Goal: Task Accomplishment & Management: Manage account settings

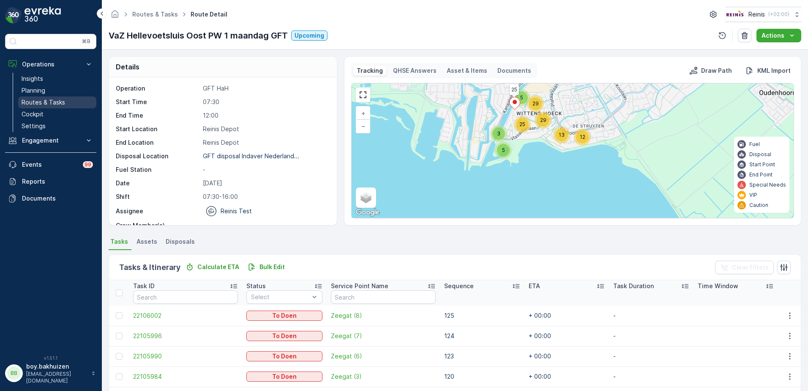
click at [42, 104] on p "Routes & Tasks" at bounding box center [44, 102] width 44 height 8
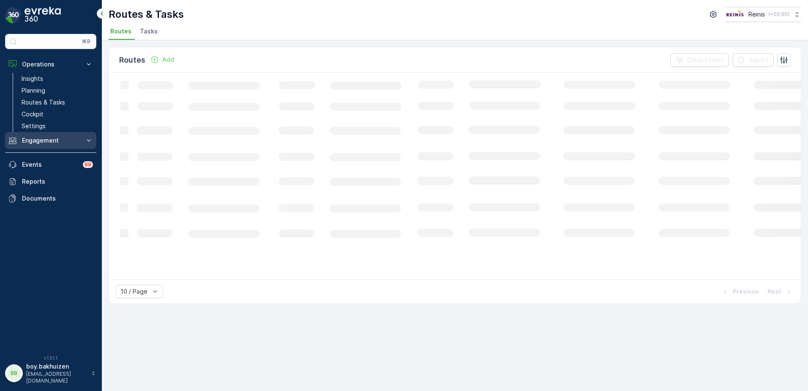
click at [43, 146] on button "Engagement" at bounding box center [50, 140] width 91 height 17
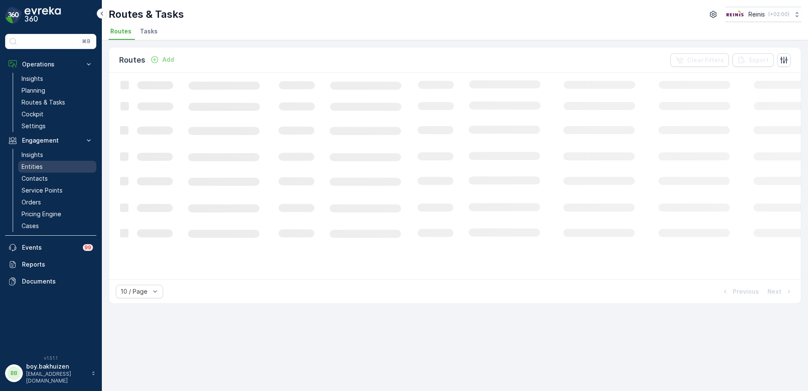
click at [45, 164] on link "Entities" at bounding box center [57, 167] width 78 height 12
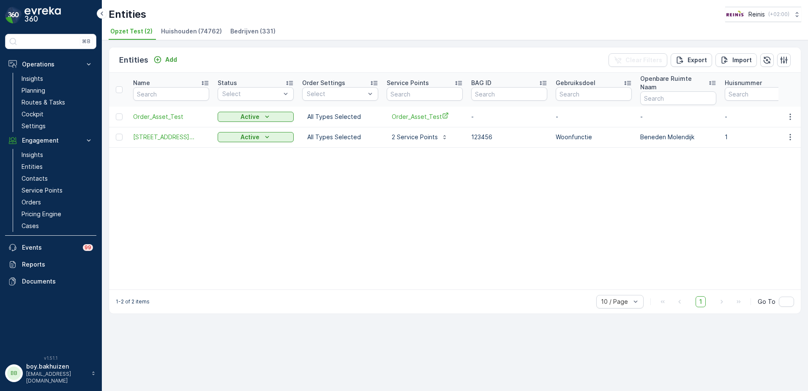
click at [186, 33] on span "Huishouden (74762)" at bounding box center [191, 31] width 61 height 8
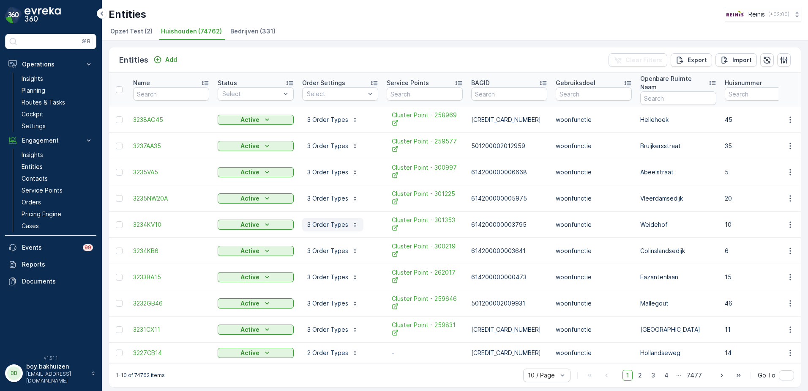
click at [320, 220] on p "3 Order Types" at bounding box center [327, 224] width 41 height 8
click at [334, 299] on p "3 Order Types" at bounding box center [327, 303] width 41 height 8
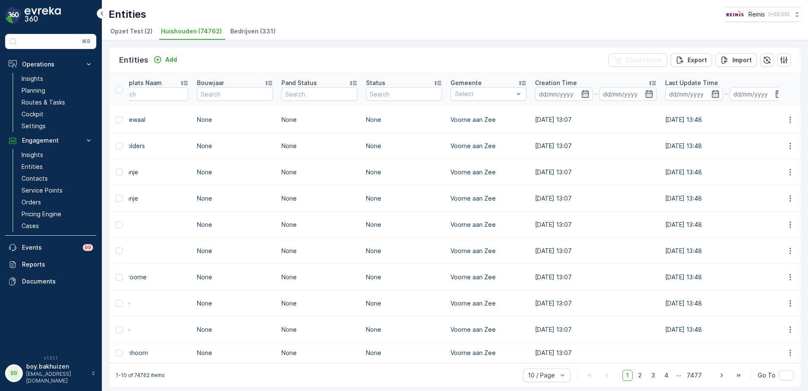
scroll to position [0, 964]
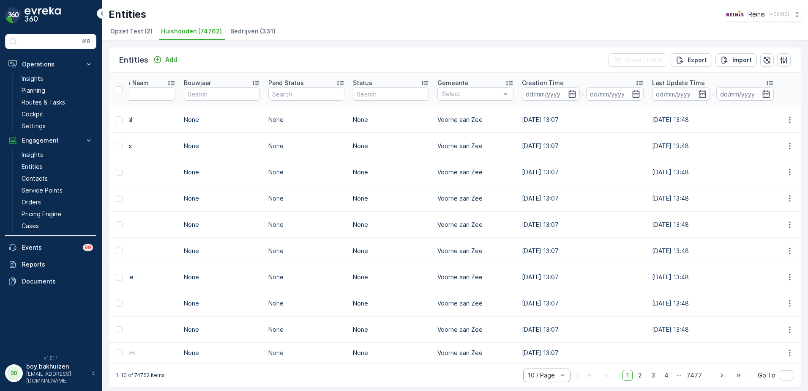
click at [543, 376] on div "10 / Page" at bounding box center [546, 375] width 47 height 14
click at [551, 341] on span "30 / Page" at bounding box center [541, 343] width 27 height 7
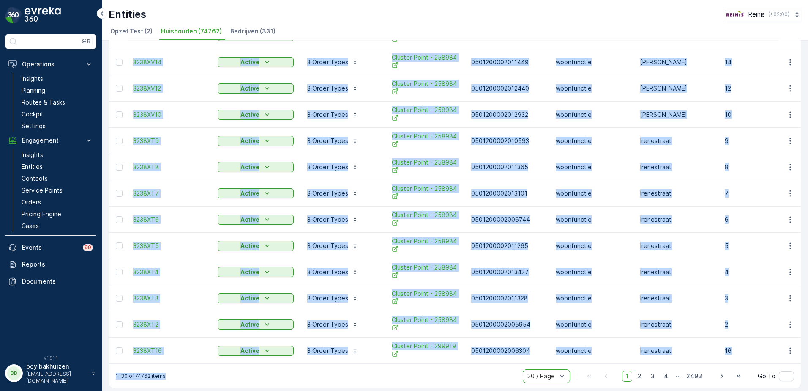
drag, startPoint x: 345, startPoint y: 360, endPoint x: 351, endPoint y: 357, distance: 7.0
click at [309, 350] on td "3 Order Types" at bounding box center [340, 350] width 85 height 26
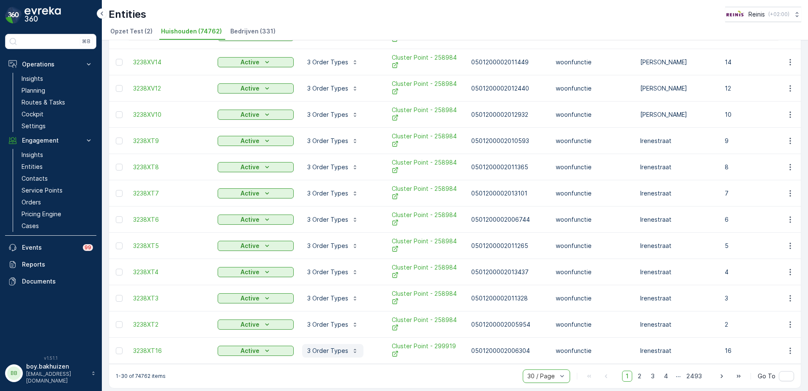
click at [316, 346] on p "3 Order Types" at bounding box center [327, 350] width 41 height 8
click at [150, 346] on span "3238XT16" at bounding box center [171, 350] width 76 height 8
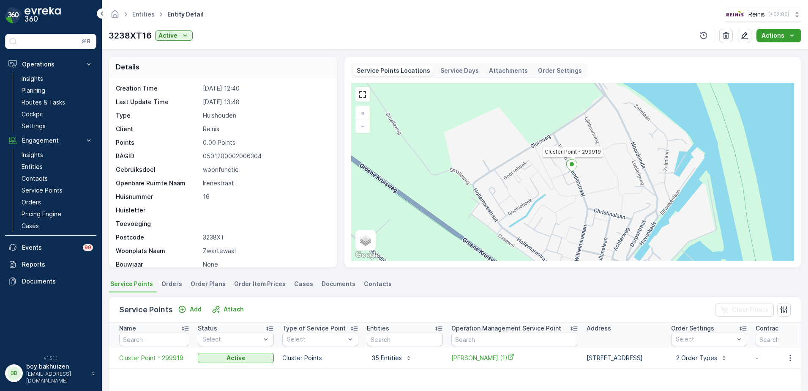
click at [791, 36] on icon "Actions" at bounding box center [792, 35] width 8 height 8
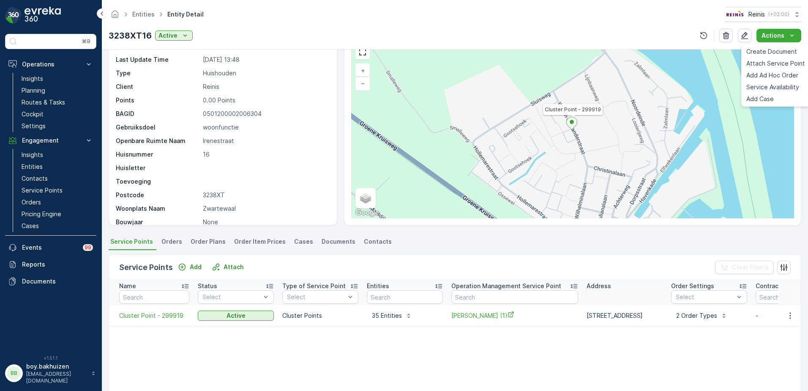
scroll to position [42, 0]
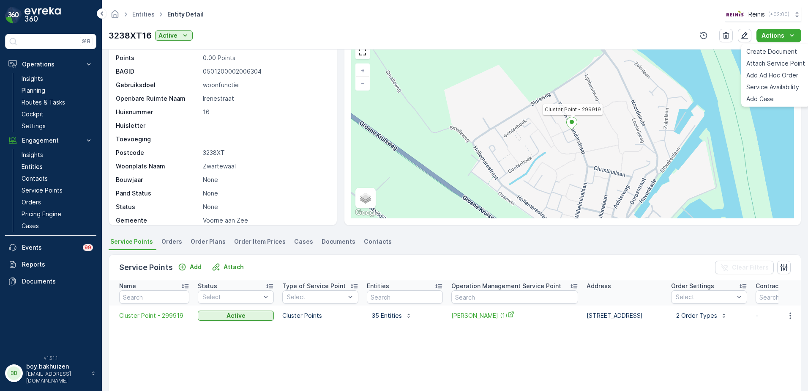
click at [171, 242] on span "Orders" at bounding box center [171, 241] width 21 height 8
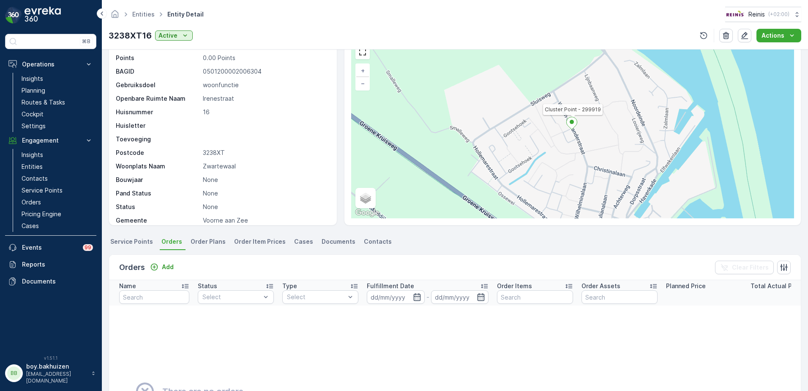
click at [195, 240] on span "Order Plans" at bounding box center [208, 241] width 35 height 8
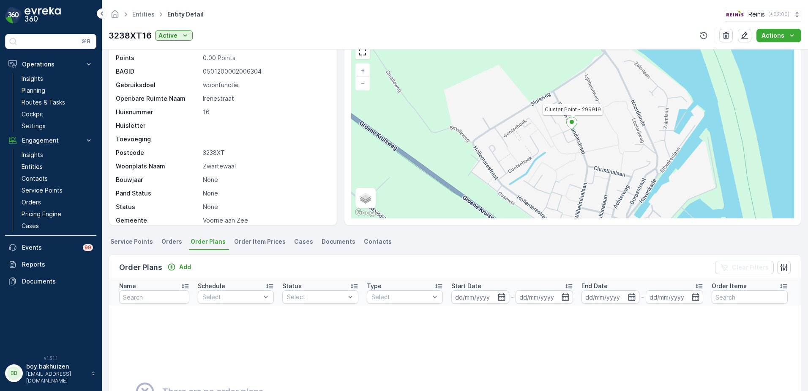
click at [257, 241] on span "Order Item Prices" at bounding box center [260, 241] width 52 height 8
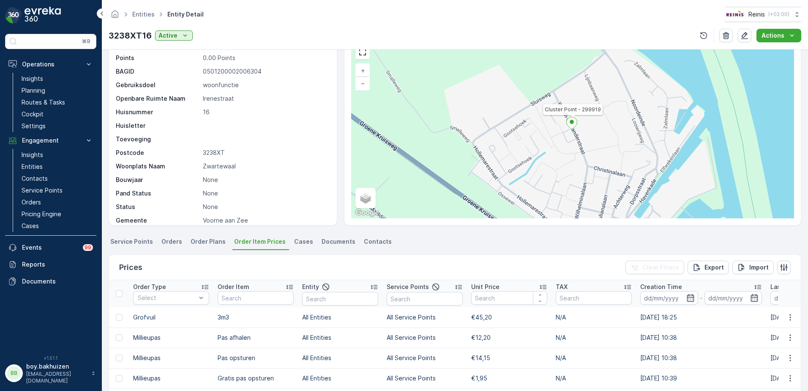
click at [296, 240] on span "Cases" at bounding box center [303, 241] width 19 height 8
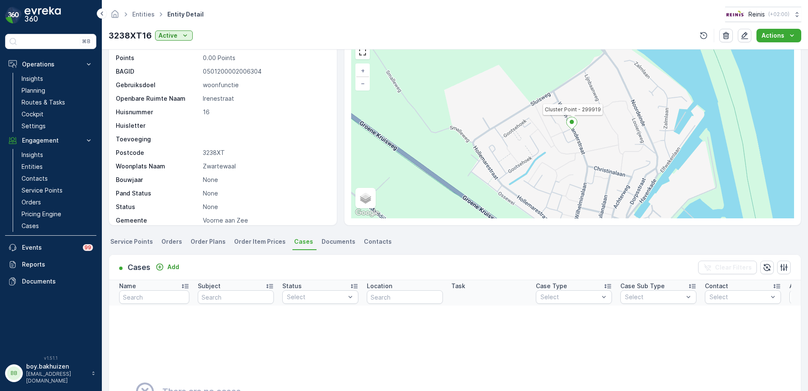
drag, startPoint x: 265, startPoint y: 242, endPoint x: 293, endPoint y: 243, distance: 28.3
click at [264, 242] on span "Order Item Prices" at bounding box center [260, 241] width 52 height 8
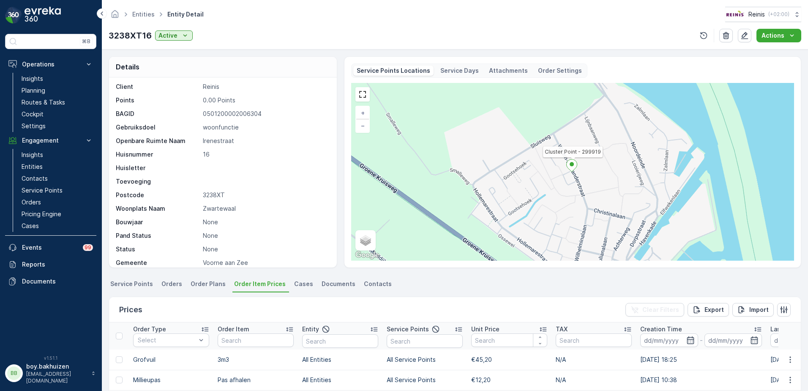
click at [300, 281] on span "Cases" at bounding box center [303, 283] width 19 height 8
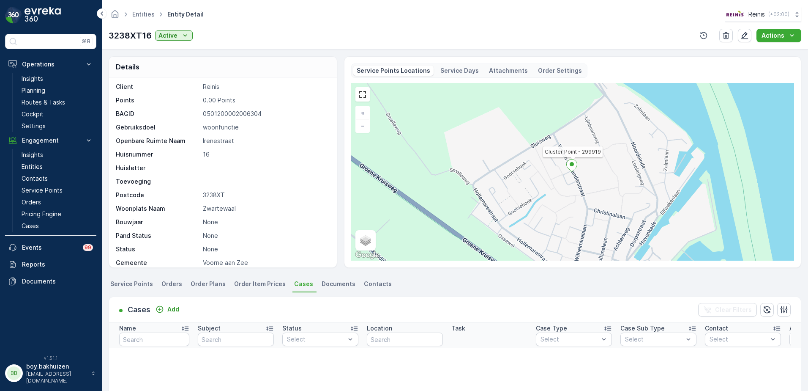
click at [326, 283] on span "Documents" at bounding box center [339, 283] width 34 height 8
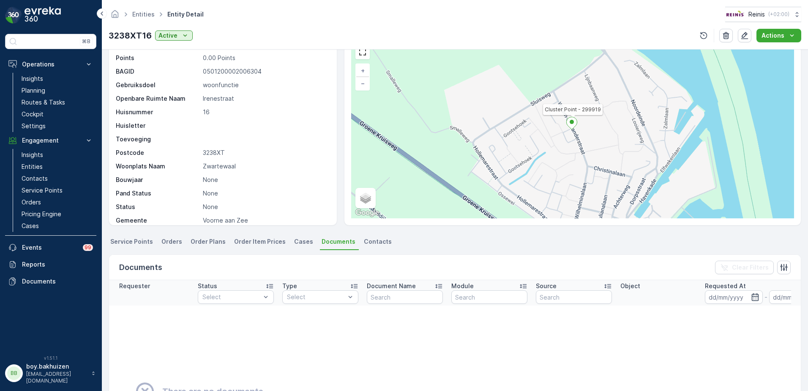
click at [373, 241] on span "Contacts" at bounding box center [378, 241] width 28 height 8
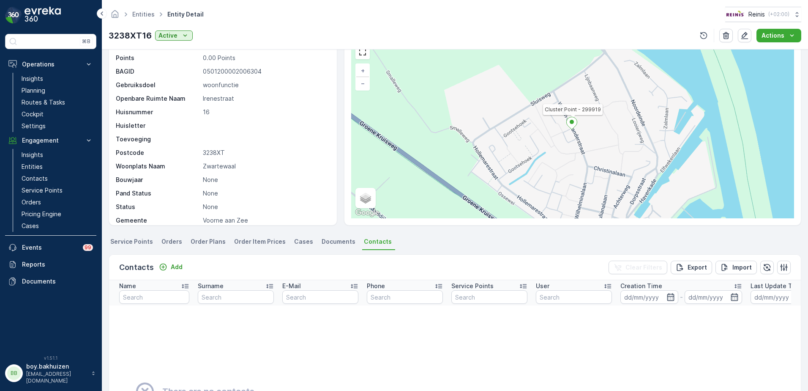
scroll to position [85, 0]
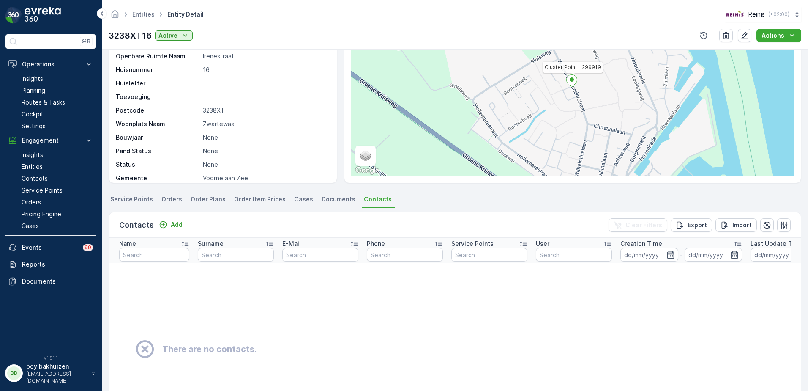
click at [136, 198] on span "Service Points" at bounding box center [131, 199] width 43 height 8
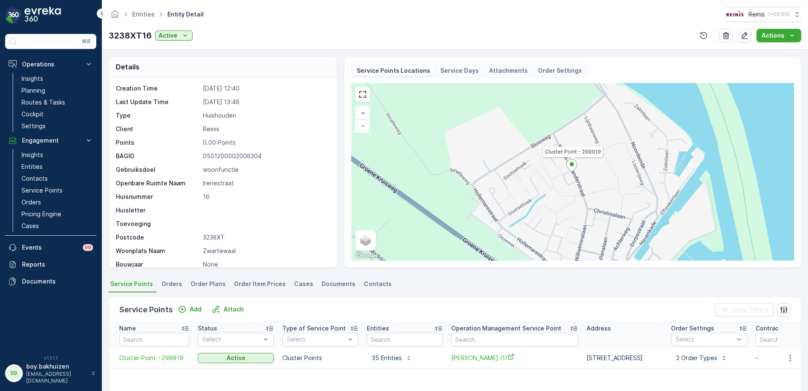
click at [557, 73] on p "Order Settings" at bounding box center [560, 70] width 44 height 8
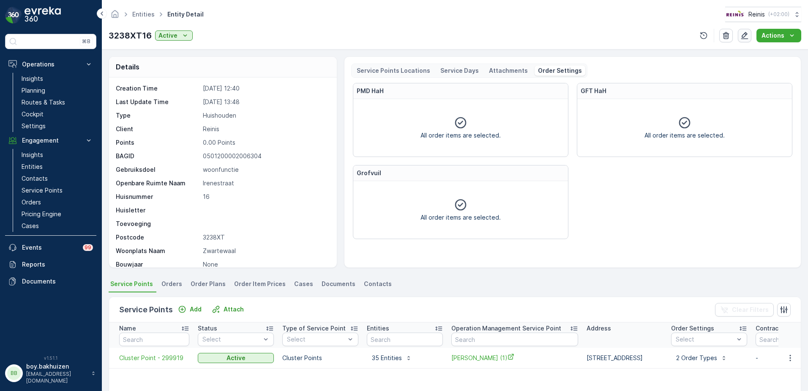
click at [749, 36] on icon "button" at bounding box center [744, 35] width 8 height 8
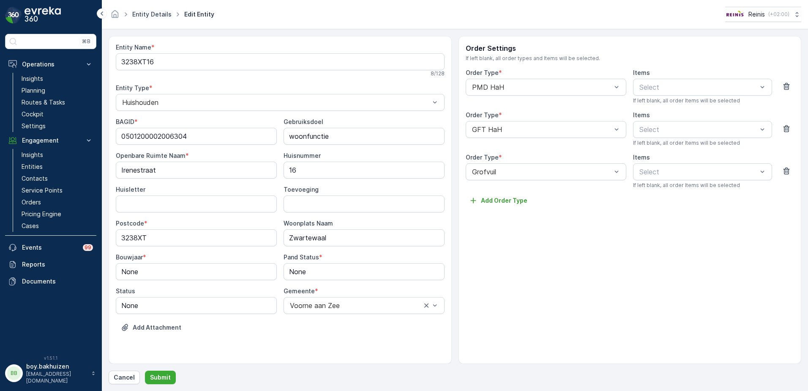
click at [161, 12] on link "Entity Details" at bounding box center [151, 14] width 39 height 7
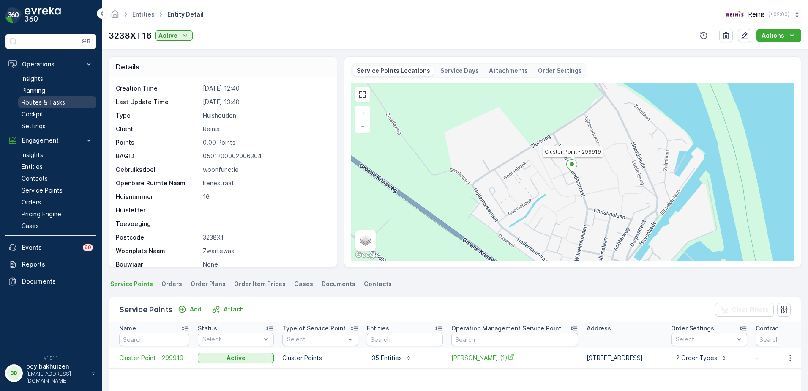
click at [43, 102] on p "Routes & Tasks" at bounding box center [44, 102] width 44 height 8
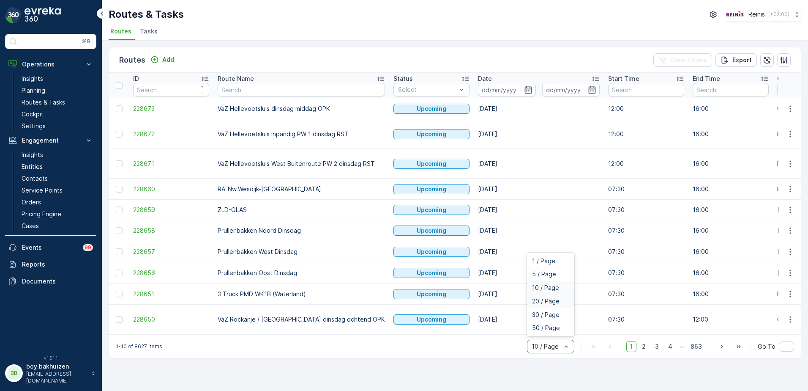
click at [555, 298] on span "20 / Page" at bounding box center [545, 301] width 27 height 7
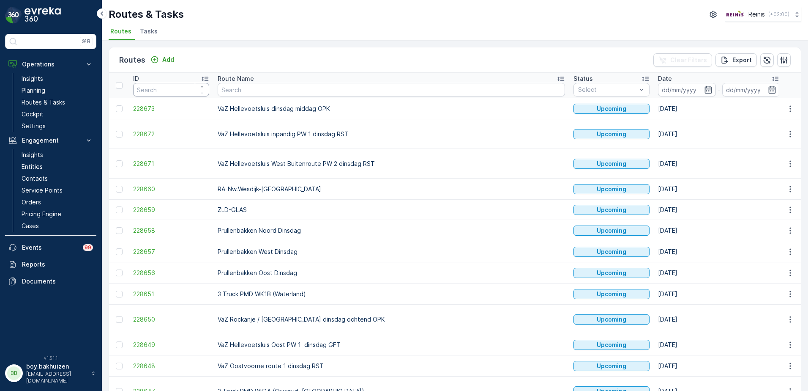
click at [157, 88] on input "number" at bounding box center [171, 90] width 76 height 14
type input "3232"
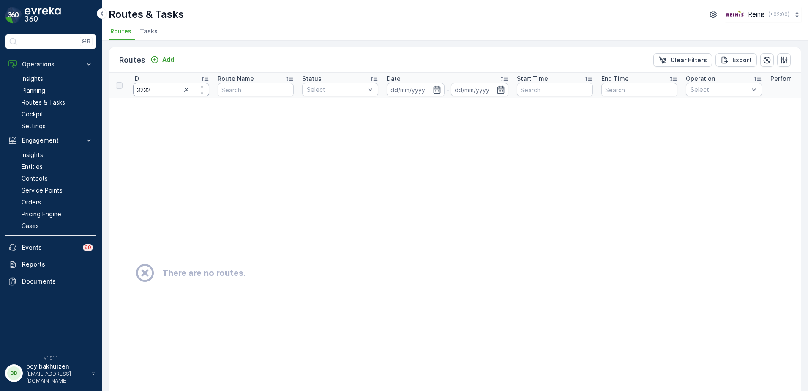
scroll to position [93, 0]
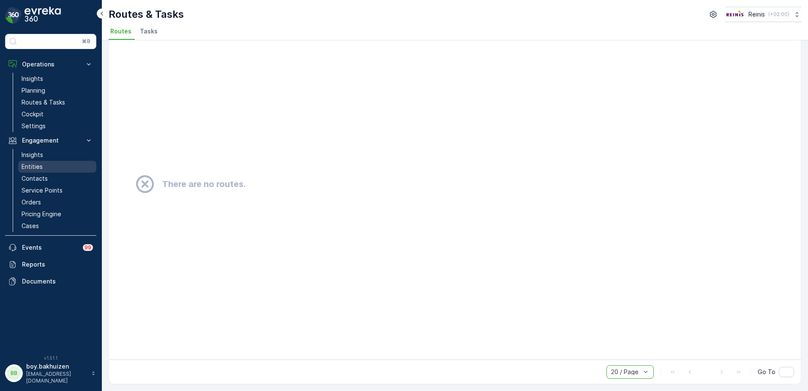
click at [42, 165] on p "Entities" at bounding box center [32, 166] width 21 height 8
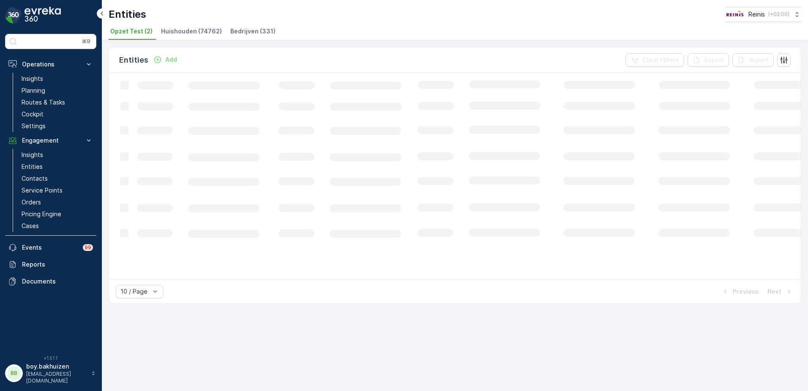
click at [194, 27] on span "Huishouden (74762)" at bounding box center [191, 31] width 61 height 8
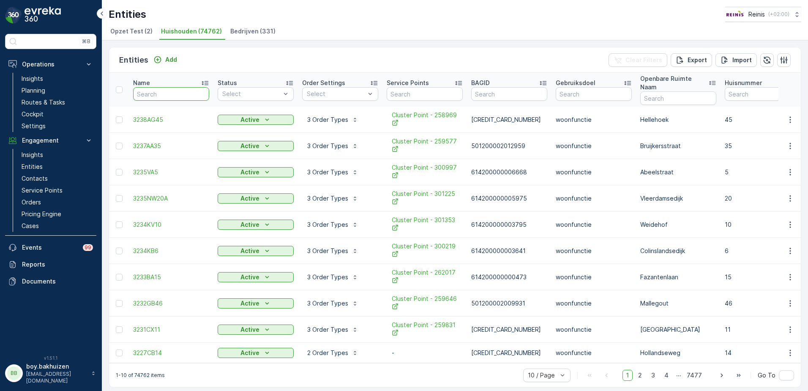
click at [163, 90] on input "text" at bounding box center [171, 94] width 76 height 14
type input "3232"
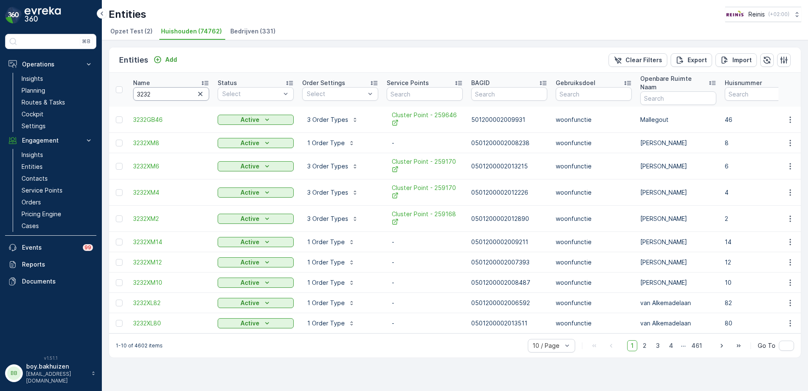
click at [164, 87] on input "3232" at bounding box center [171, 94] width 76 height 14
type input "3232PW"
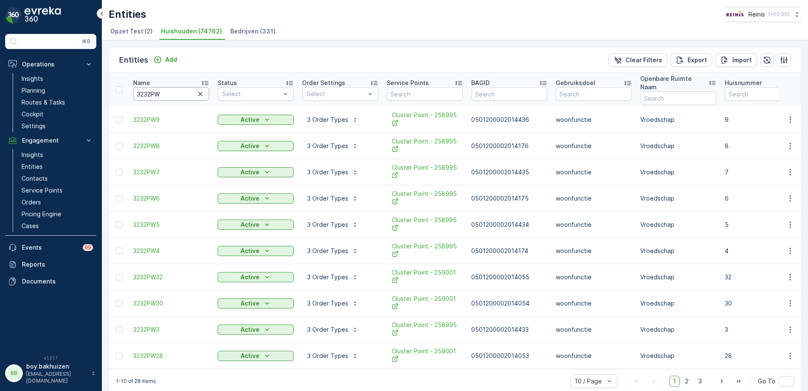
click at [170, 87] on input "3232PW" at bounding box center [171, 94] width 76 height 14
type input "3232PW16"
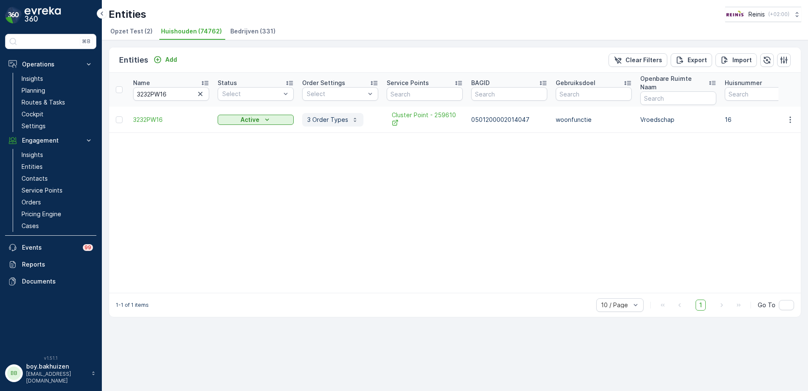
click at [342, 113] on button "3 Order Types" at bounding box center [332, 120] width 61 height 14
click at [426, 111] on span "Cluster Point - 259610" at bounding box center [425, 119] width 66 height 17
click at [47, 103] on p "Routes & Tasks" at bounding box center [44, 102] width 44 height 8
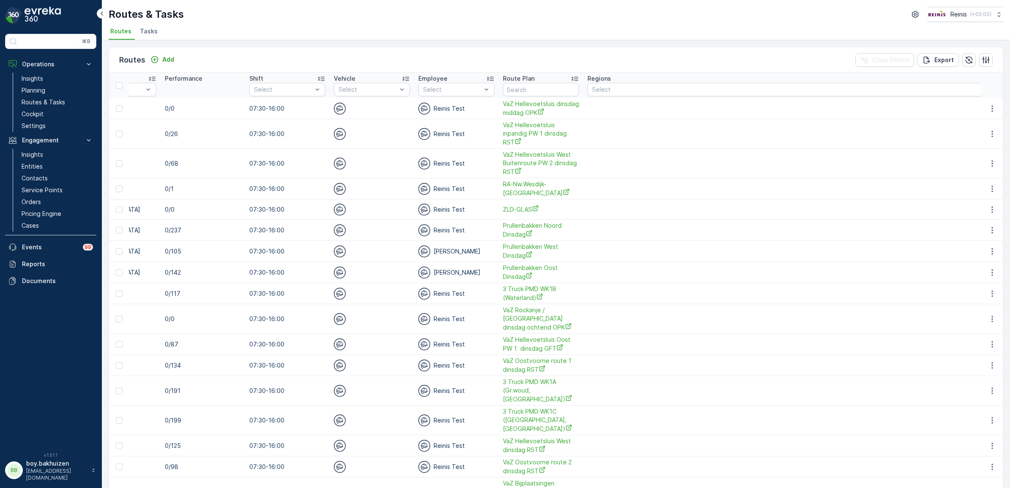
scroll to position [117, 0]
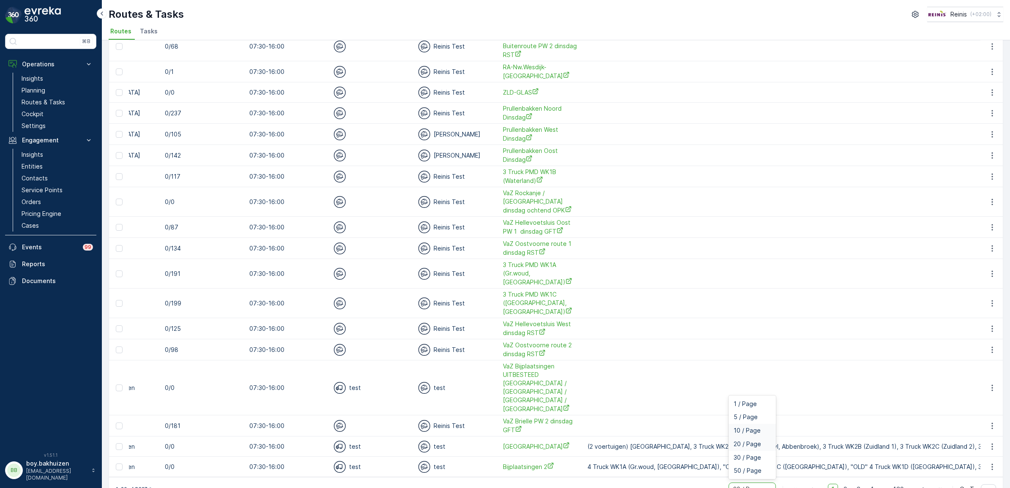
click at [746, 390] on span "10 / Page" at bounding box center [747, 430] width 27 height 7
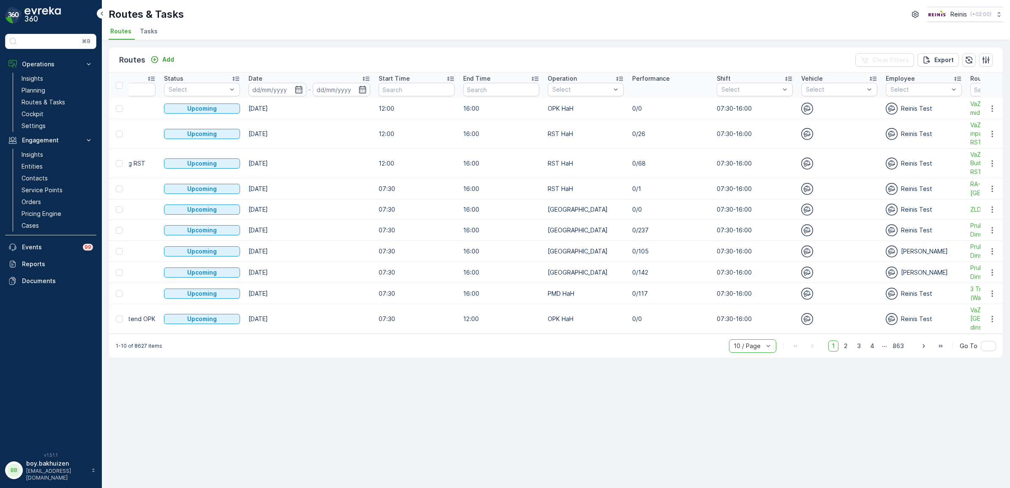
scroll to position [0, 228]
click at [563, 176] on p "GFT HaH" at bounding box center [576, 178] width 26 height 8
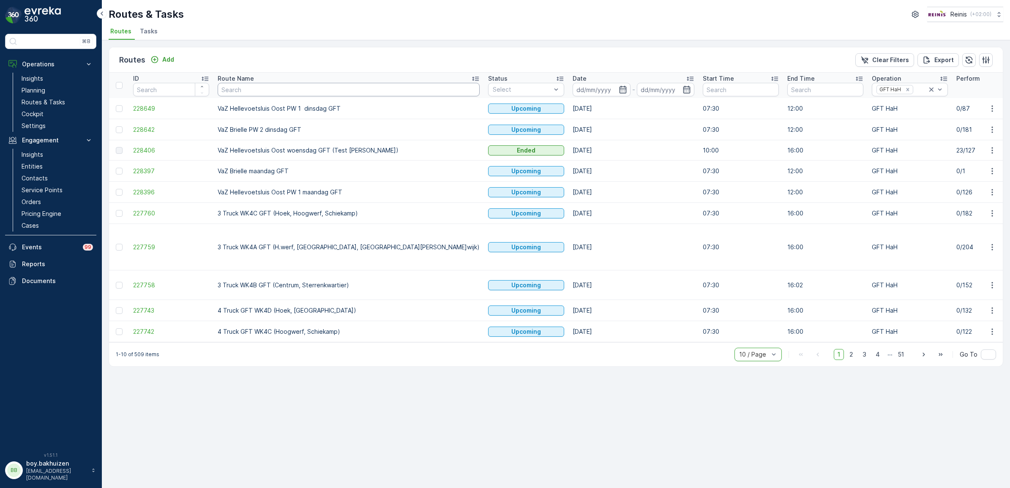
click at [244, 92] on input "text" at bounding box center [349, 90] width 262 height 14
type input "brielle"
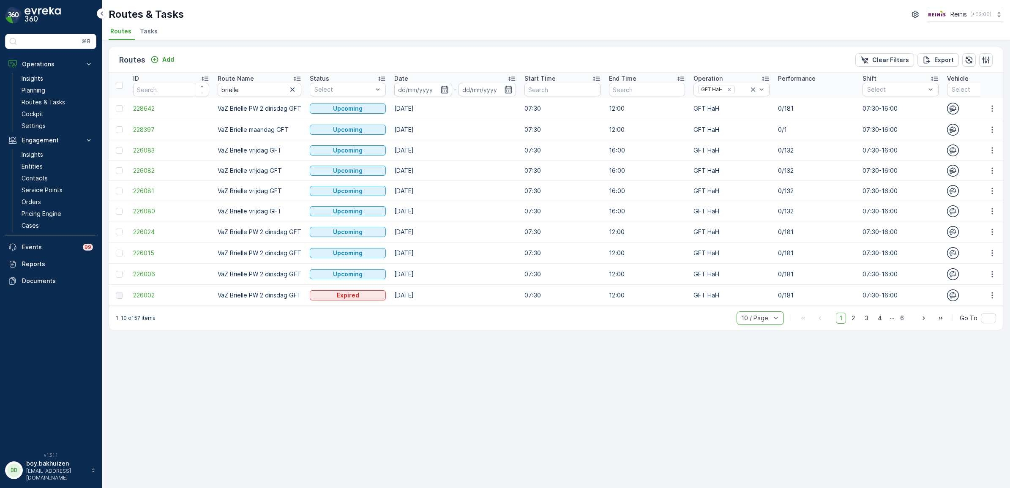
click at [746, 322] on div at bounding box center [755, 318] width 31 height 7
click at [754, 276] on span "20 / Page" at bounding box center [755, 273] width 27 height 7
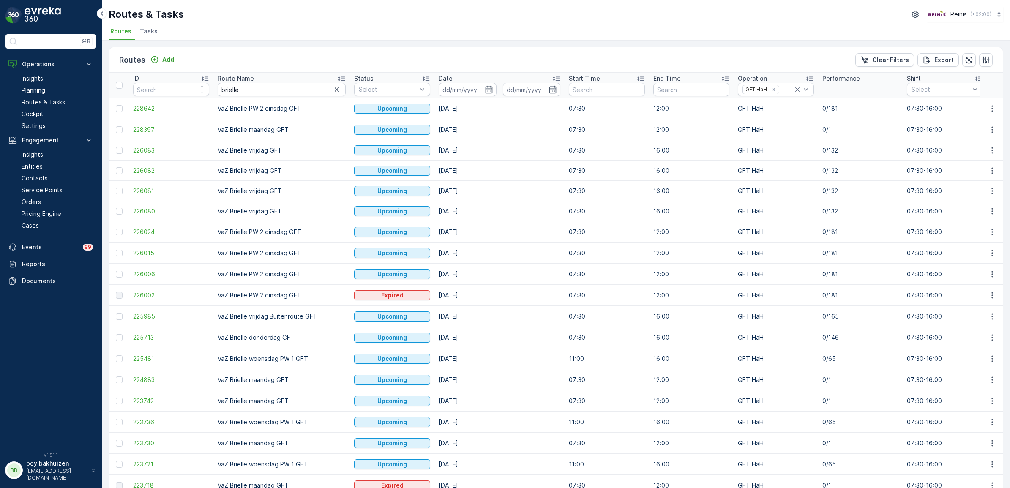
click at [445, 78] on p "Date" at bounding box center [446, 78] width 14 height 8
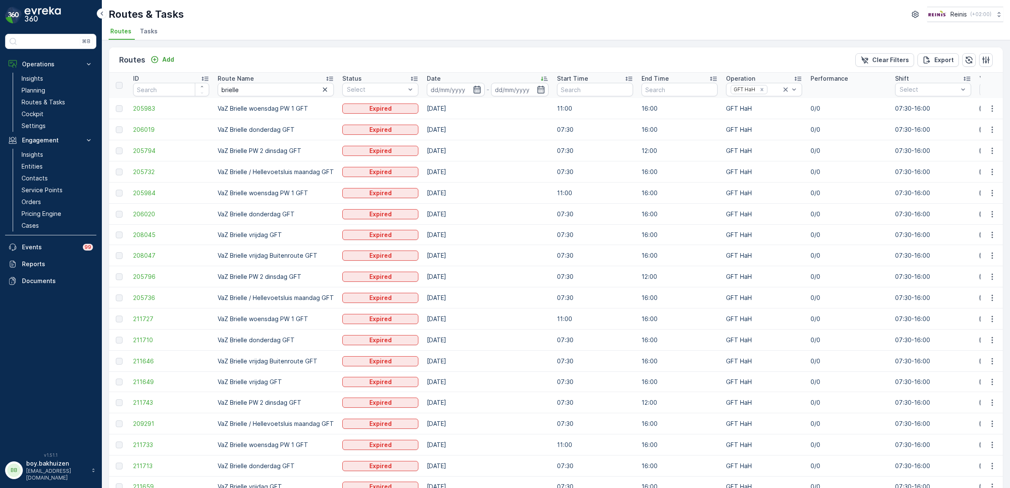
click at [478, 89] on icon "button" at bounding box center [476, 90] width 7 height 8
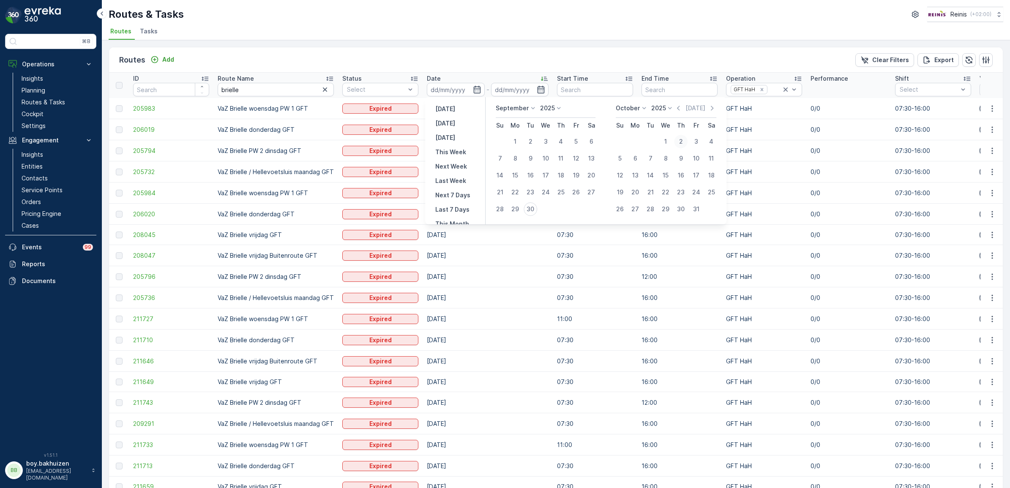
click at [683, 142] on div "2" at bounding box center [681, 142] width 14 height 14
type input "02.10.2025"
click at [683, 142] on div "2" at bounding box center [681, 142] width 14 height 14
type input "02.10.2025"
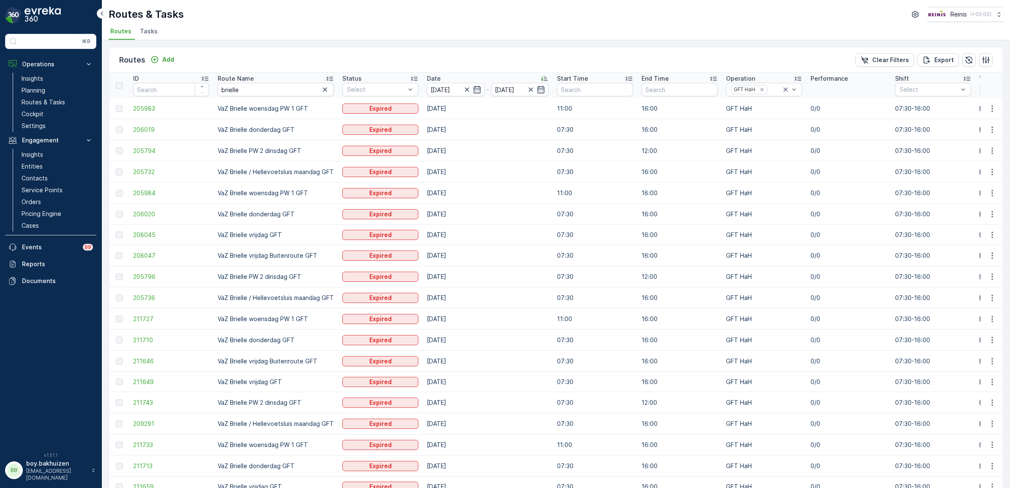
click at [497, 41] on div "Routes Add Clear Filters Export ID Route Name brielle Status Select Date 02.10.…" at bounding box center [556, 264] width 908 height 448
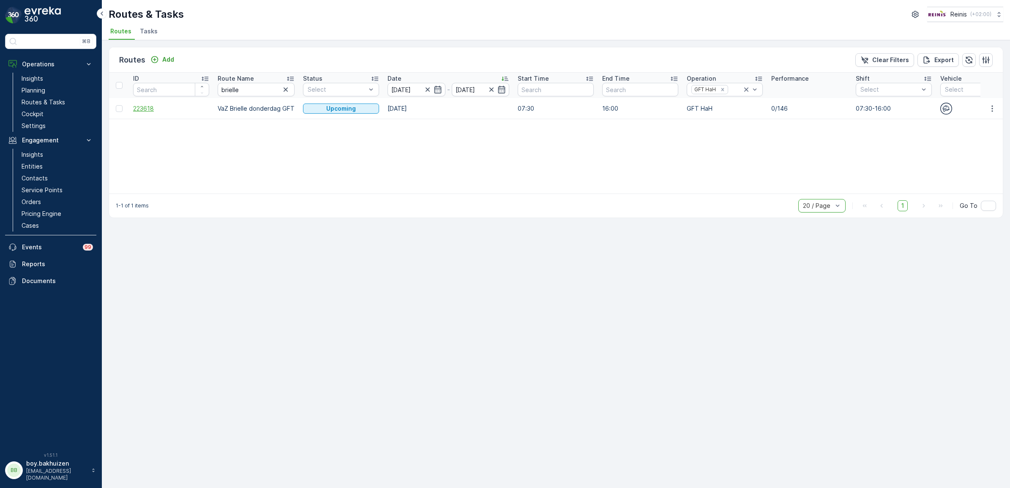
click at [136, 109] on span "223618" at bounding box center [171, 108] width 76 height 8
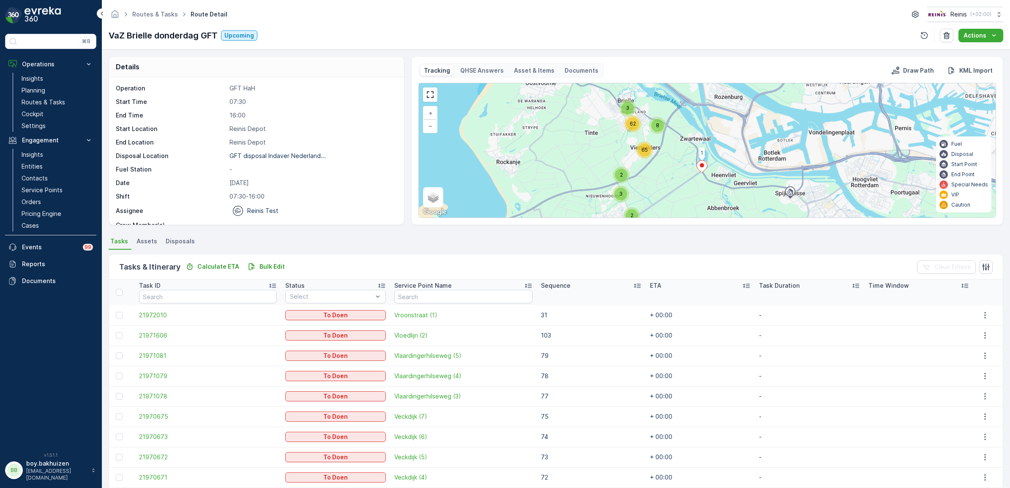
drag, startPoint x: 687, startPoint y: 135, endPoint x: 620, endPoint y: 161, distance: 71.7
click at [620, 161] on div "2 2 3 3 8 62 65 1 + − Satellite Roadmap Terrain Hybrid Leaflet Keyboard shortcu…" at bounding box center [707, 150] width 577 height 134
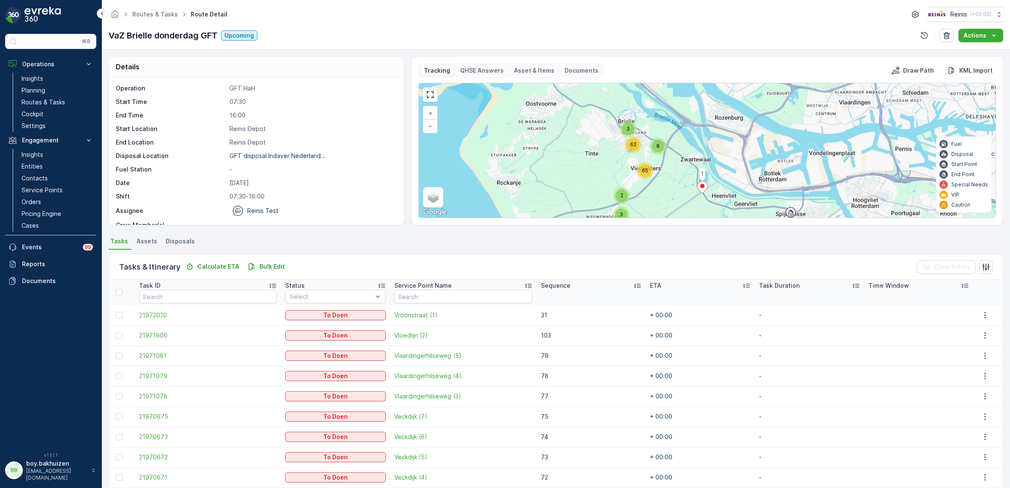
drag, startPoint x: 609, startPoint y: 134, endPoint x: 609, endPoint y: 156, distance: 22.4
click at [609, 156] on div "2 2 3 3 8 62 65 1 + − Satellite Roadmap Terrain Hybrid Leaflet Keyboard shortcu…" at bounding box center [707, 150] width 577 height 134
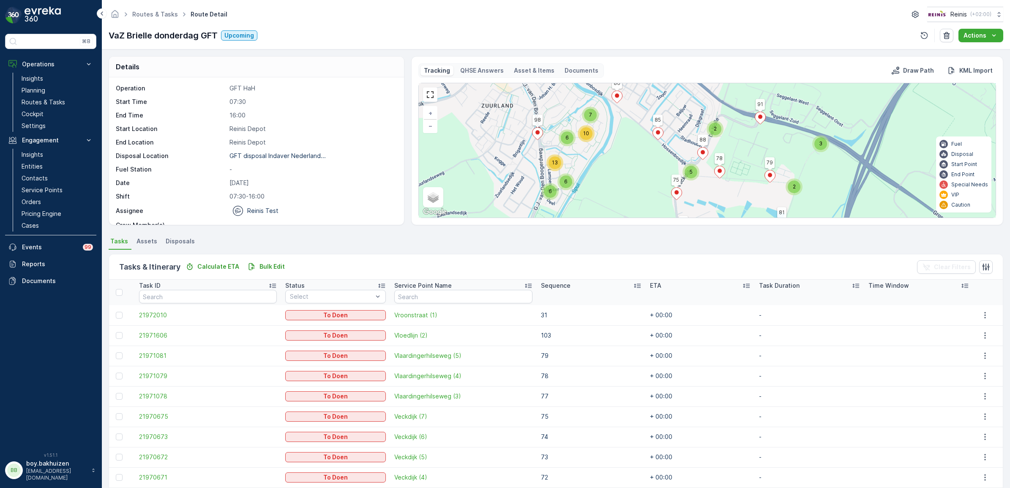
drag, startPoint x: 648, startPoint y: 148, endPoint x: 629, endPoint y: 171, distance: 29.8
click at [629, 171] on div "2 3 2 5 6 7 6 10 6 13 2 4 2 2 6 4 13 3 16 2 5 1 6 95 81 86 44 7 8 2 3 91 85 74 …" at bounding box center [707, 150] width 577 height 134
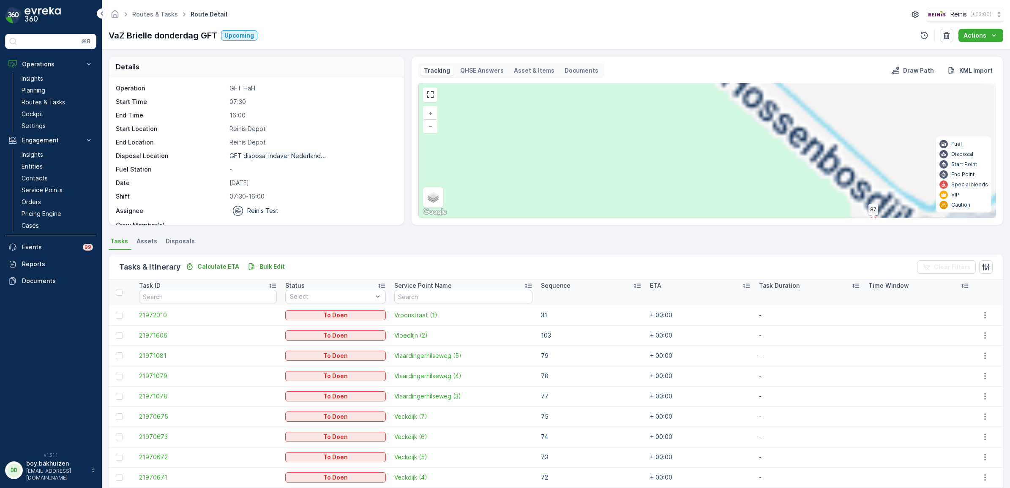
drag, startPoint x: 643, startPoint y: 149, endPoint x: 626, endPoint y: 191, distance: 45.9
click at [626, 191] on div "3 2 2 2 2 2 2 2 2 2 4 2 1 6 95 81 86 44 7 8 2 3 91 85 74 38 14 13 73 4 5 96 97 …" at bounding box center [707, 150] width 577 height 134
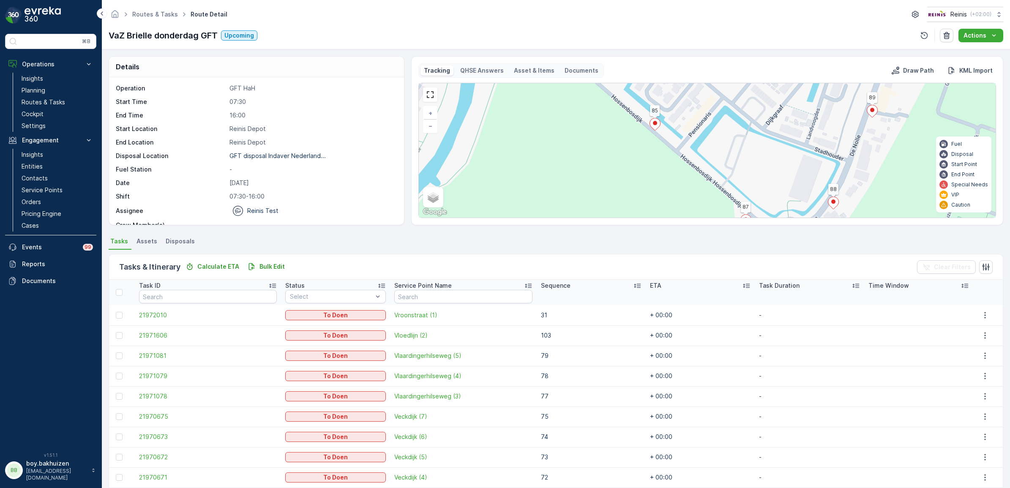
drag, startPoint x: 651, startPoint y: 149, endPoint x: 654, endPoint y: 159, distance: 10.5
click at [639, 189] on div "3 2 2 2 2 2 2 2 2 2 4 1 6 95 81 86 44 7 8 2 3 91 85 74 38 14 13 73 4 5 96 97 79…" at bounding box center [707, 150] width 577 height 134
click at [658, 126] on icon at bounding box center [655, 125] width 11 height 12
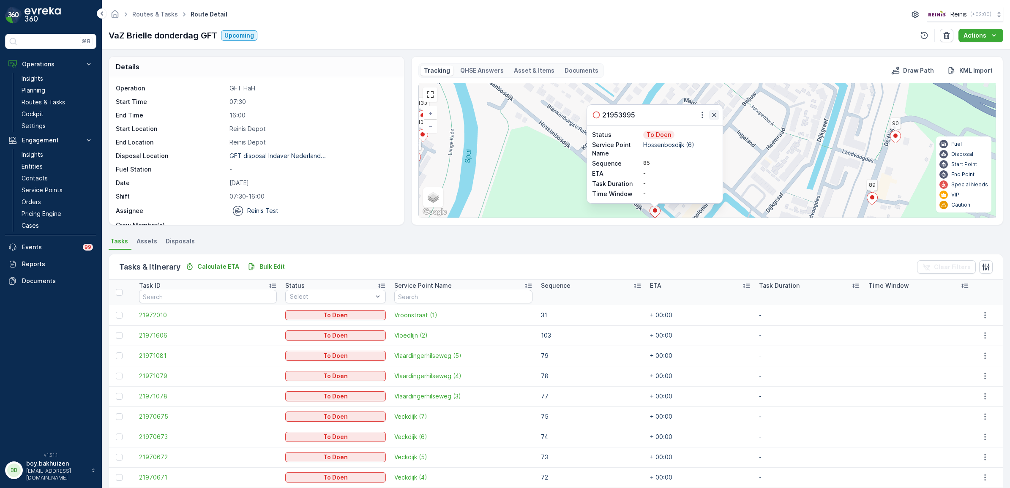
click at [713, 119] on icon "button" at bounding box center [714, 115] width 8 height 8
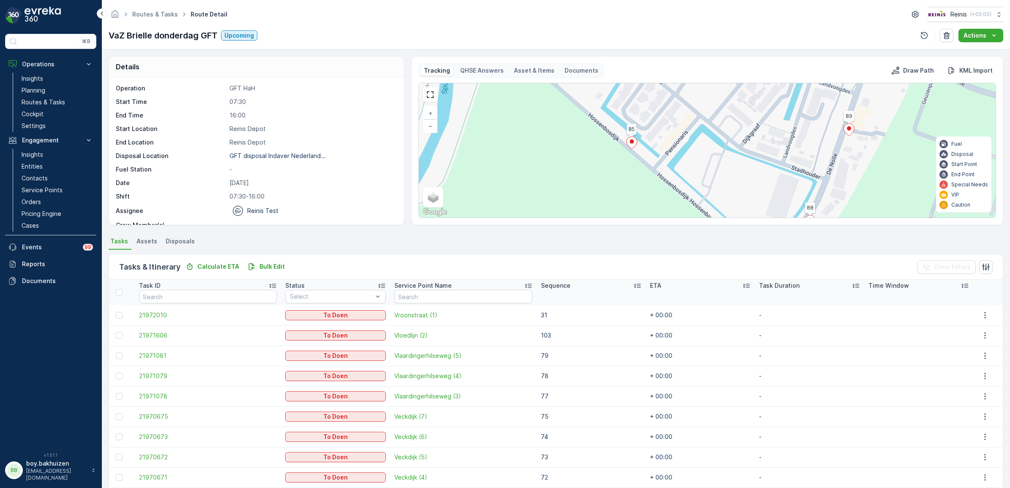
drag, startPoint x: 582, startPoint y: 184, endPoint x: 560, endPoint y: 119, distance: 68.2
click at [560, 119] on div "3 2 2 2 2 2 2 2 2 2 4 1 6 95 81 86 44 7 8 2 3 91 85 74 38 14 13 73 4 5 96 97 79…" at bounding box center [707, 150] width 577 height 134
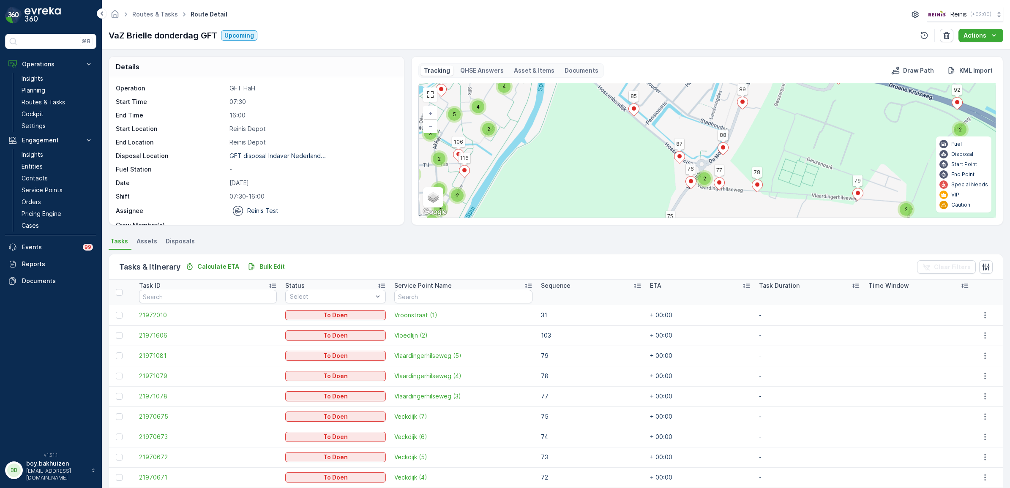
drag, startPoint x: 582, startPoint y: 174, endPoint x: 601, endPoint y: 125, distance: 52.4
click at [601, 125] on div "2 2 2 2 2 4 3 5 2 4 4 3 2 4 3 2 2 2 2 3 2 3 2 7 3 5 4 6 2 2 1 6 95 81 86 44 7 8…" at bounding box center [707, 150] width 577 height 134
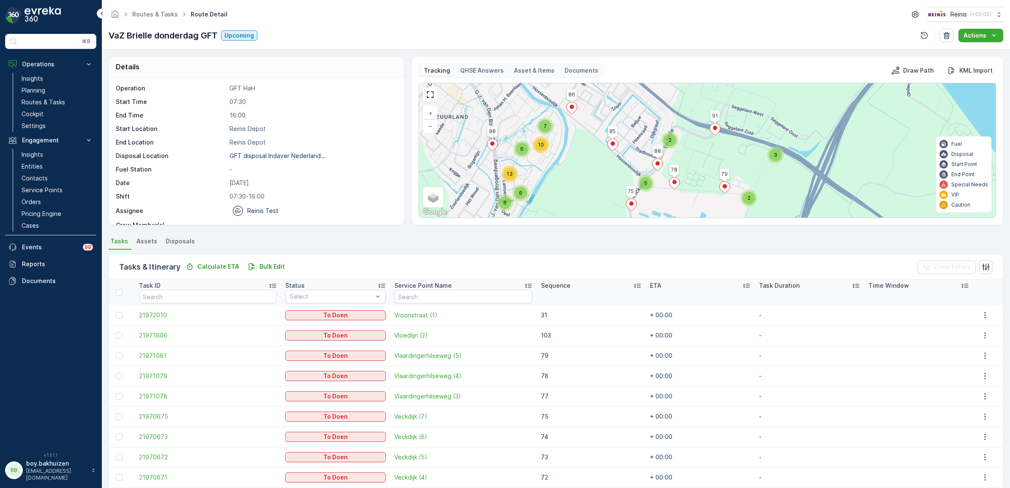
drag, startPoint x: 606, startPoint y: 161, endPoint x: 593, endPoint y: 199, distance: 40.6
click at [593, 199] on div "2 3 2 5 6 7 6 10 6 13 2 4 2 2 6 4 13 3 16 2 5 1 6 95 81 86 44 7 8 2 3 91 85 74 …" at bounding box center [707, 150] width 577 height 134
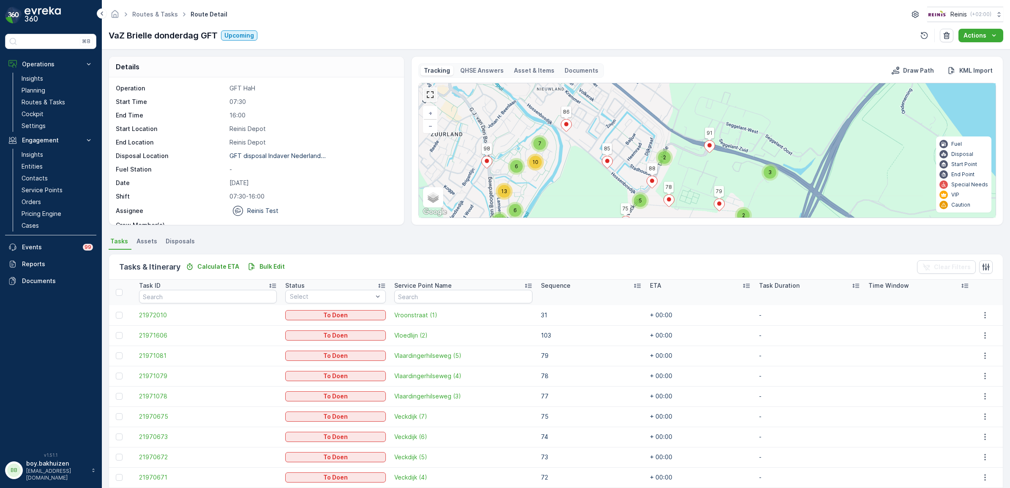
drag, startPoint x: 434, startPoint y: 96, endPoint x: 436, endPoint y: 151, distance: 55.0
click at [434, 96] on link at bounding box center [430, 94] width 13 height 13
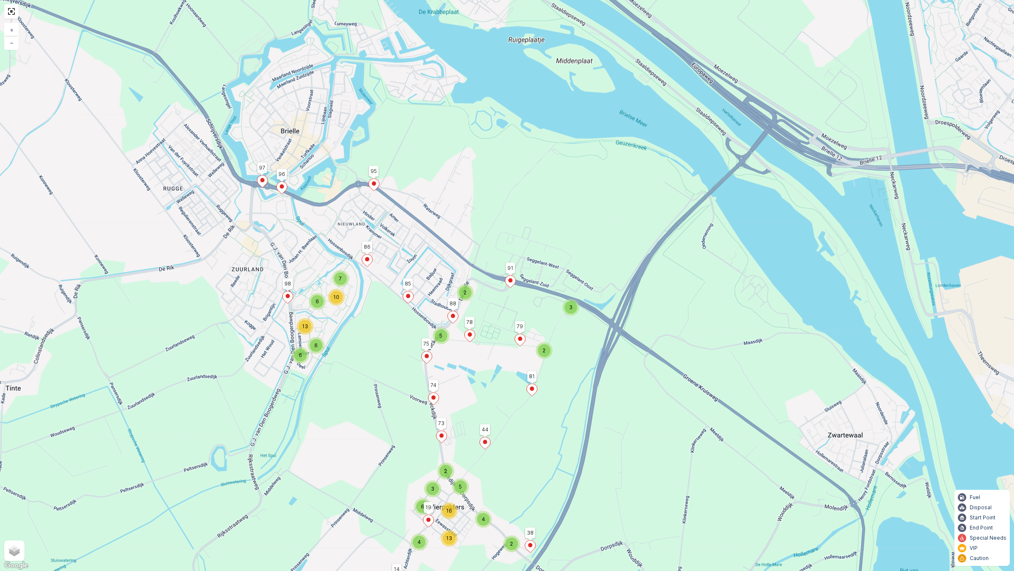
click at [739, 202] on div "2 3 2 5 6 7 6 10 6 13 2 4 2 2 6 4 13 3 16 2 5 1 6 95 81 86 44 7 8 2 3 91 85 74 …" at bounding box center [507, 285] width 1014 height 571
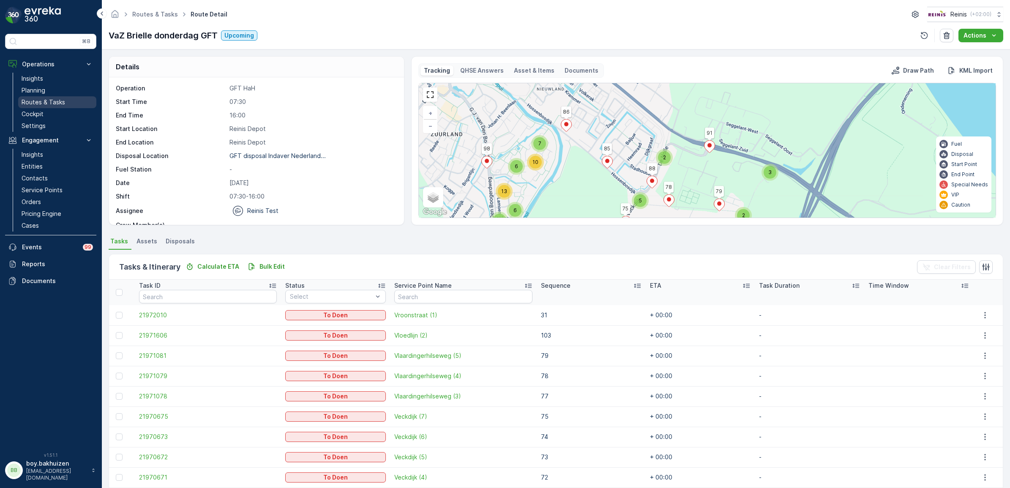
click at [36, 101] on p "Routes & Tasks" at bounding box center [44, 102] width 44 height 8
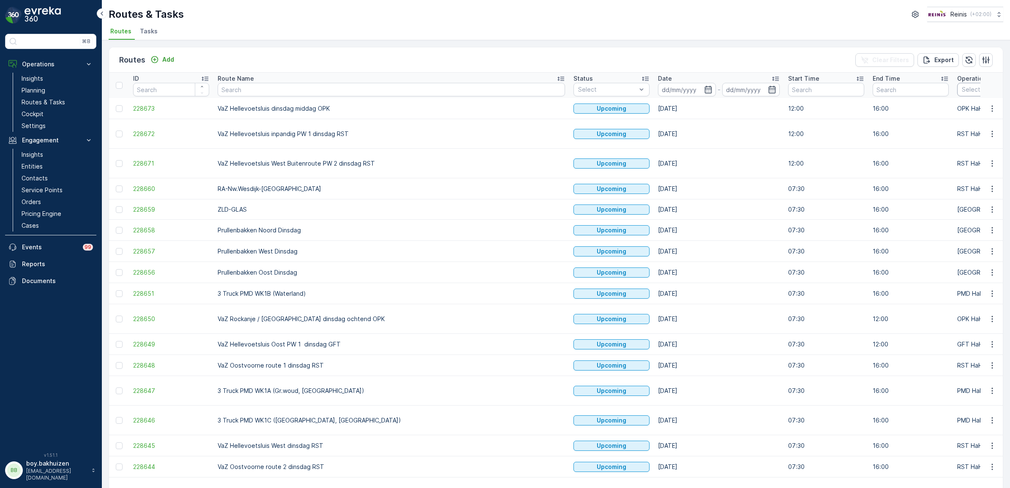
click at [808, 94] on div "Select" at bounding box center [995, 90] width 76 height 14
click at [808, 168] on p "GFT HaH" at bounding box center [984, 172] width 26 height 8
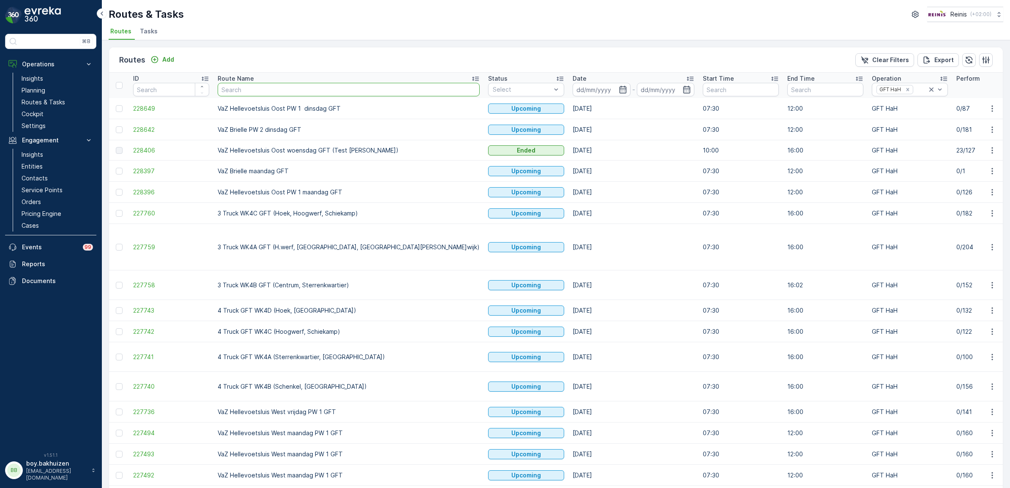
click at [273, 87] on input "text" at bounding box center [349, 90] width 262 height 14
type input "bri"
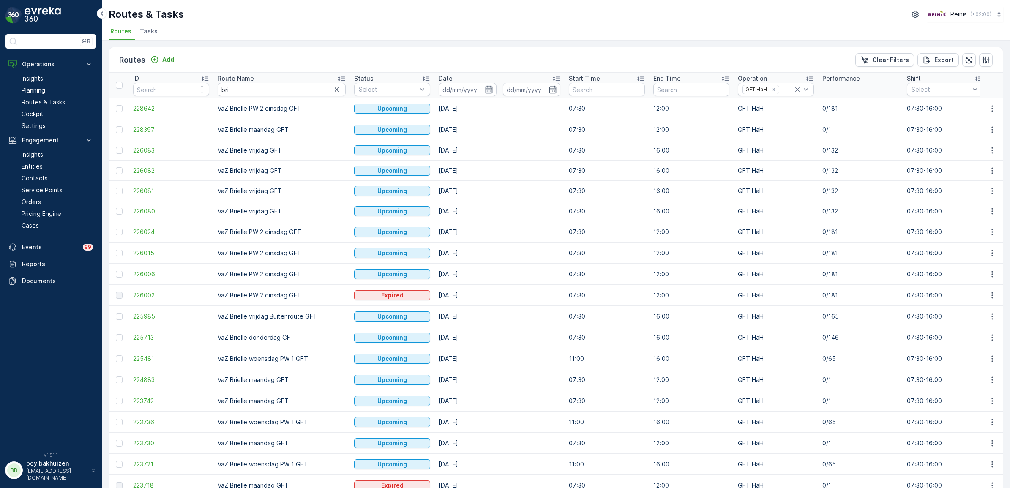
click at [486, 87] on icon "button" at bounding box center [489, 89] width 8 height 8
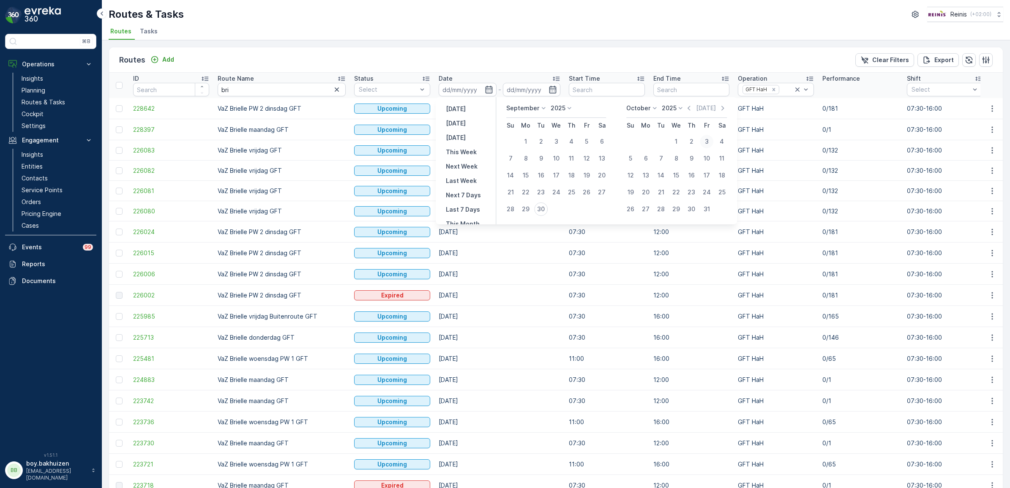
click at [709, 142] on div "3" at bounding box center [707, 142] width 14 height 14
type input "03.10.2025"
click at [707, 141] on div "3" at bounding box center [707, 142] width 14 height 14
type input "03.10.2025"
click at [559, 55] on div "Routes Add Clear Filters Export" at bounding box center [556, 59] width 894 height 25
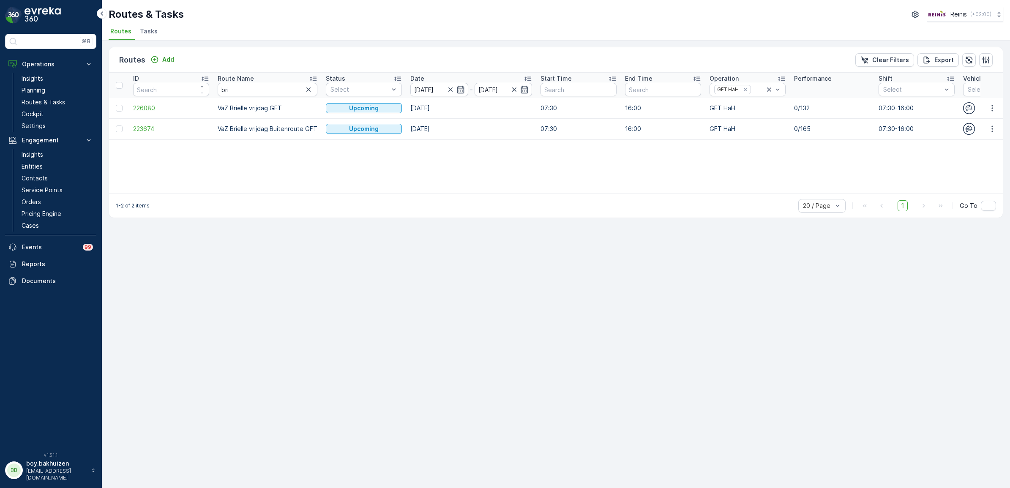
click at [146, 107] on span "226080" at bounding box center [171, 108] width 76 height 8
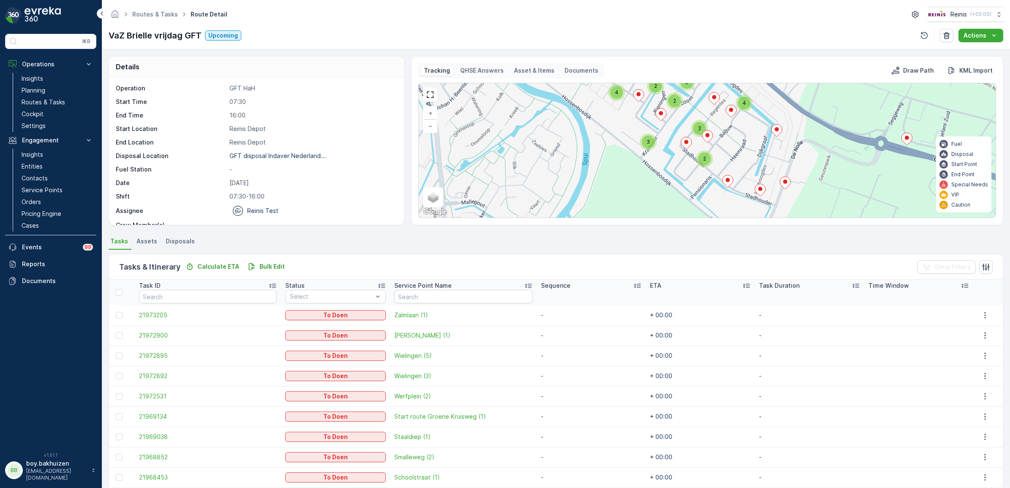
drag, startPoint x: 657, startPoint y: 185, endPoint x: 666, endPoint y: 145, distance: 41.1
click at [666, 145] on div "2 2 4 4 2 3 2 3 2 2 2 2 2 2 2 2 3 4 3 3 3 3 3 2 3 2 3 7 3 4 2 4 + − Satellite R…" at bounding box center [707, 150] width 577 height 134
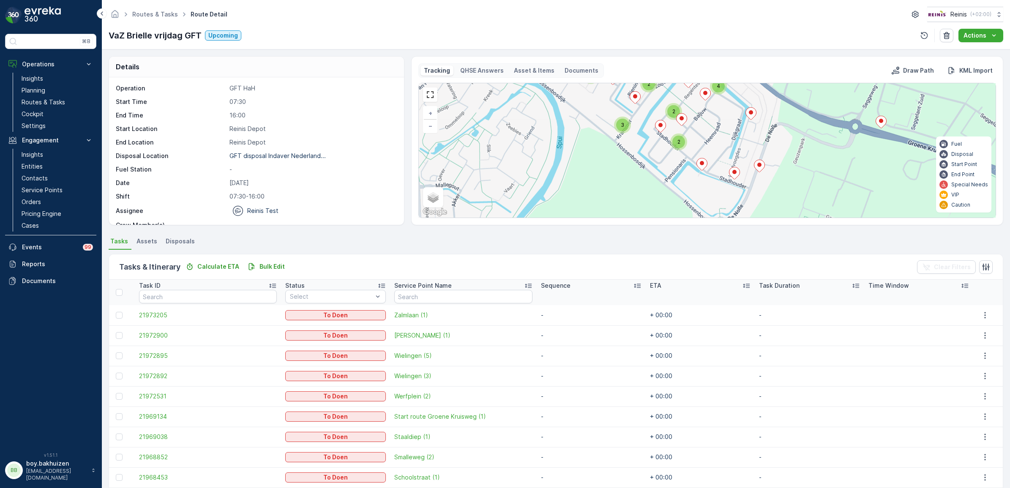
drag, startPoint x: 685, startPoint y: 169, endPoint x: 656, endPoint y: 158, distance: 30.9
click at [656, 158] on div "2 2 4 4 2 3 2 3 2 2 2 2 2 2 2 2 3 4 3 3 3 3 3 2 3 2 3 7 3 4 2 4 + − Satellite R…" at bounding box center [707, 150] width 577 height 134
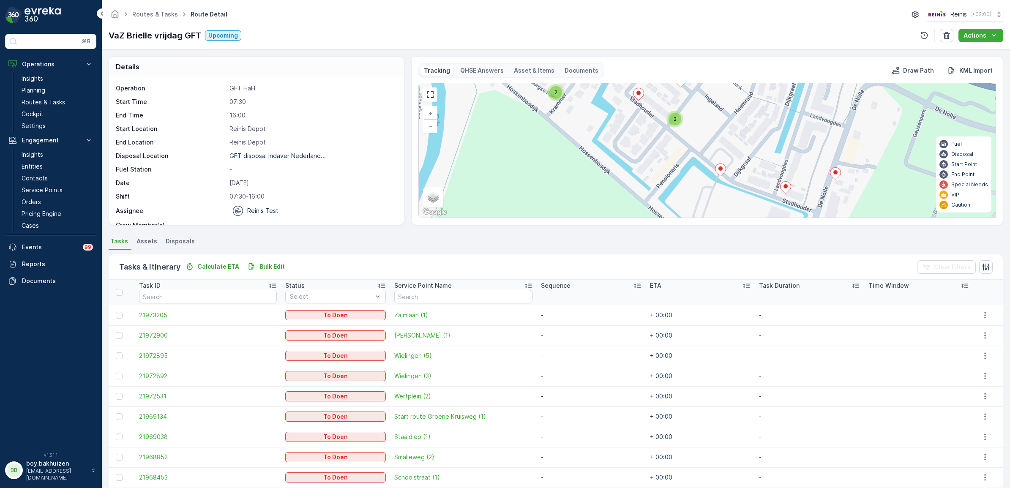
drag, startPoint x: 673, startPoint y: 156, endPoint x: 647, endPoint y: 151, distance: 26.2
click at [647, 151] on div "2 2 2 2 2 2 2 2 2 2 2 2 3 2 2 + − Satellite Roadmap Terrain Hybrid Leaflet Keyb…" at bounding box center [707, 150] width 577 height 134
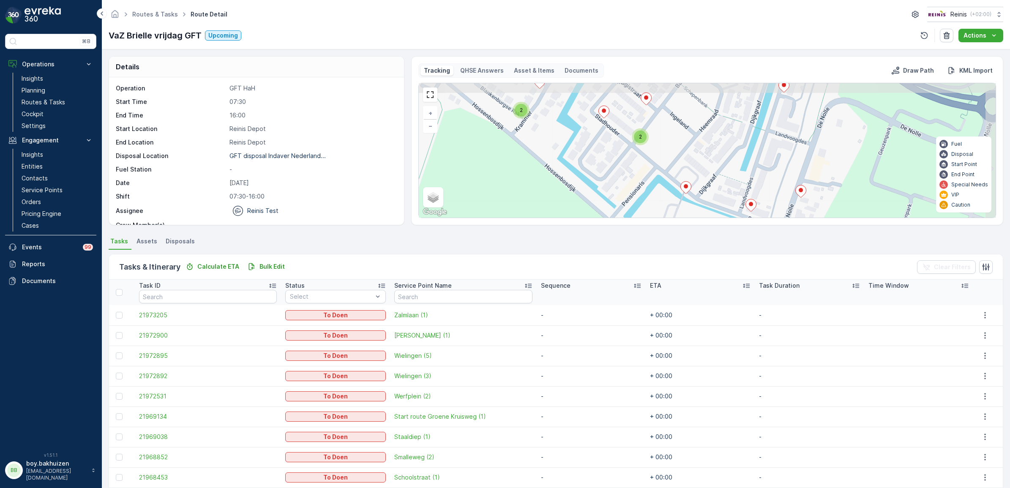
drag, startPoint x: 584, startPoint y: 149, endPoint x: 564, endPoint y: 158, distance: 21.7
click at [564, 158] on div "2 2 2 2 2 2 2 2 2 2 2 2 3 2 2 + − Satellite Roadmap Terrain Hybrid Leaflet Keyb…" at bounding box center [707, 150] width 577 height 134
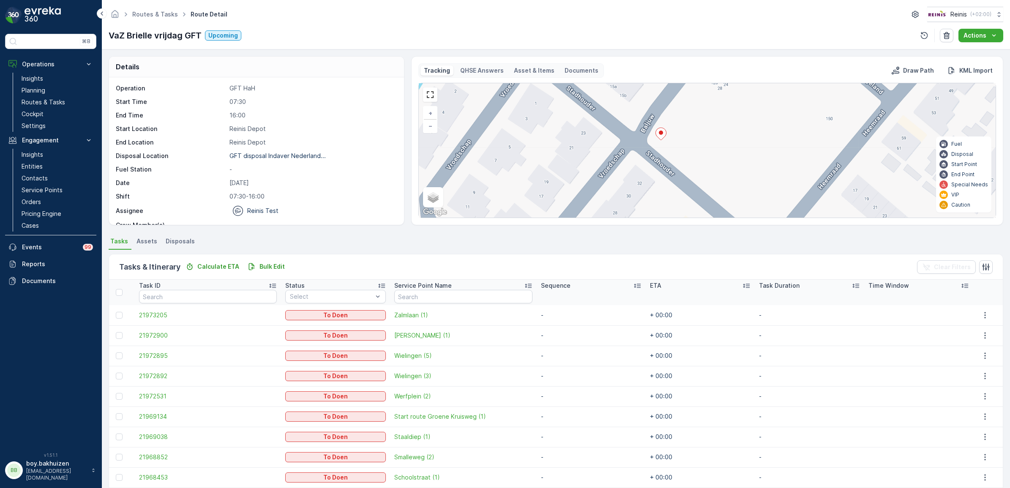
click at [662, 134] on ellipse at bounding box center [661, 133] width 4 height 4
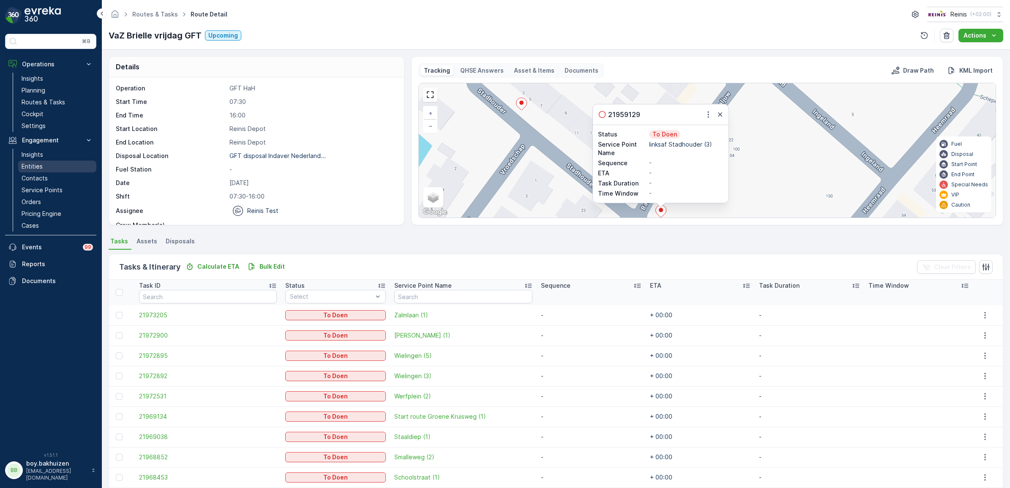
click at [34, 166] on p "Entities" at bounding box center [32, 166] width 21 height 8
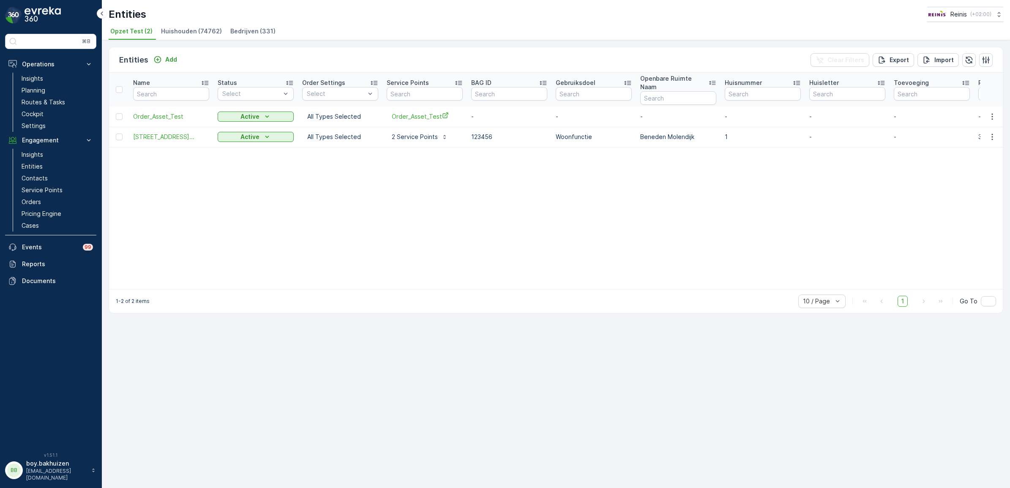
click at [174, 36] on li "Huishouden (74762)" at bounding box center [192, 32] width 66 height 14
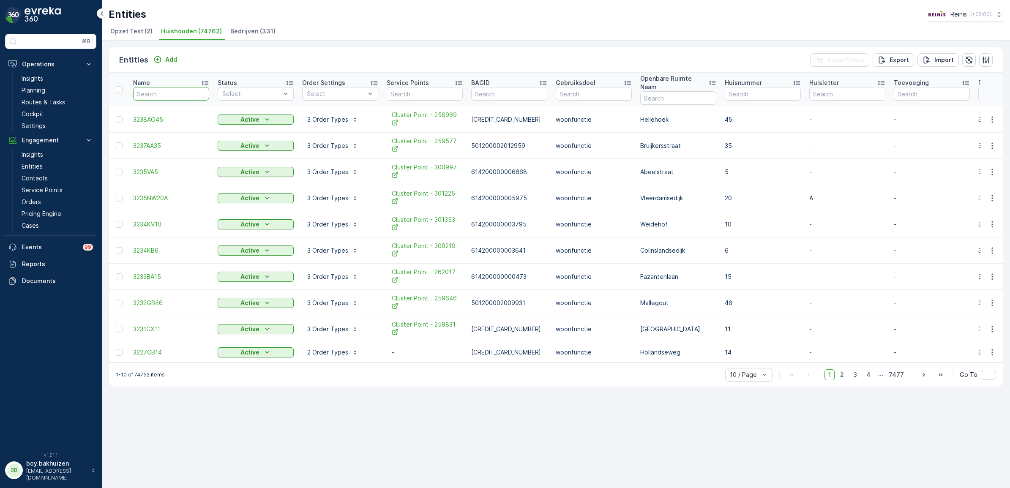
click at [170, 94] on input "text" at bounding box center [171, 94] width 76 height 14
type input "3232PW"
click at [170, 87] on input "3232PW" at bounding box center [171, 94] width 76 height 14
type input "3232PW16"
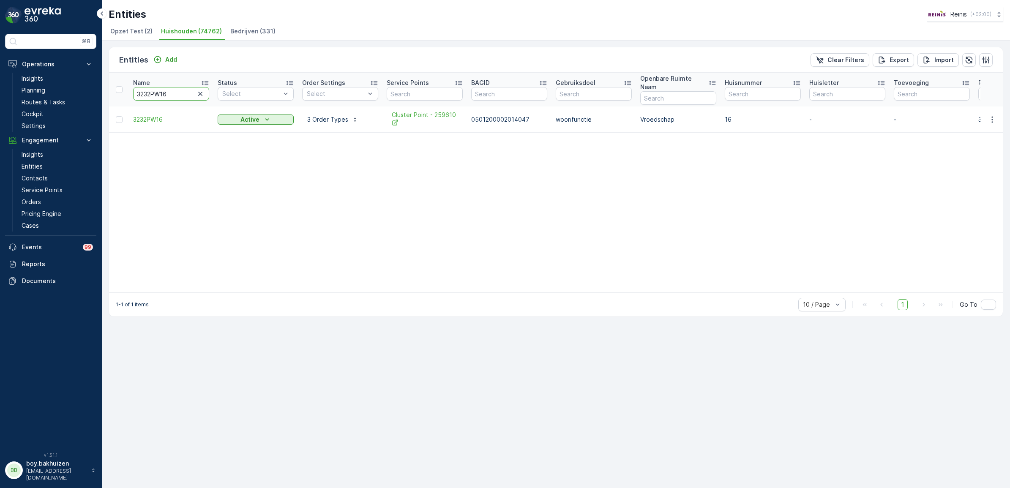
click at [187, 89] on input "3232PW16" at bounding box center [171, 94] width 76 height 14
type input "3232PW"
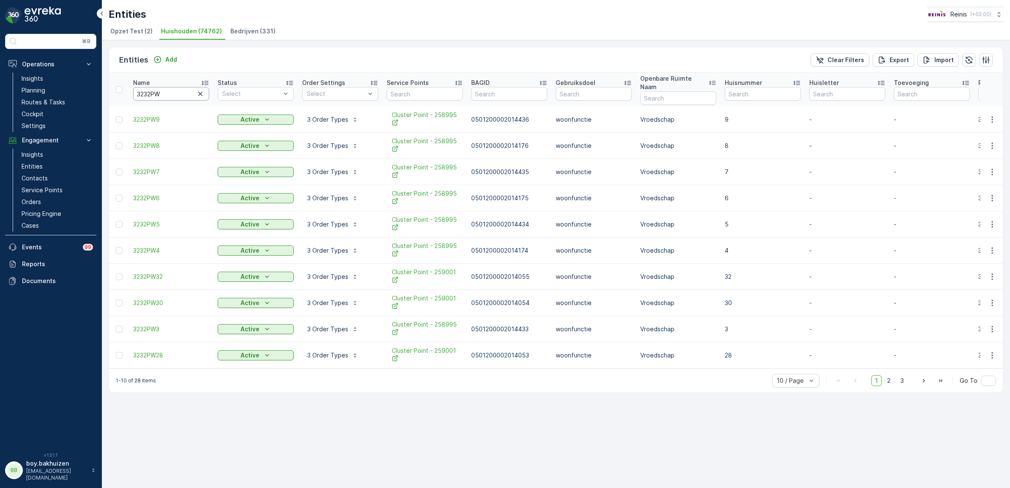
click at [167, 87] on input "3232PW" at bounding box center [171, 94] width 76 height 14
type input "3232PW16"
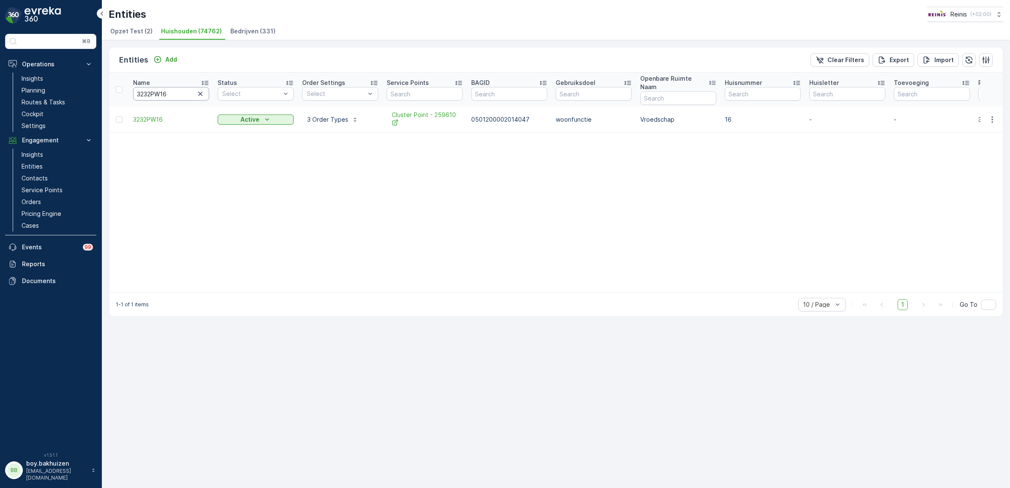
click at [186, 91] on input "3232PW16" at bounding box center [171, 94] width 76 height 14
type input "3232PW"
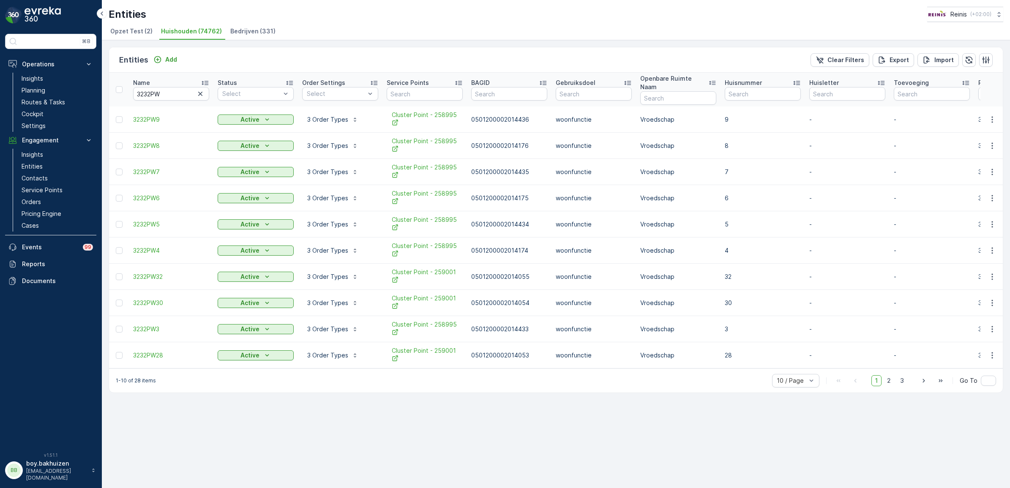
click at [425, 79] on p "Service Points" at bounding box center [408, 83] width 42 height 8
click at [793, 346] on span "30 / Page" at bounding box center [790, 349] width 27 height 7
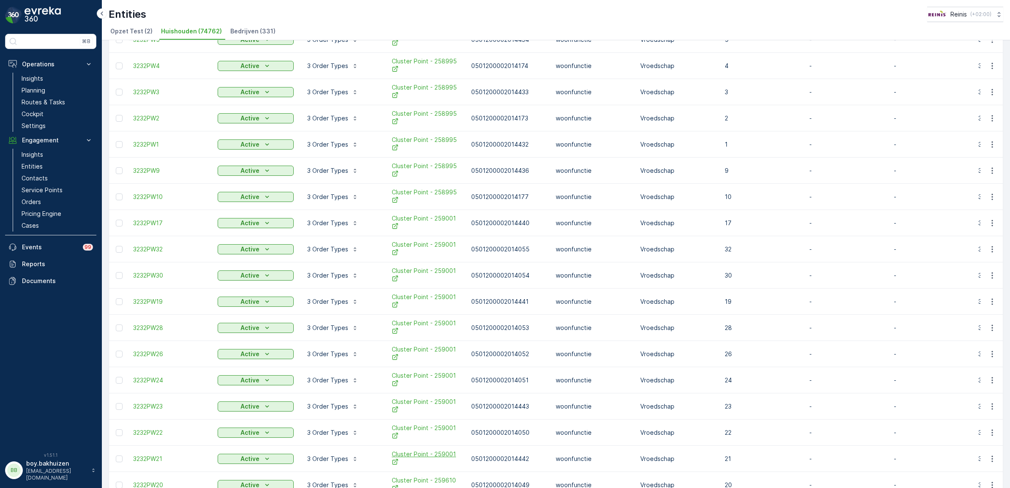
scroll to position [264, 0]
click at [808, 375] on icon "button" at bounding box center [992, 379] width 8 height 8
click at [808, 273] on span "Edit Entity" at bounding box center [962, 273] width 29 height 8
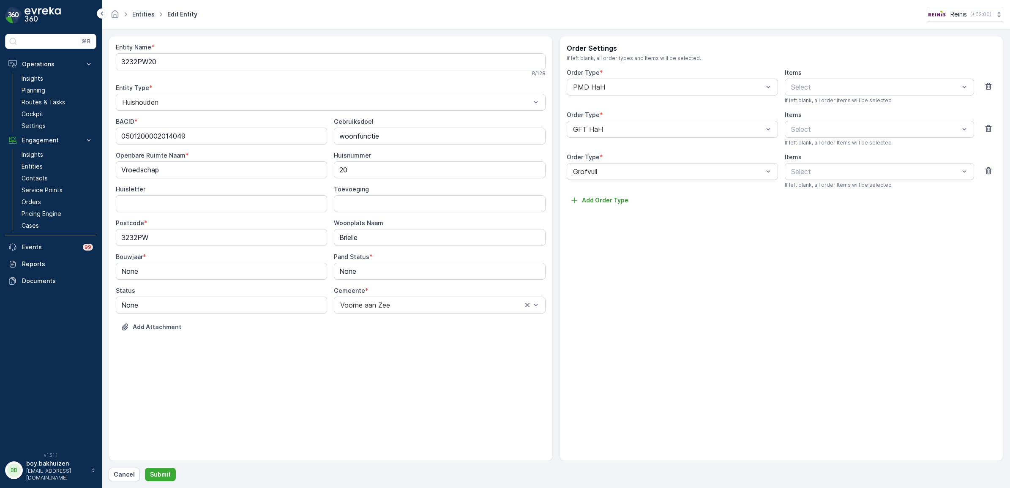
click at [148, 15] on link "Entities" at bounding box center [143, 14] width 22 height 7
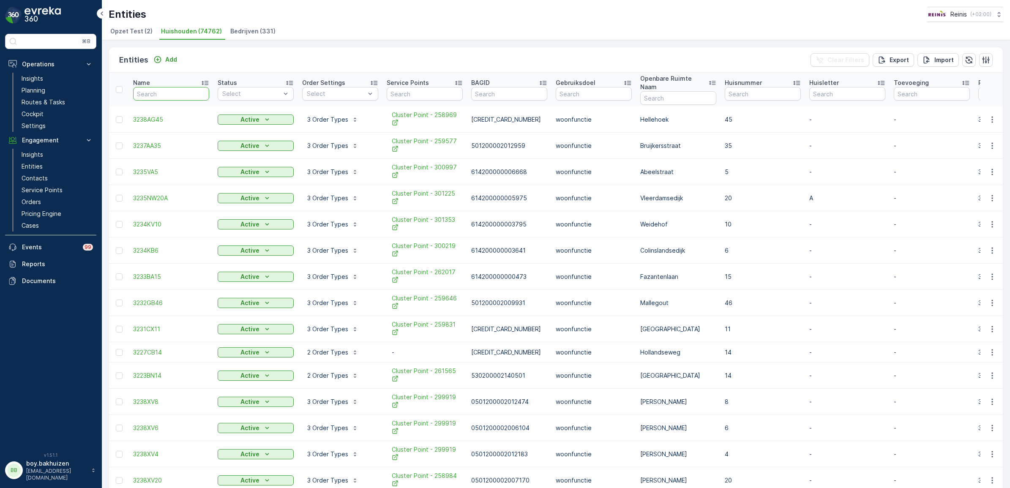
click at [165, 90] on input "text" at bounding box center [171, 94] width 76 height 14
type input "3232PW"
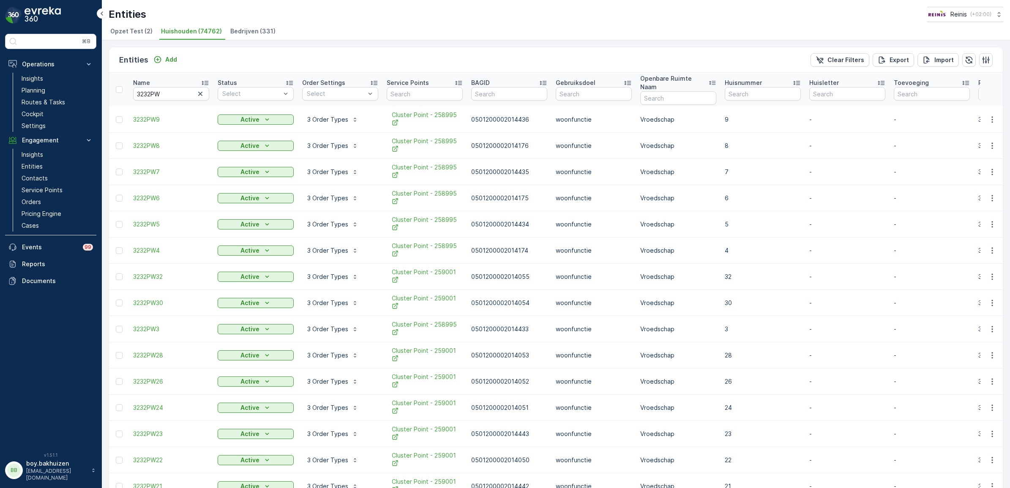
click at [417, 79] on p "Service Points" at bounding box center [408, 83] width 42 height 8
drag, startPoint x: 163, startPoint y: 87, endPoint x: 189, endPoint y: 82, distance: 25.9
click at [163, 87] on input "3232PW" at bounding box center [171, 94] width 76 height 14
click at [138, 30] on span "Opzet Test (2)" at bounding box center [131, 31] width 42 height 8
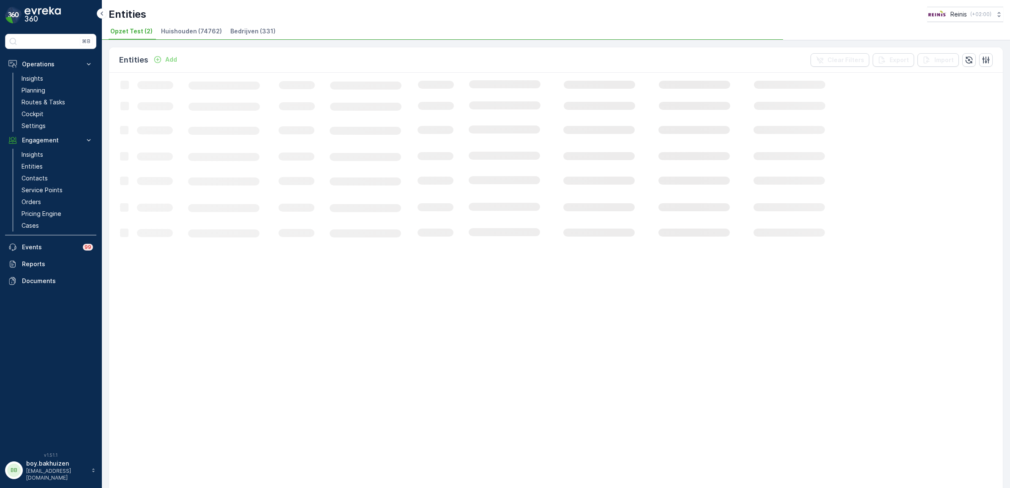
click at [183, 26] on li "Huishouden (74762)" at bounding box center [192, 32] width 66 height 14
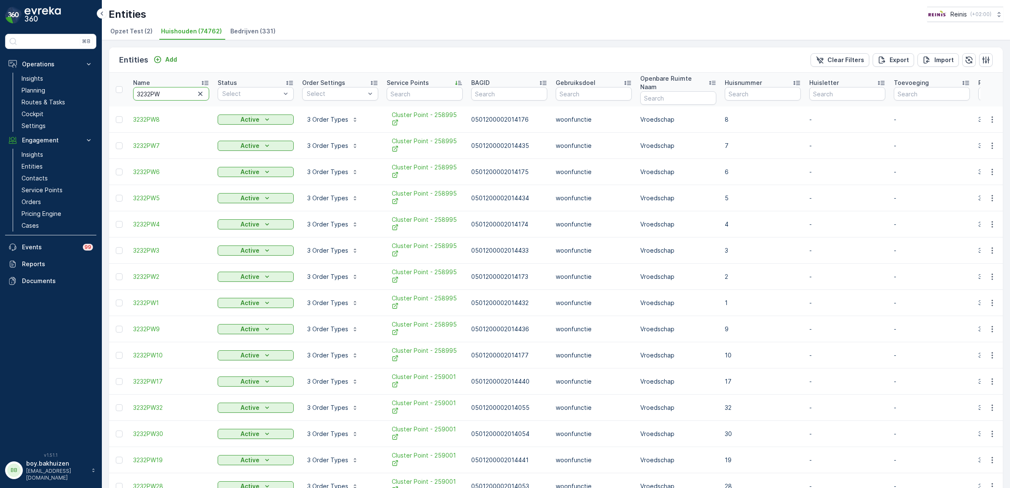
click at [166, 88] on input "3232PW" at bounding box center [171, 94] width 76 height 14
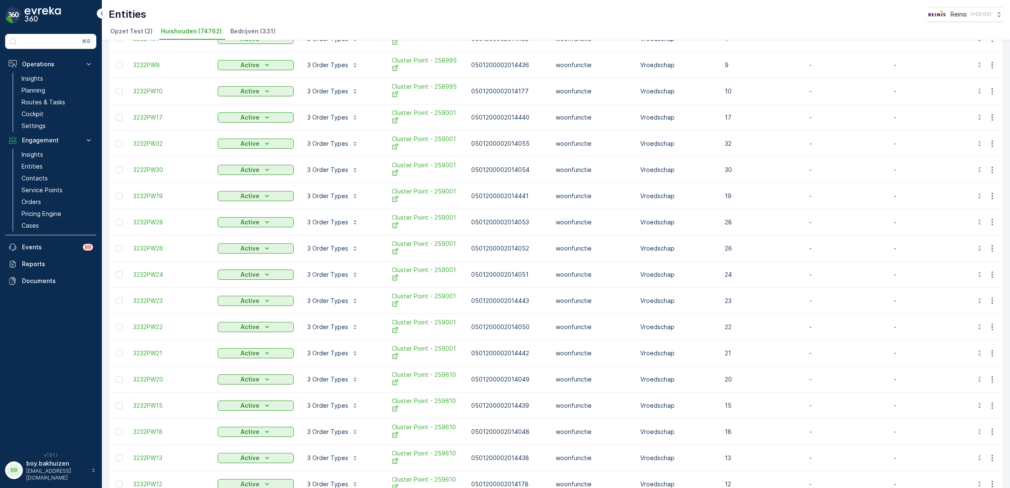
scroll to position [382, 0]
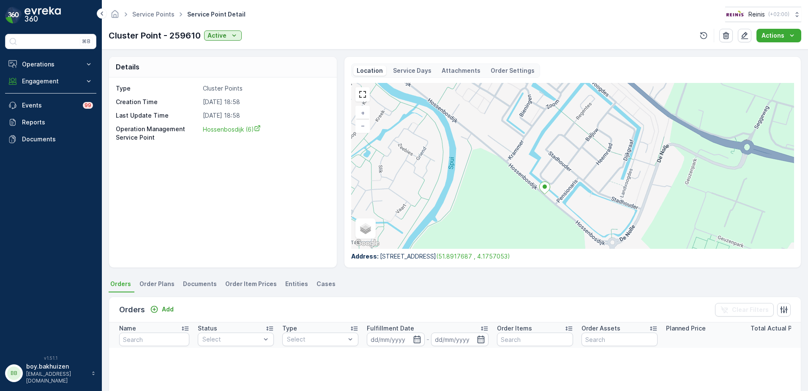
drag, startPoint x: 598, startPoint y: 147, endPoint x: 571, endPoint y: 167, distance: 34.2
click at [571, 167] on div "+ − Satellite Roadmap Terrain Hybrid Leaflet Keyboard shortcuts Map Data Map da…" at bounding box center [572, 166] width 443 height 166
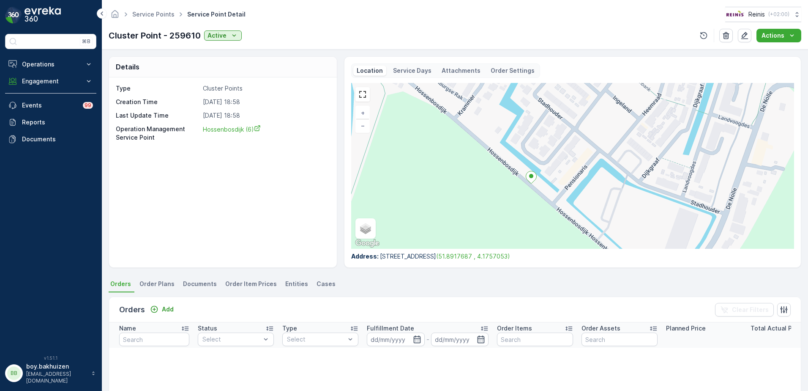
drag, startPoint x: 527, startPoint y: 200, endPoint x: 519, endPoint y: 191, distance: 12.6
click at [515, 190] on div "+ − Satellite Roadmap Terrain Hybrid Leaflet Keyboard shortcuts Map Data Map da…" at bounding box center [572, 166] width 443 height 166
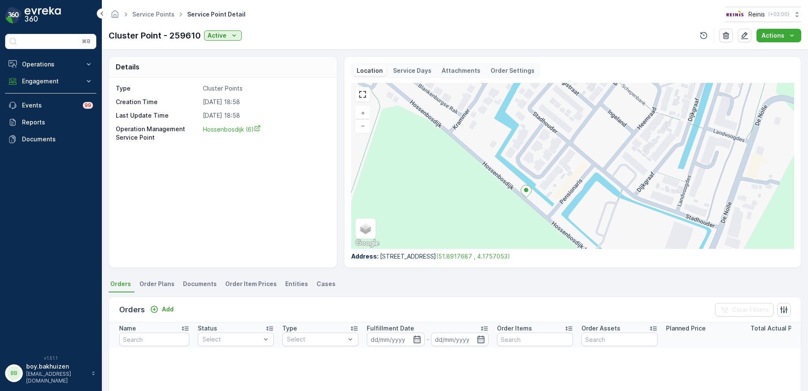
drag, startPoint x: 520, startPoint y: 203, endPoint x: 514, endPoint y: 223, distance: 20.7
click at [514, 223] on div "+ − Satellite Roadmap Terrain Hybrid Leaflet Keyboard shortcuts Map Data Map da…" at bounding box center [572, 166] width 443 height 166
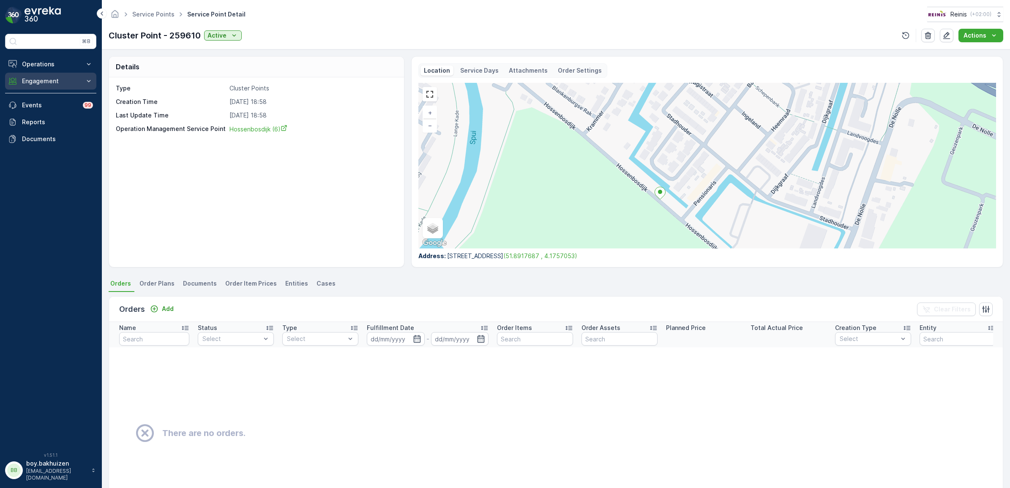
click at [38, 75] on button "Engagement" at bounding box center [50, 81] width 91 height 17
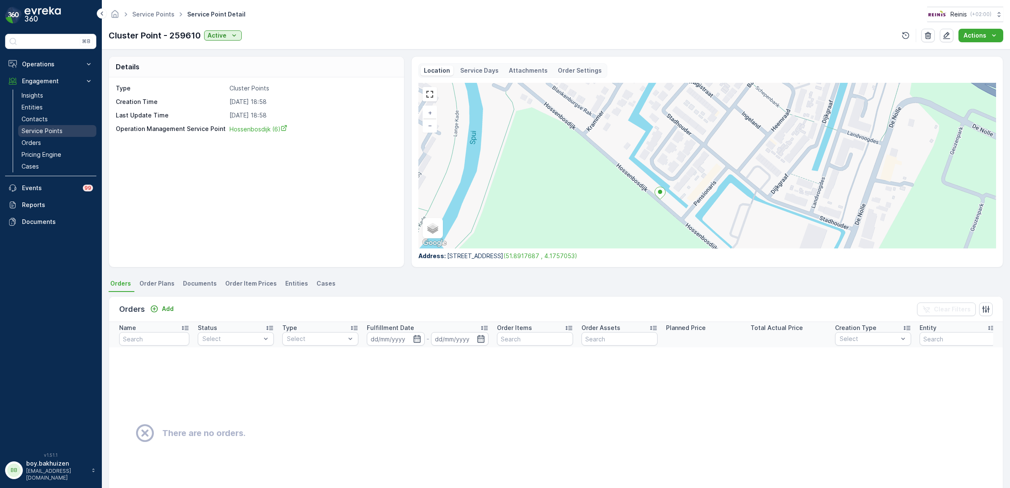
click at [61, 133] on p "Service Points" at bounding box center [42, 131] width 41 height 8
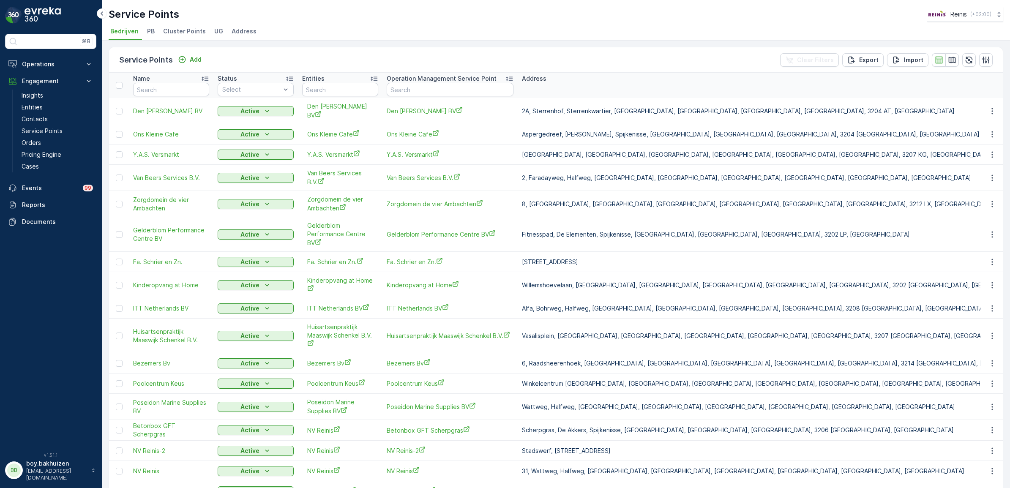
click at [177, 30] on span "Cluster Points" at bounding box center [184, 31] width 43 height 8
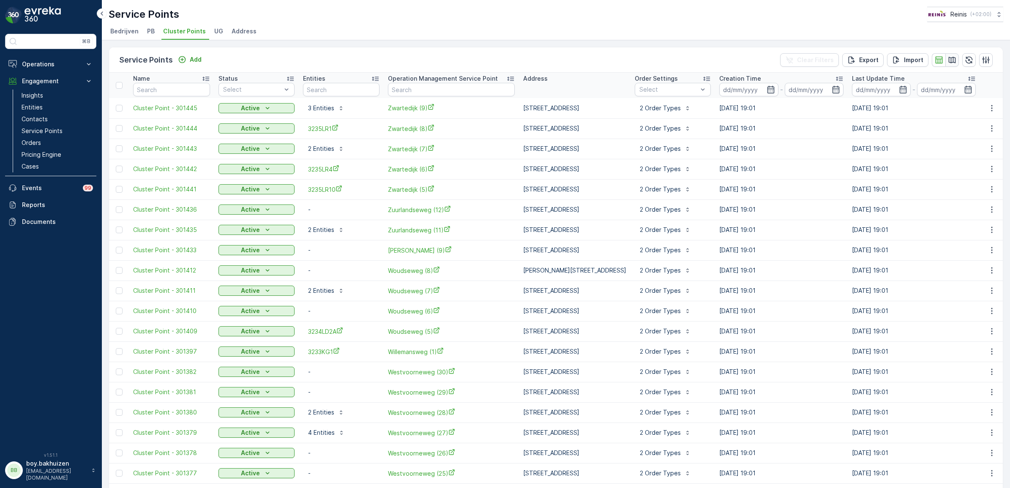
click at [808, 60] on icon "button" at bounding box center [952, 60] width 8 height 8
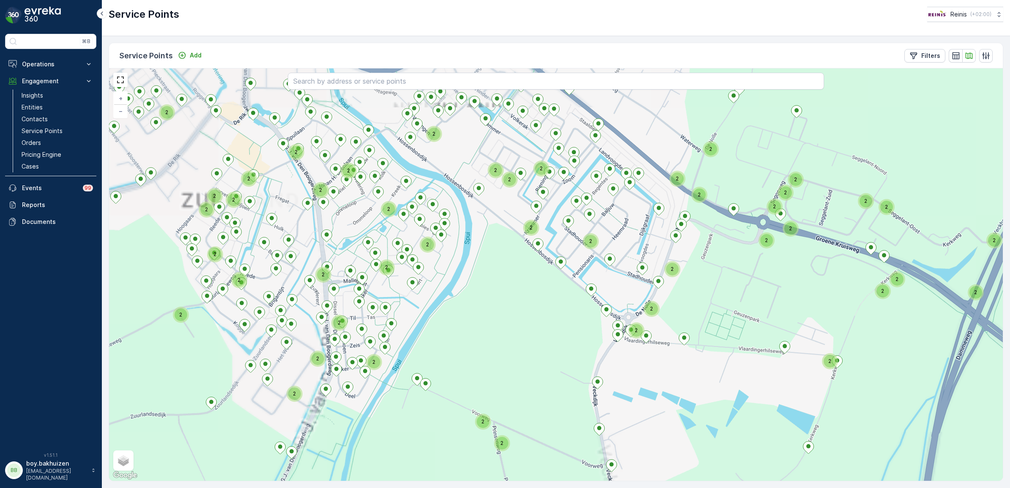
drag, startPoint x: 490, startPoint y: 212, endPoint x: 508, endPoint y: 220, distance: 19.3
click at [483, 227] on div "2 2 2 2 2 2 2 2 2 2 2 2 2 2 2 2 2 2 2 2 2 2 2 2 2 2 2 2 2 2 2 2 2 2 2 2 2 2 2 2…" at bounding box center [556, 274] width 894 height 413
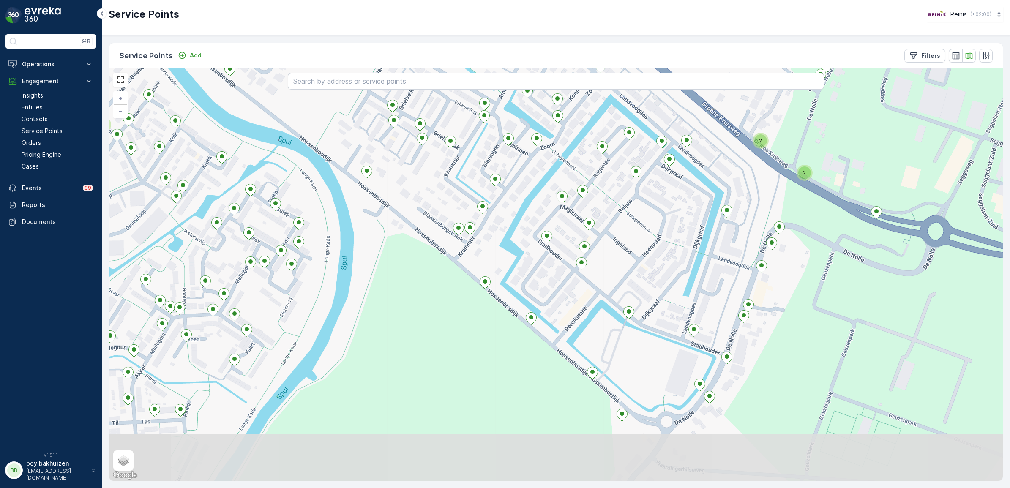
drag, startPoint x: 582, startPoint y: 308, endPoint x: 516, endPoint y: 251, distance: 87.3
click at [516, 251] on div "2 2 2 + − Satellite Roadmap Terrain Hybrid Leaflet Keyboard shortcuts Map Data …" at bounding box center [556, 274] width 894 height 413
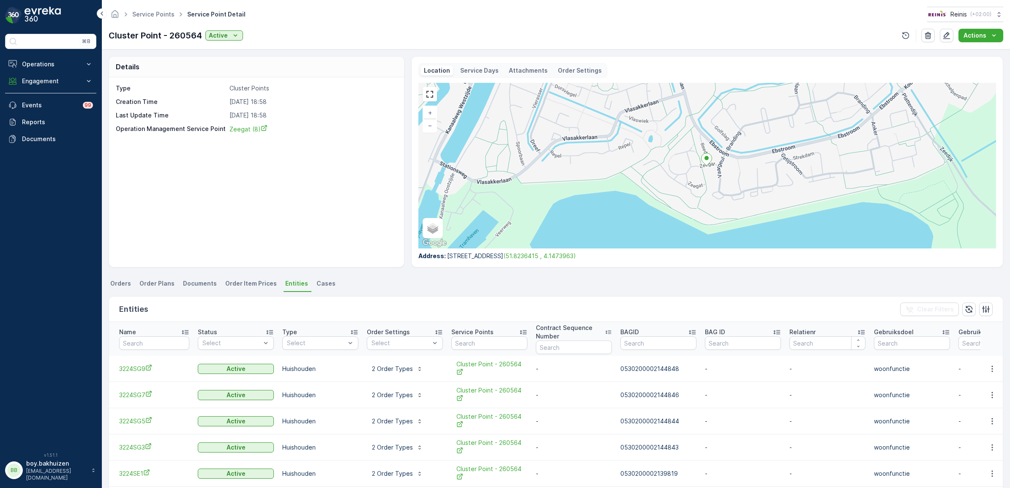
scroll to position [85, 0]
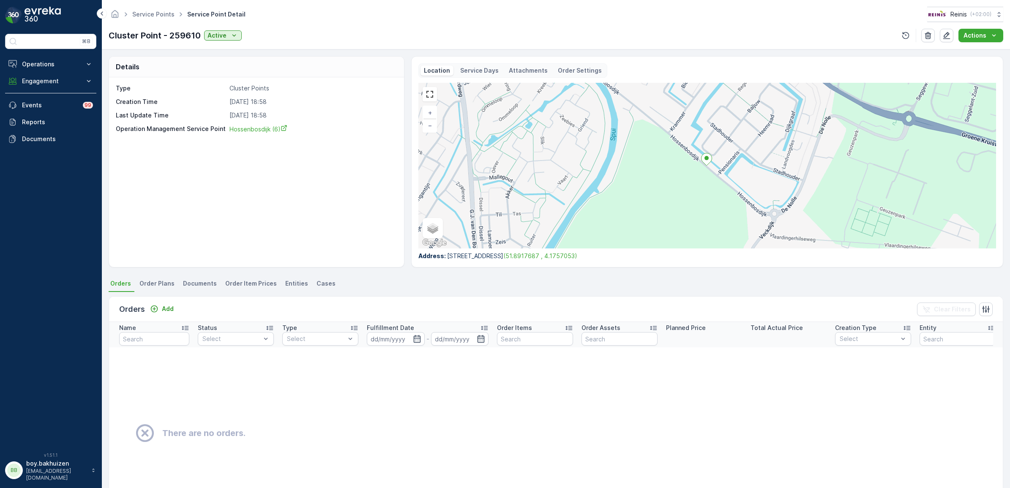
click at [285, 282] on span "Entities" at bounding box center [296, 283] width 23 height 8
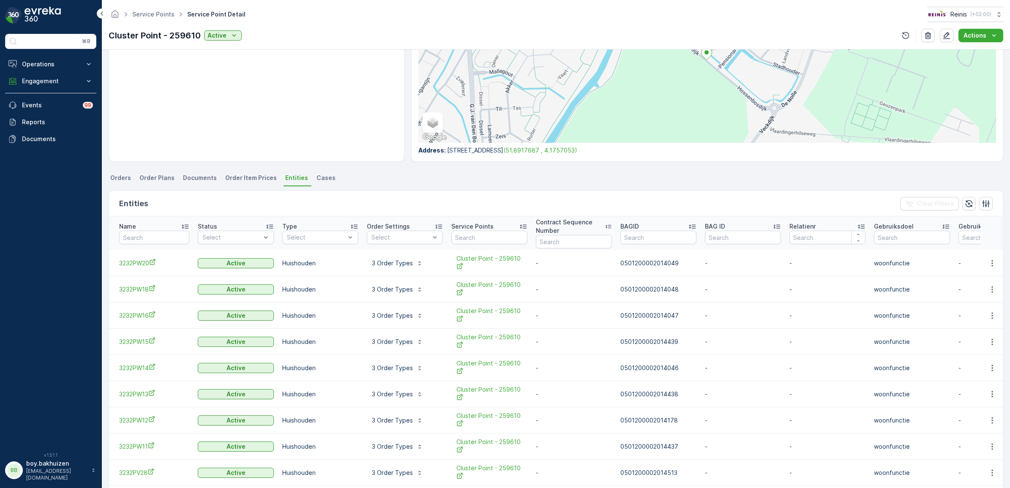
scroll to position [159, 0]
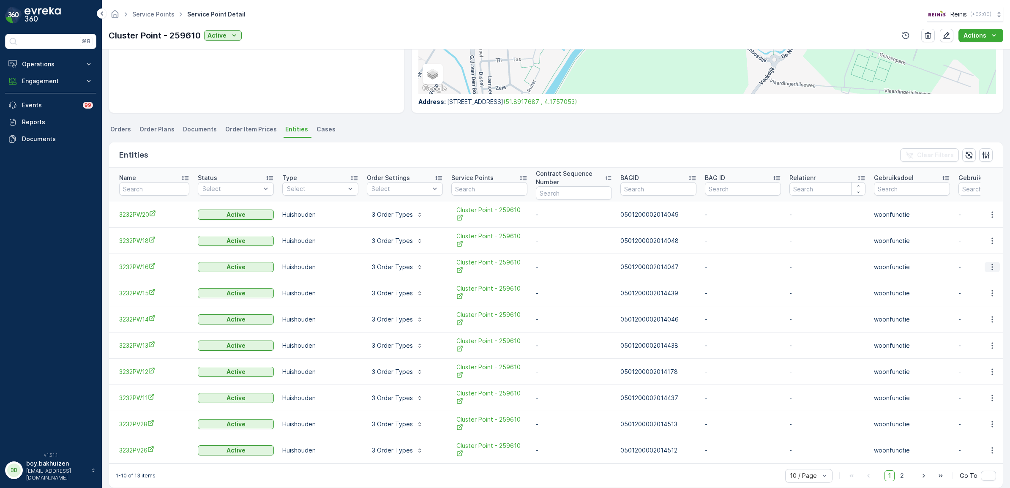
click at [989, 263] on icon "button" at bounding box center [992, 267] width 8 height 8
click at [973, 284] on span "Edit Entity" at bounding box center [968, 286] width 29 height 8
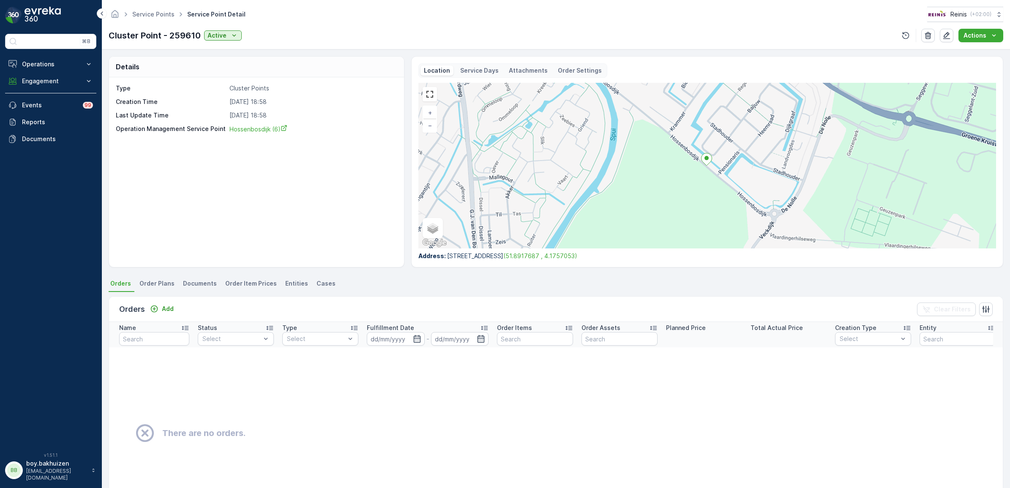
click at [287, 280] on span "Entities" at bounding box center [296, 283] width 23 height 8
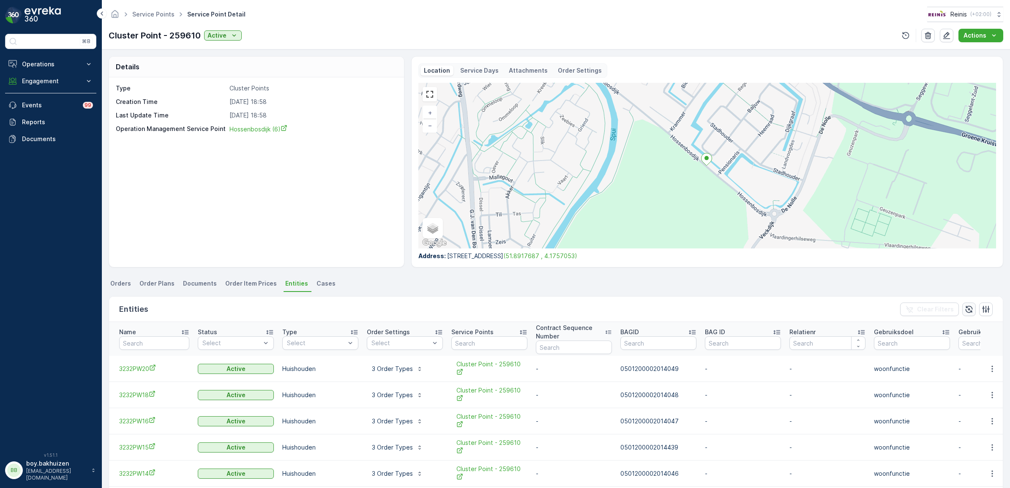
click at [965, 310] on icon "button" at bounding box center [969, 309] width 8 height 8
click at [984, 309] on icon "button" at bounding box center [986, 309] width 8 height 8
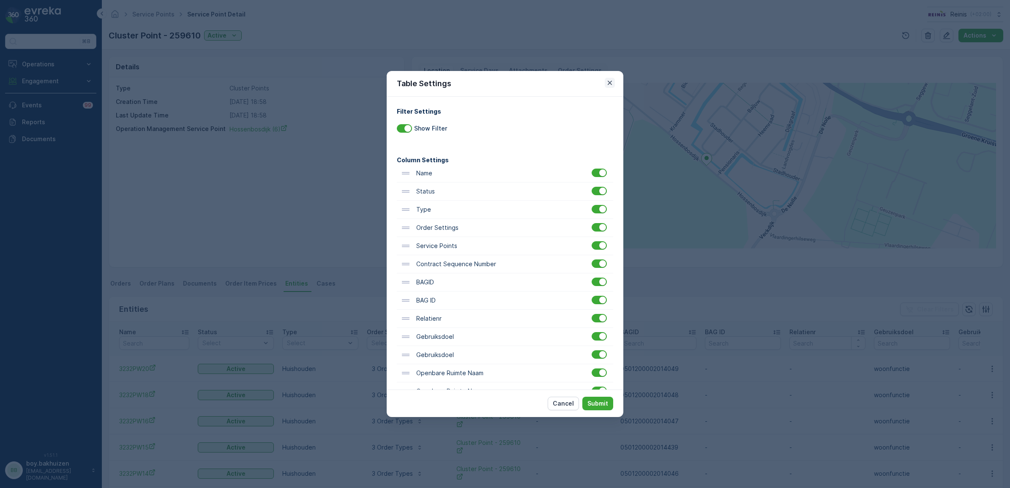
click at [605, 82] on button "button" at bounding box center [610, 83] width 10 height 10
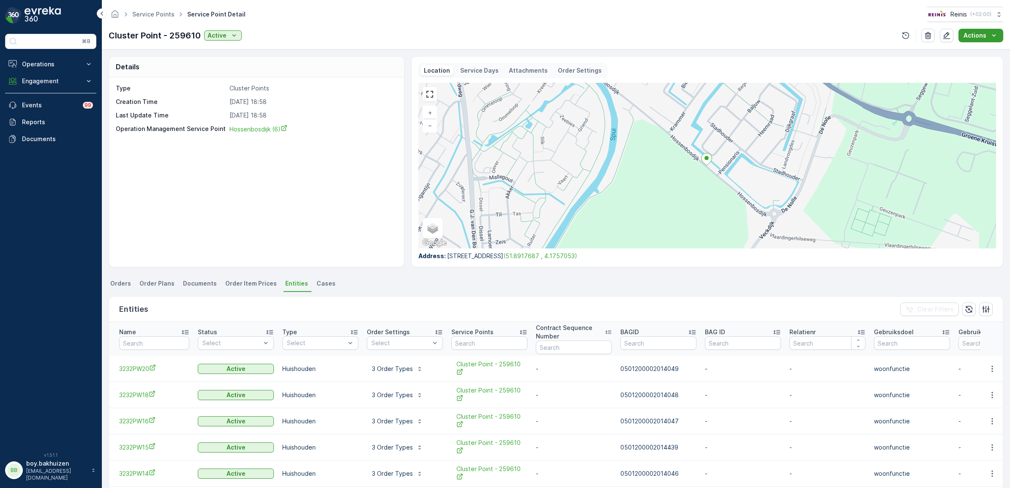
click at [998, 33] on icon "Actions" at bounding box center [994, 35] width 8 height 8
click at [859, 55] on div "Details Type Cluster Points Creation Time 25.09.2025 18:58 Last Update Time 25.…" at bounding box center [556, 268] width 908 height 439
click at [947, 33] on icon "button" at bounding box center [947, 35] width 8 height 8
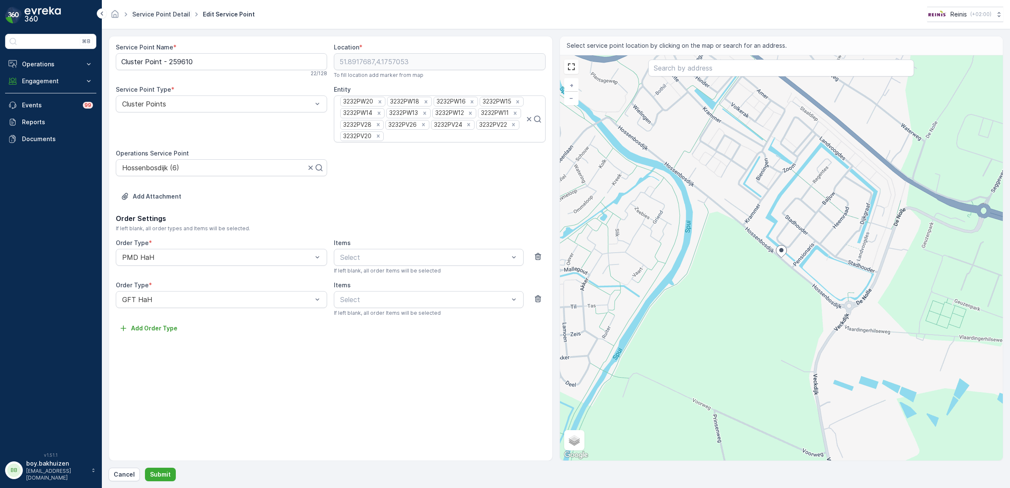
click at [162, 14] on link "Service Point Detail" at bounding box center [161, 14] width 58 height 7
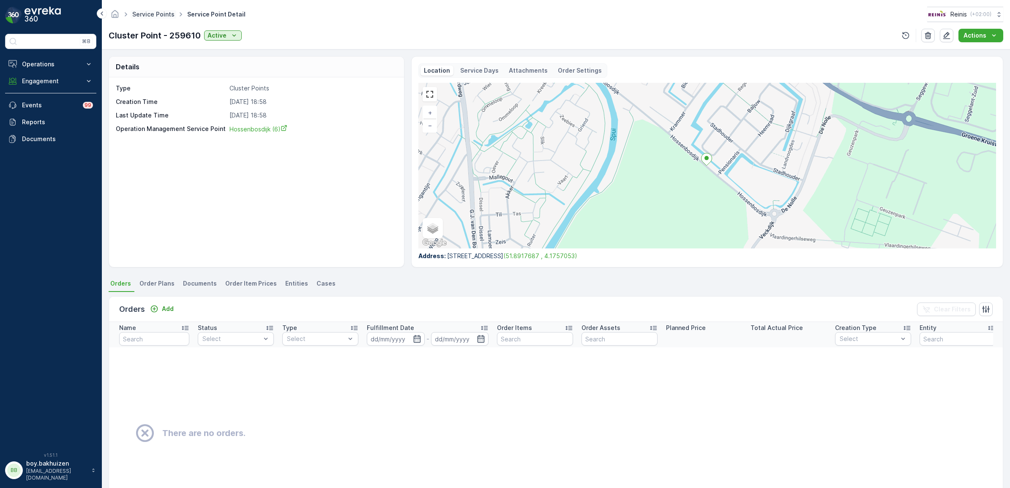
click at [158, 14] on link "Service Points" at bounding box center [153, 14] width 42 height 7
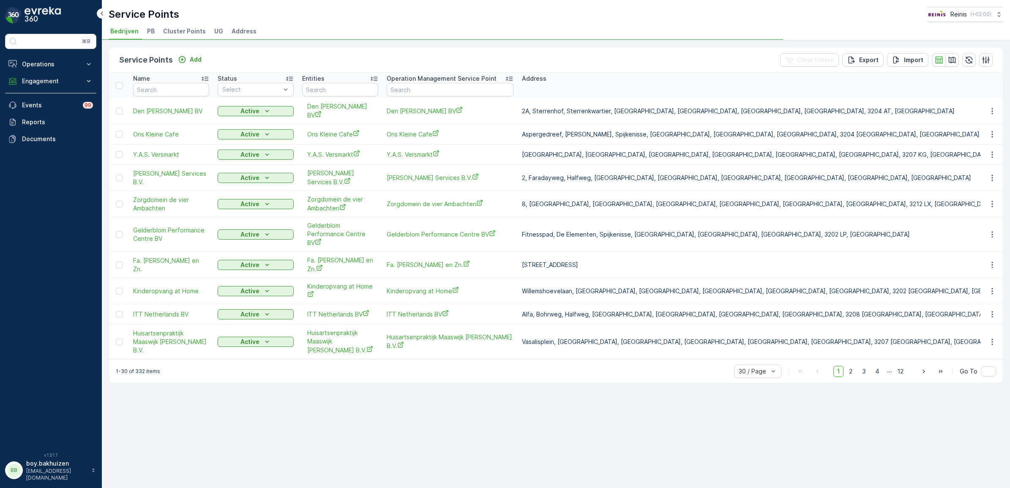
click at [183, 30] on span "Cluster Points" at bounding box center [184, 31] width 43 height 8
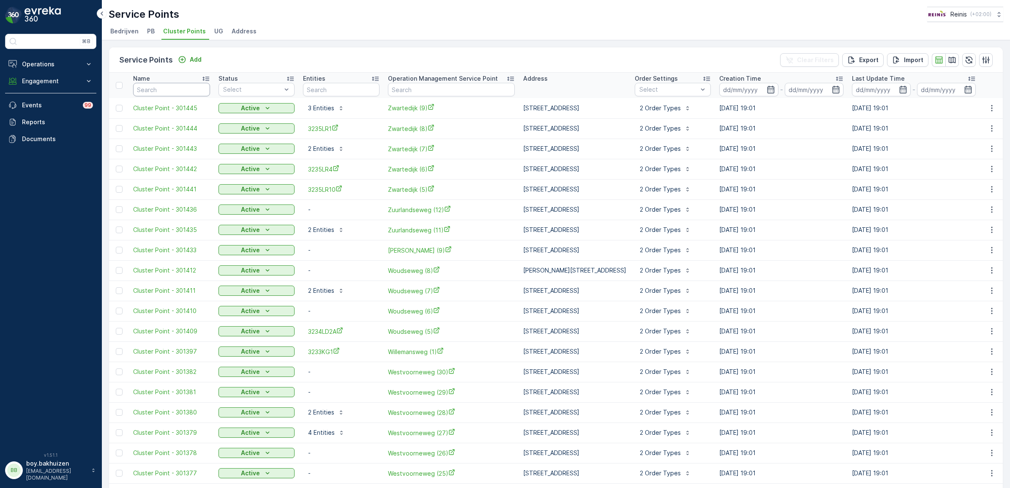
click at [183, 91] on input "text" at bounding box center [171, 90] width 77 height 14
type input "259001"
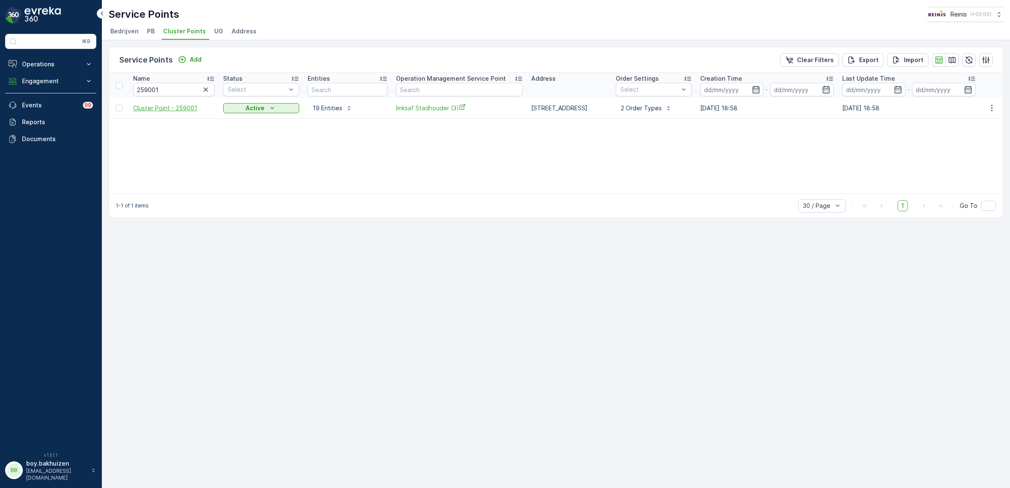
click at [155, 106] on span "Cluster Point - 259001" at bounding box center [174, 108] width 82 height 8
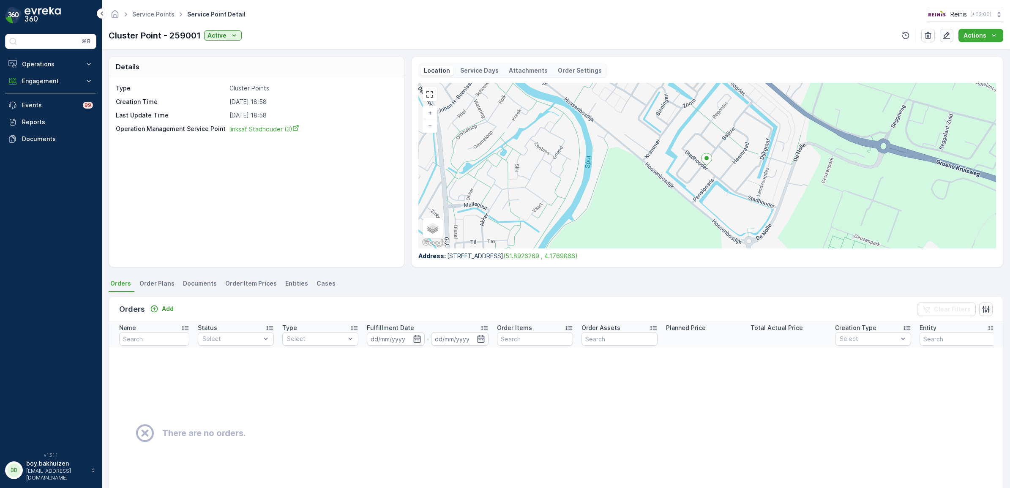
click at [947, 34] on icon "button" at bounding box center [947, 35] width 8 height 8
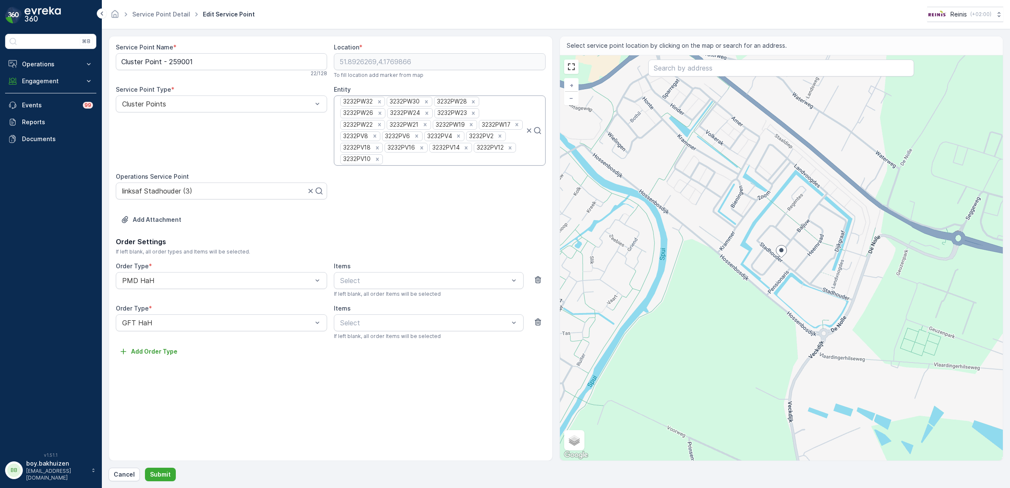
click at [459, 162] on div at bounding box center [454, 160] width 141 height 8
type input "3232PW16"
click at [387, 178] on div "3232PW16" at bounding box center [439, 178] width 201 height 8
click at [165, 473] on p "Submit" at bounding box center [160, 474] width 21 height 8
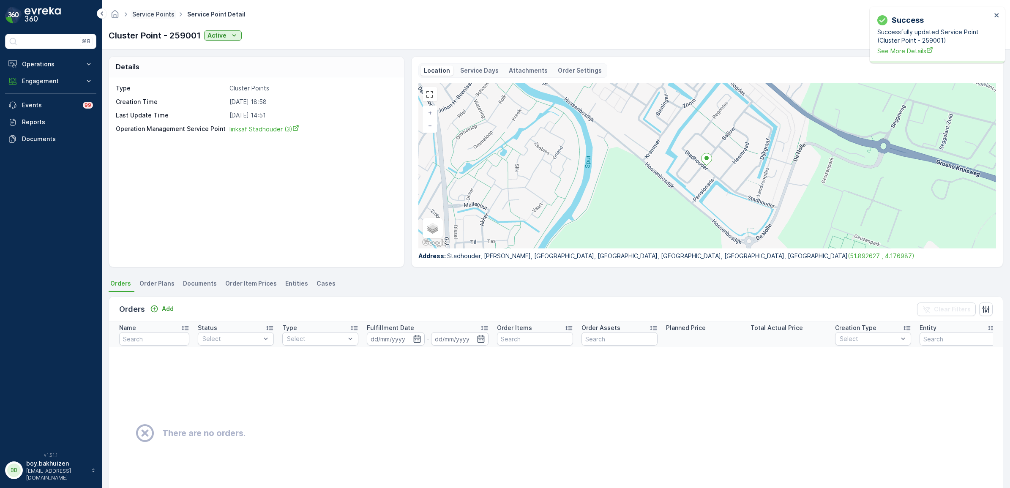
click at [148, 13] on link "Service Points" at bounding box center [153, 14] width 42 height 7
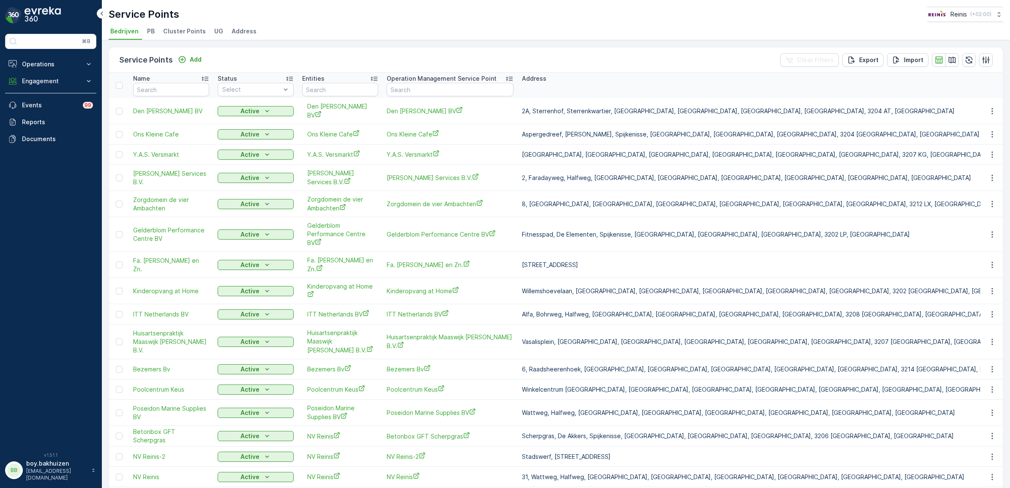
click at [182, 30] on span "Cluster Points" at bounding box center [184, 31] width 43 height 8
click at [175, 91] on input "text" at bounding box center [171, 90] width 76 height 14
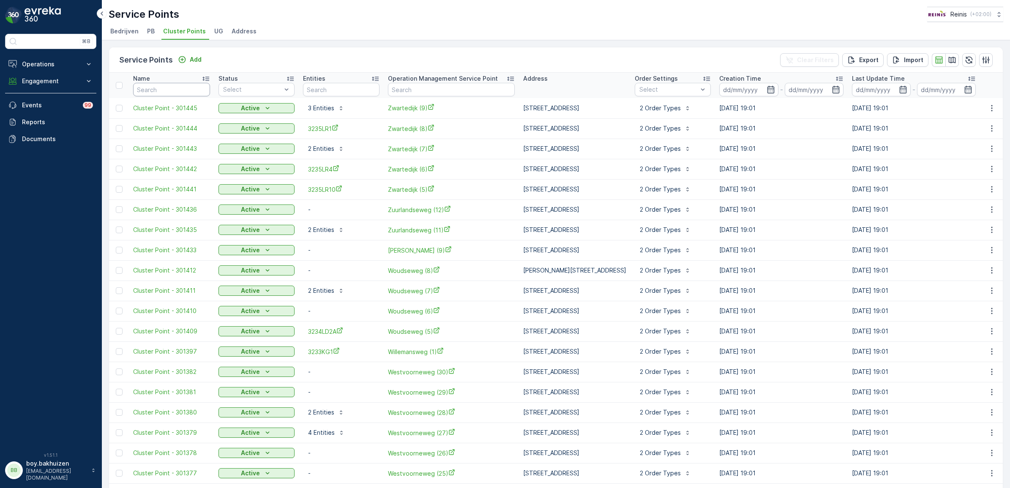
click at [182, 87] on input "text" at bounding box center [171, 90] width 77 height 14
type input "259610"
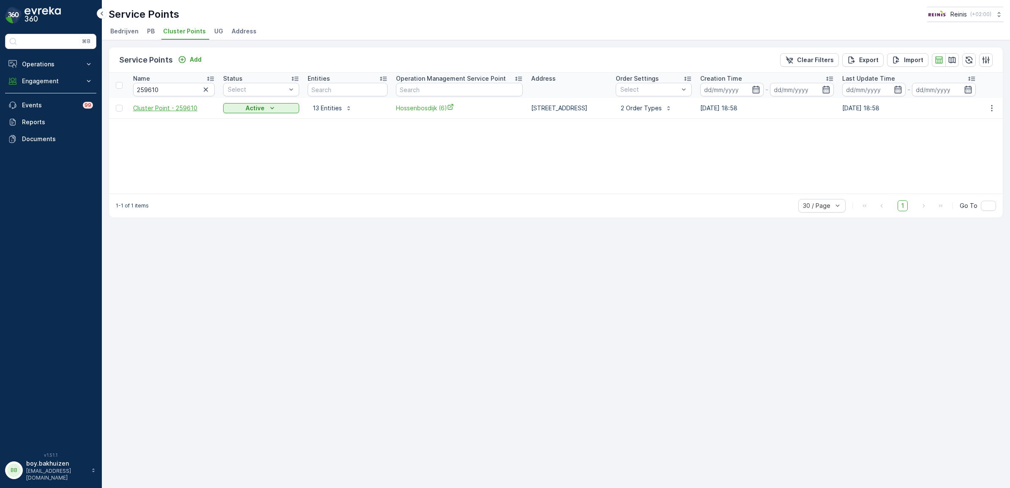
click at [161, 109] on span "Cluster Point - 259610" at bounding box center [174, 108] width 82 height 8
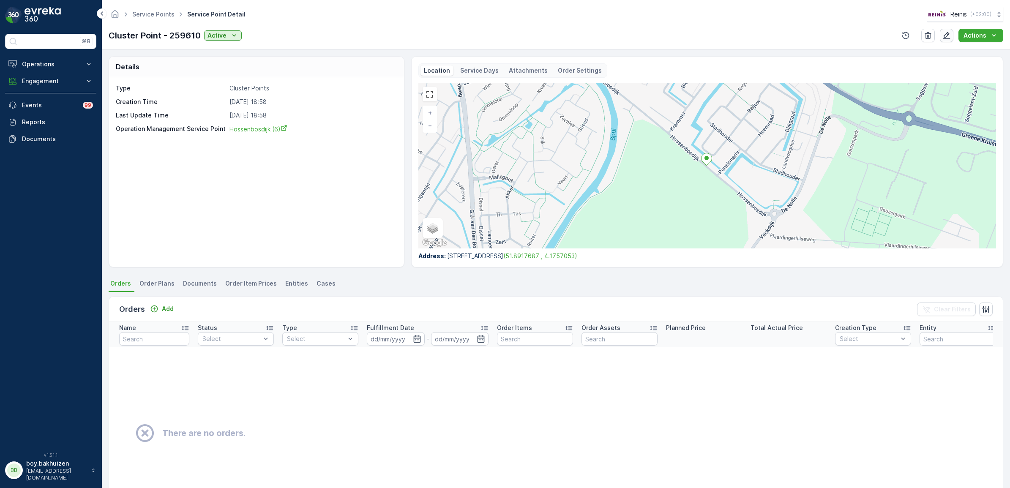
click at [945, 36] on icon "button" at bounding box center [946, 35] width 7 height 7
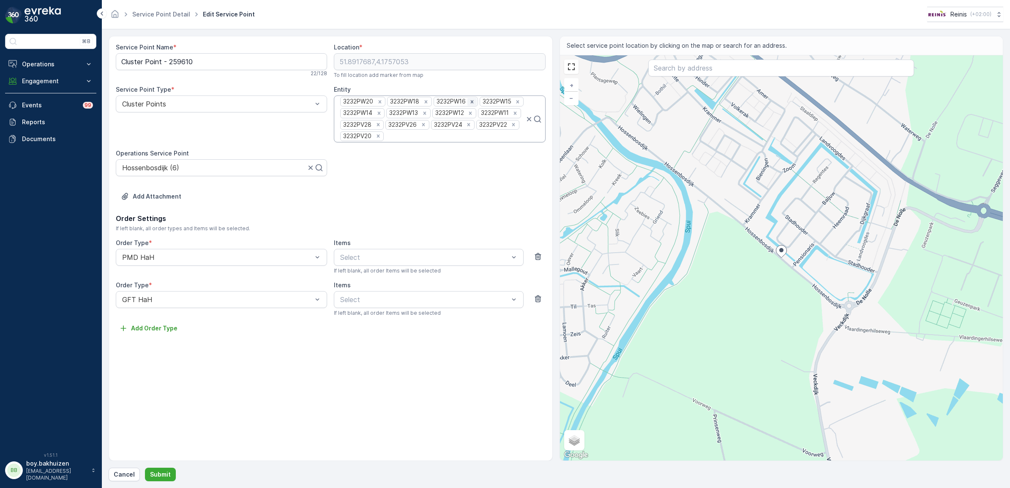
click at [475, 101] on icon "Remove 3232PW16" at bounding box center [472, 102] width 6 height 6
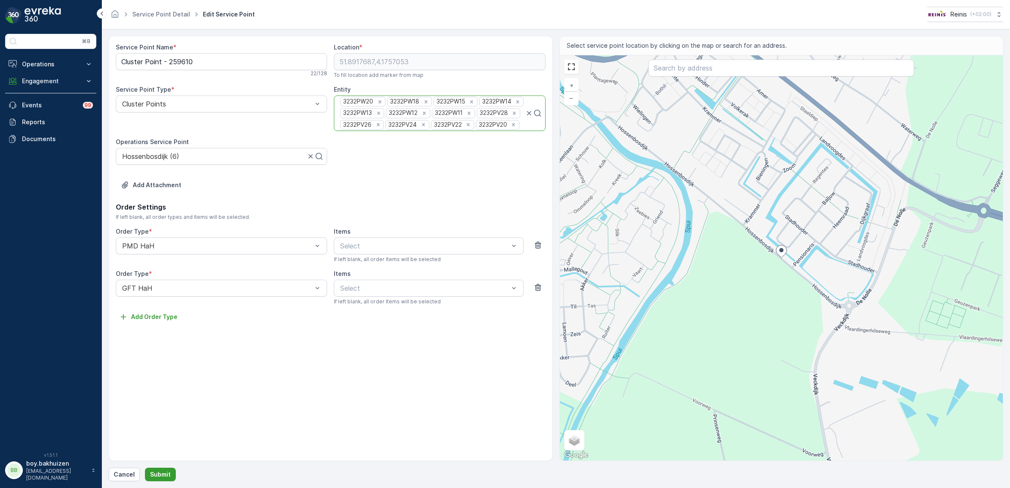
click at [164, 472] on p "Submit" at bounding box center [160, 474] width 21 height 8
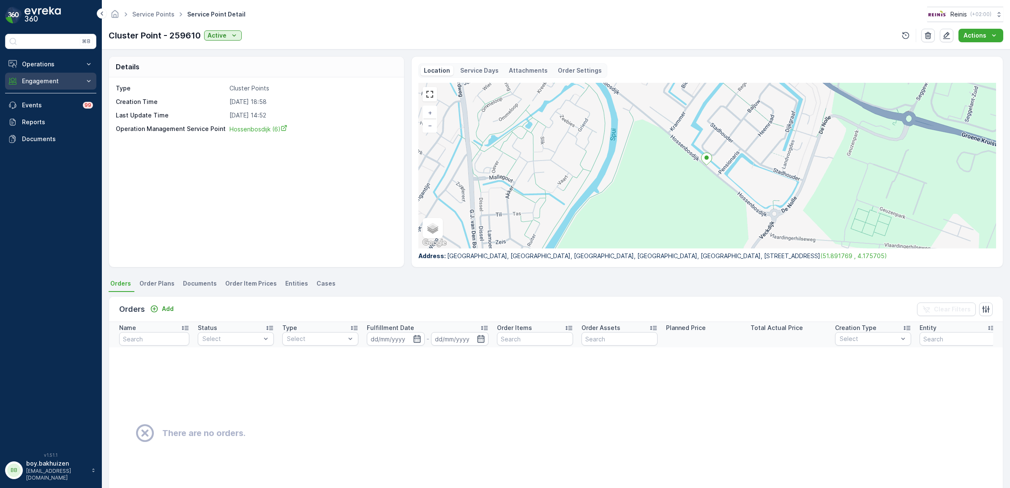
click at [44, 82] on p "Engagement" at bounding box center [50, 81] width 57 height 8
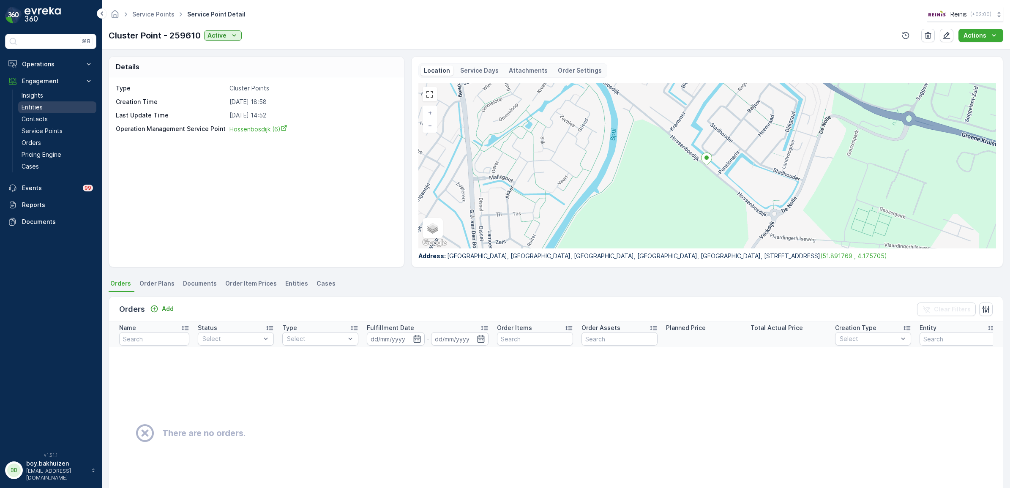
click at [45, 109] on link "Entities" at bounding box center [57, 107] width 78 height 12
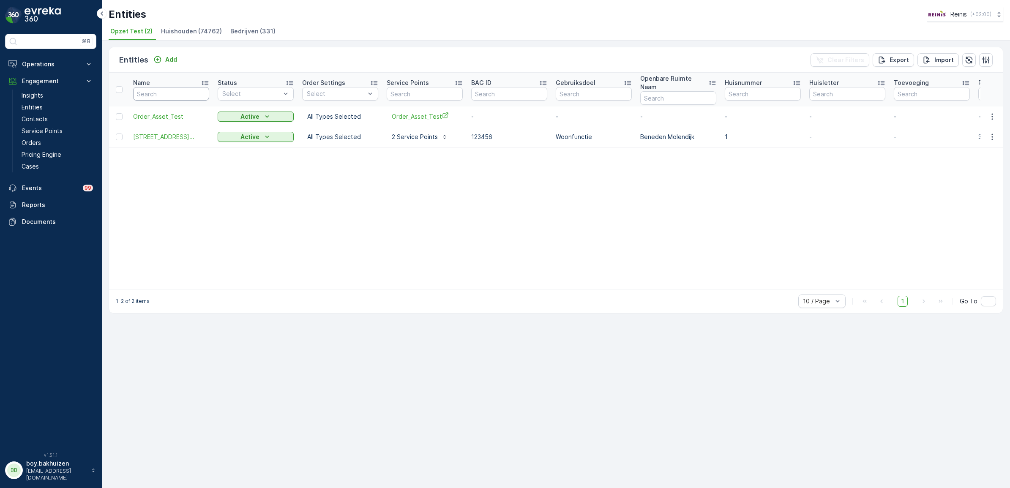
click at [165, 92] on input "text" at bounding box center [171, 94] width 76 height 14
click at [183, 29] on span "Huishouden (74762)" at bounding box center [191, 31] width 61 height 8
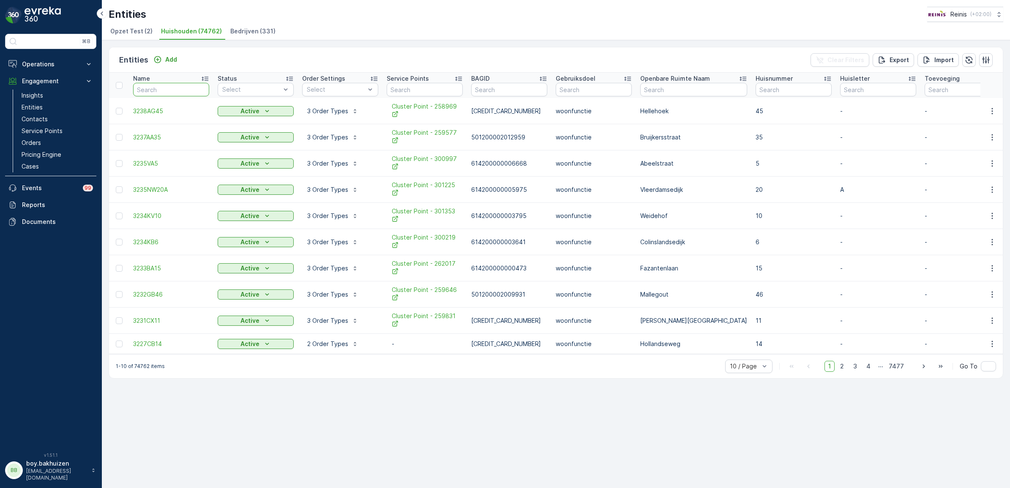
click at [172, 93] on input "text" at bounding box center [171, 90] width 76 height 14
type input "3232pw"
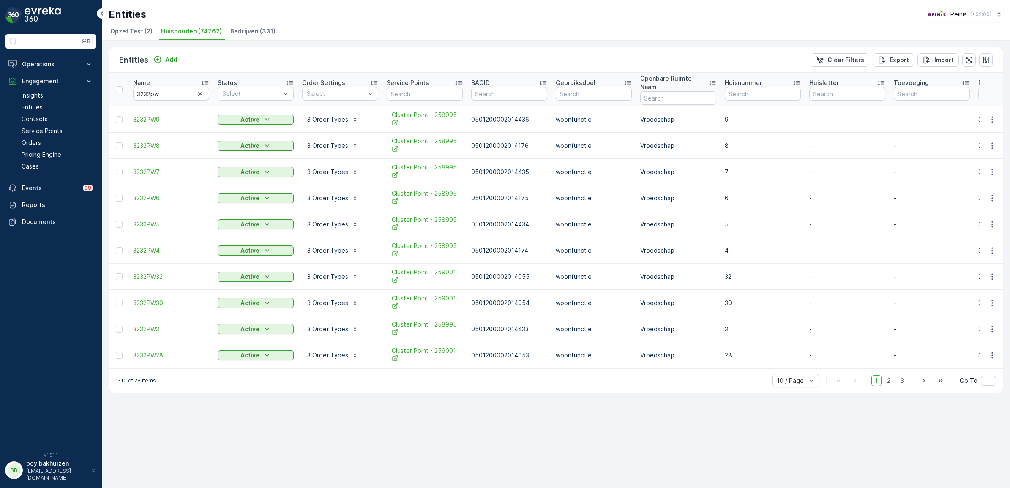
click at [423, 79] on p "Service Points" at bounding box center [408, 83] width 42 height 8
click at [802, 377] on div at bounding box center [791, 380] width 31 height 7
click at [924, 377] on icon "button" at bounding box center [924, 381] width 8 height 8
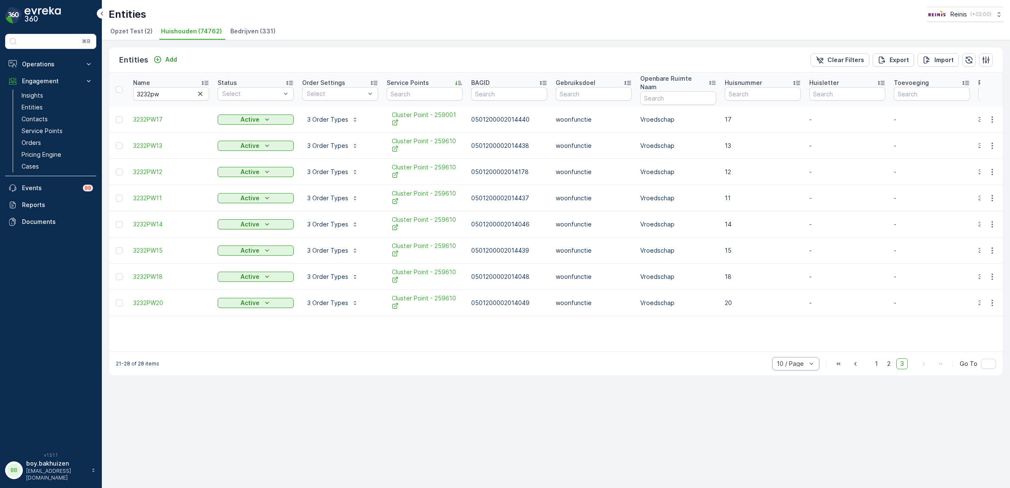
drag, startPoint x: 340, startPoint y: 459, endPoint x: 217, endPoint y: 391, distance: 140.9
click at [340, 459] on div "Entities Add Clear Filters Export Import Name 3232pw Status Select Order Settin…" at bounding box center [556, 264] width 908 height 448
click at [206, 405] on div "Entities Add Clear Filters Export Import Name 3232pw Status Select Order Settin…" at bounding box center [556, 264] width 908 height 448
click at [25, 130] on p "Service Points" at bounding box center [42, 131] width 41 height 8
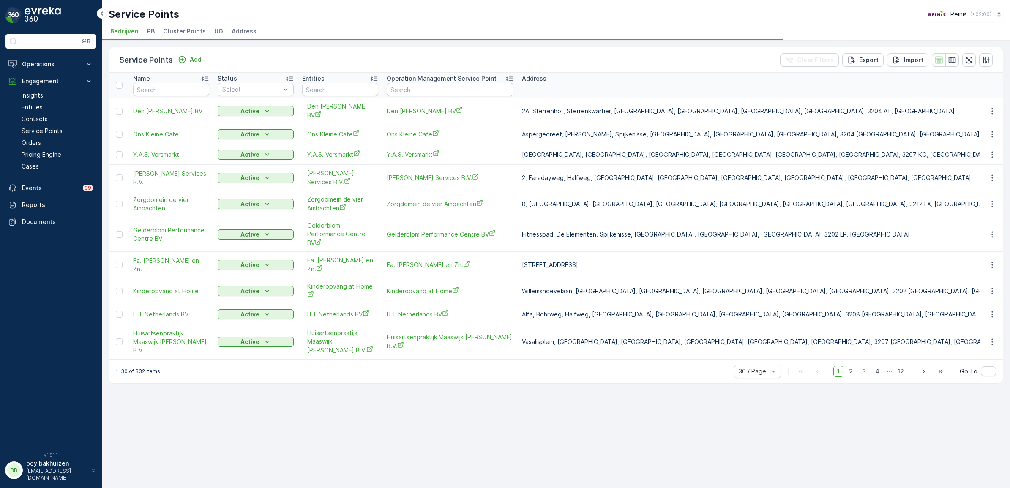
click at [175, 28] on span "Cluster Points" at bounding box center [184, 31] width 43 height 8
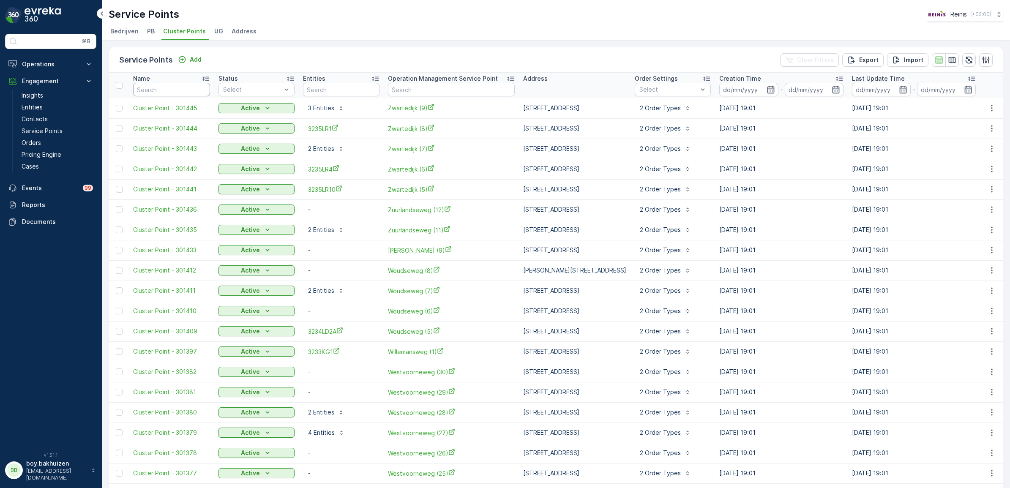
click at [159, 88] on input "text" at bounding box center [171, 90] width 77 height 14
type input "25961"
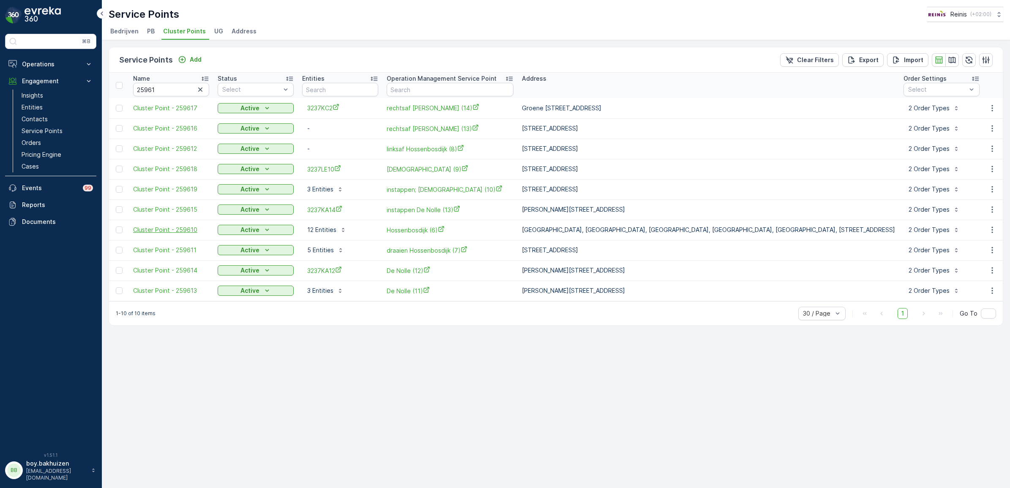
click at [175, 231] on span "Cluster Point - 259610" at bounding box center [171, 230] width 76 height 8
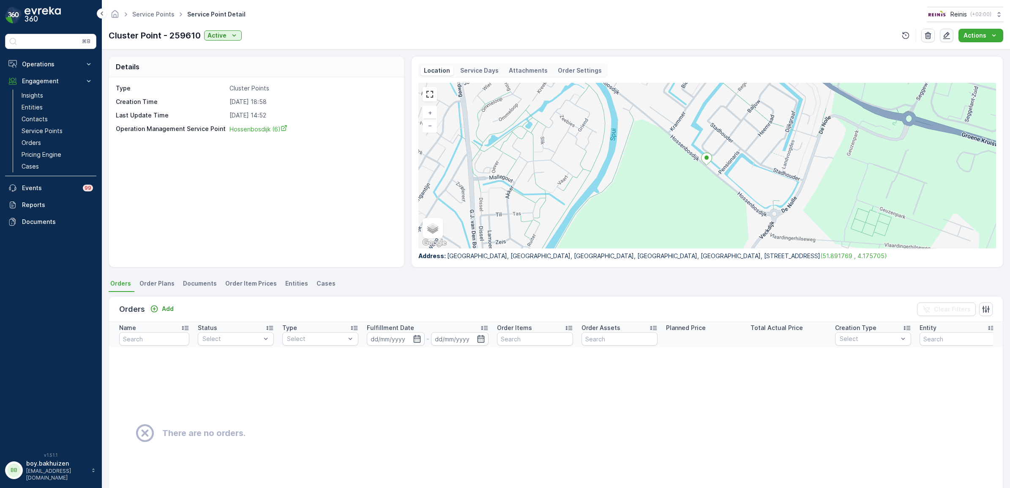
click at [949, 32] on icon "button" at bounding box center [947, 35] width 8 height 8
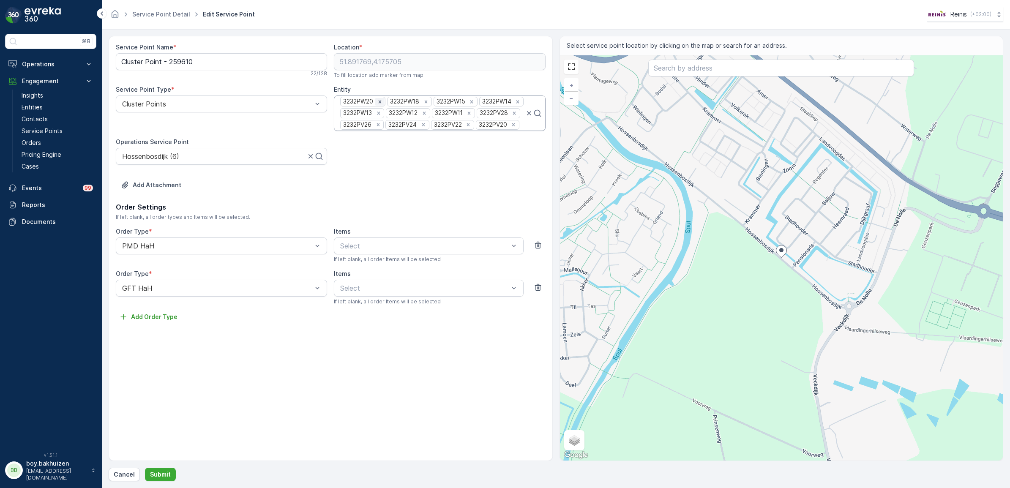
click at [381, 104] on icon "Remove 3232PW20" at bounding box center [380, 102] width 6 height 6
click at [378, 102] on icon "Remove 3232PW18" at bounding box center [379, 102] width 6 height 6
click at [378, 102] on icon "Remove 3232PW15" at bounding box center [379, 102] width 6 height 6
click at [378, 102] on icon "Remove 3232PW14" at bounding box center [379, 102] width 6 height 6
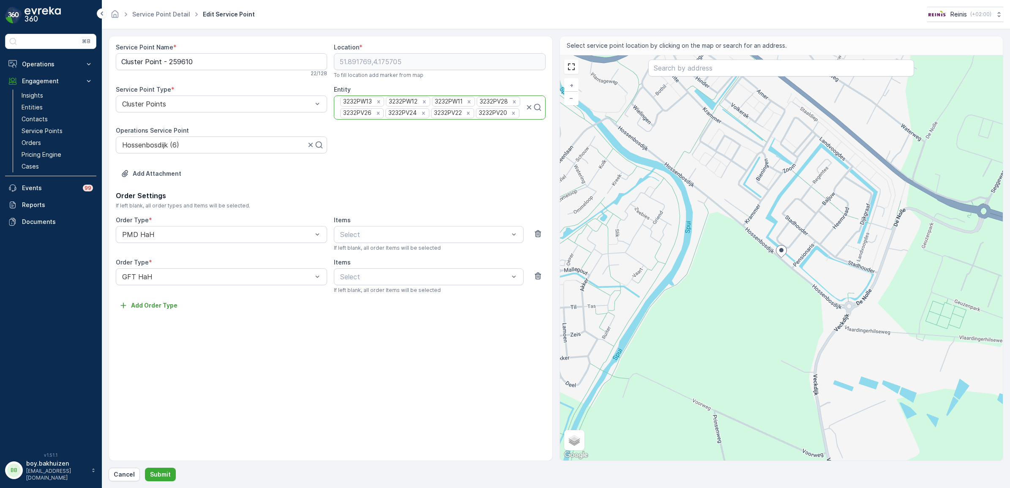
click at [378, 102] on icon "Remove 3232PW13" at bounding box center [379, 102] width 6 height 6
click at [378, 102] on icon "Remove 3232PW12" at bounding box center [379, 102] width 6 height 6
click at [378, 102] on icon "Remove 3232PW11" at bounding box center [378, 101] width 3 height 3
click at [150, 472] on p "Submit" at bounding box center [160, 474] width 21 height 8
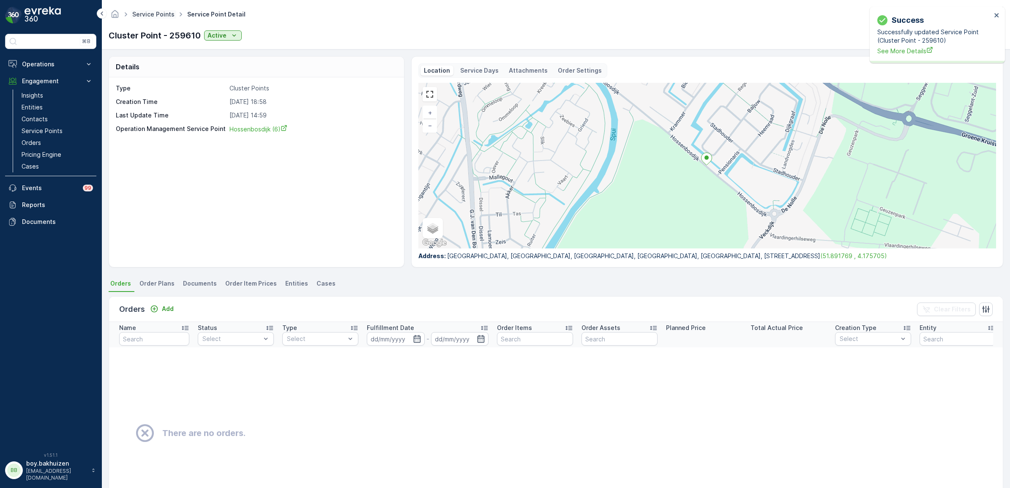
click at [159, 13] on link "Service Points" at bounding box center [153, 14] width 42 height 7
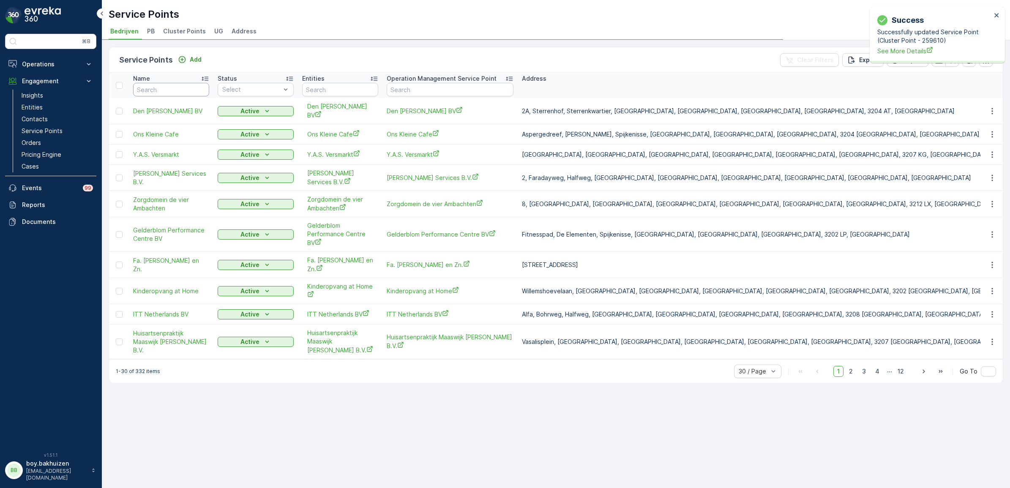
click at [185, 30] on span "Cluster Points" at bounding box center [184, 31] width 43 height 8
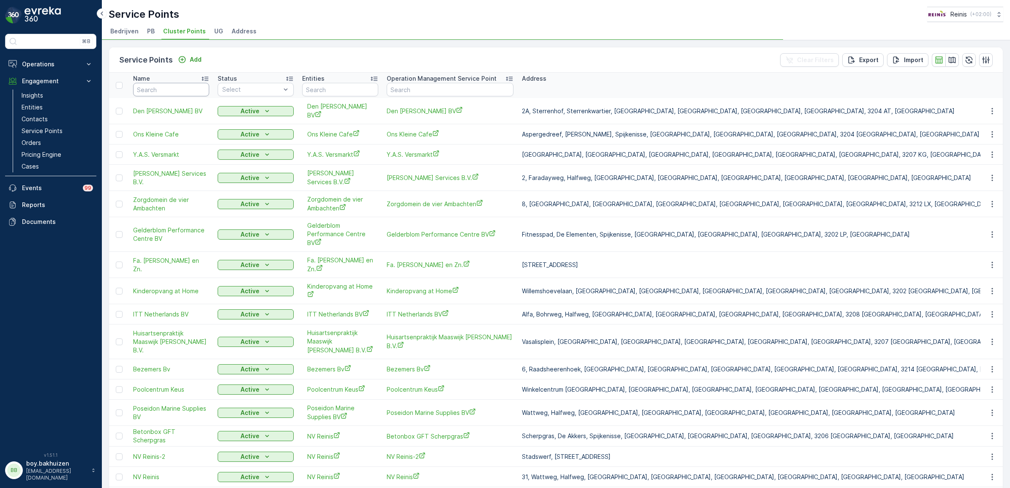
click at [176, 89] on input "text" at bounding box center [171, 90] width 76 height 14
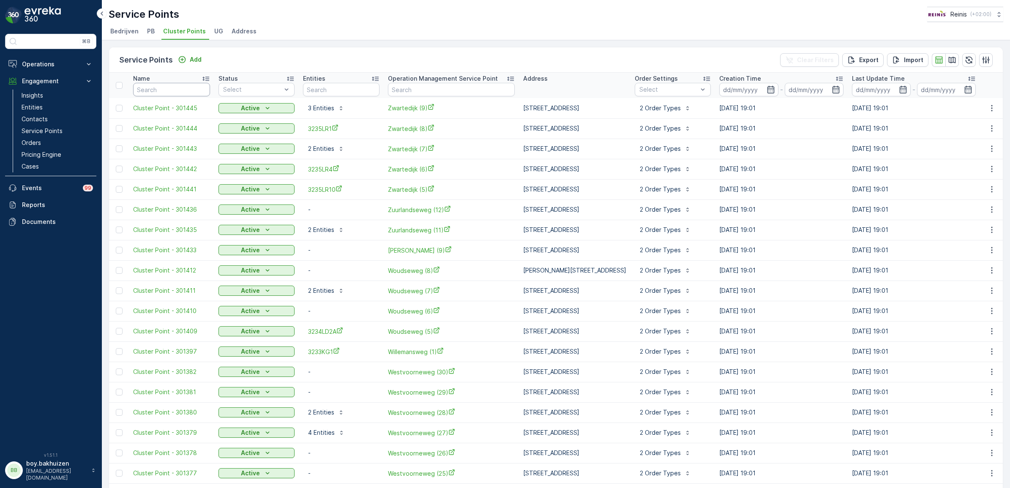
click at [176, 89] on input "text" at bounding box center [171, 90] width 77 height 14
type input "259001"
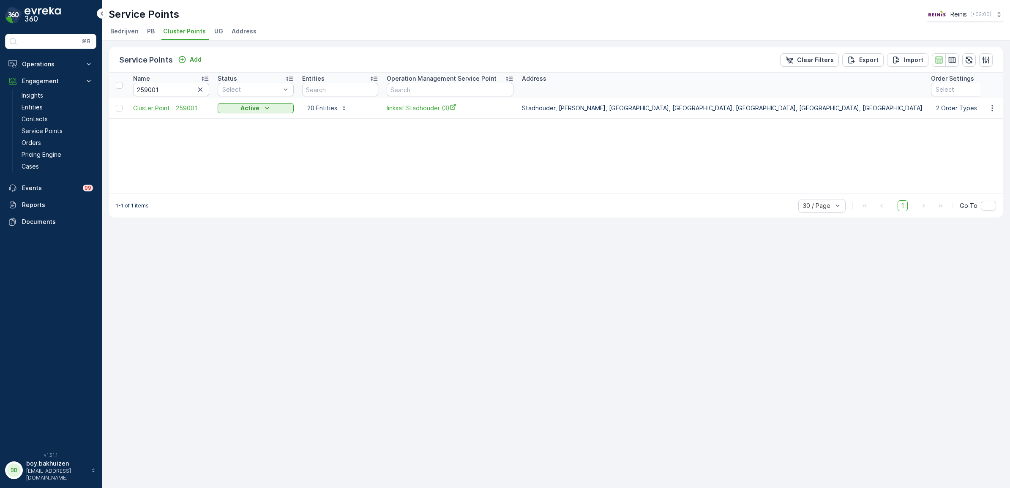
click at [180, 106] on span "Cluster Point - 259001" at bounding box center [171, 108] width 76 height 8
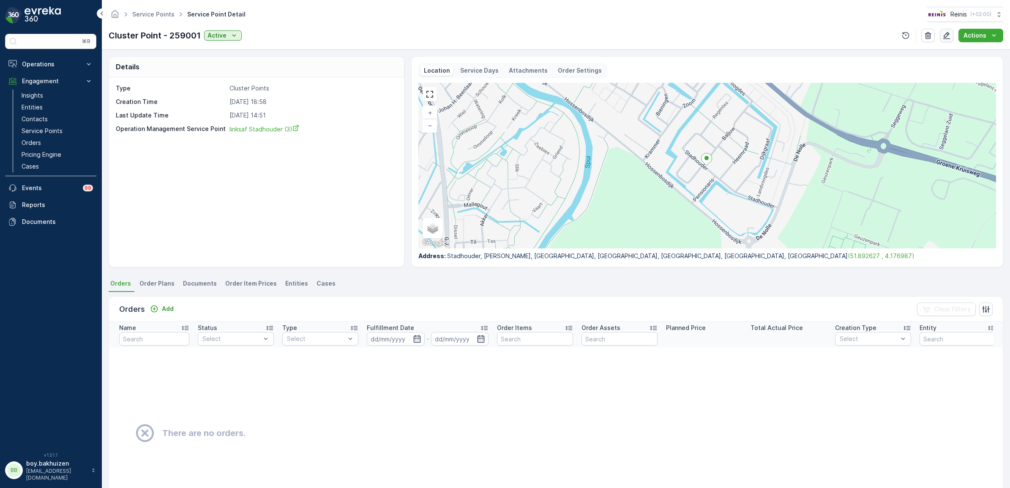
click at [950, 36] on icon "button" at bounding box center [947, 35] width 8 height 8
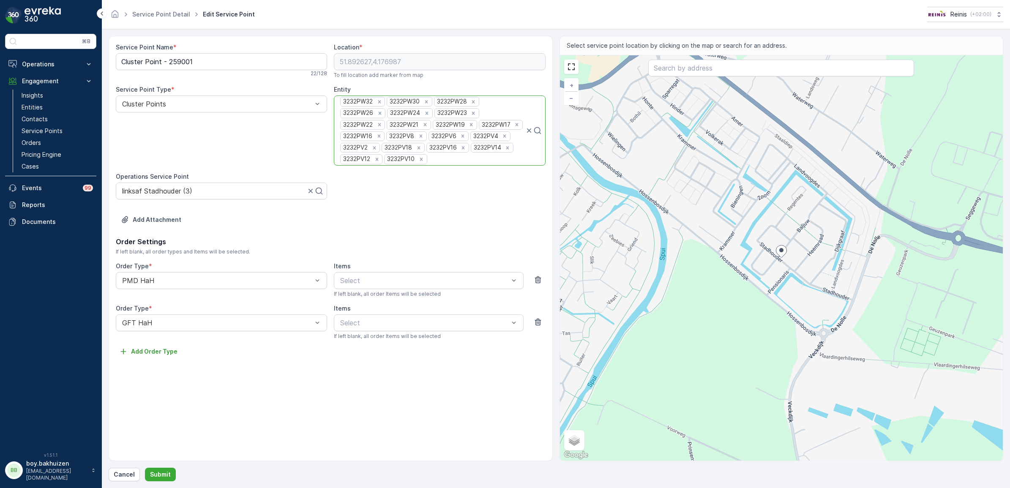
click at [516, 158] on div at bounding box center [476, 160] width 97 height 8
type input "3232pw13"
click at [359, 178] on span "3232PW13" at bounding box center [356, 178] width 34 height 8
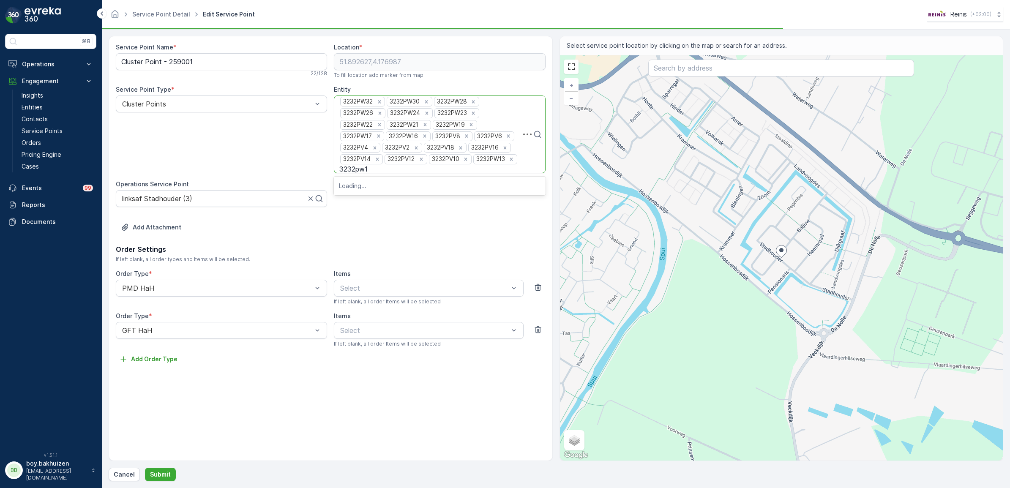
type input "3232pw12"
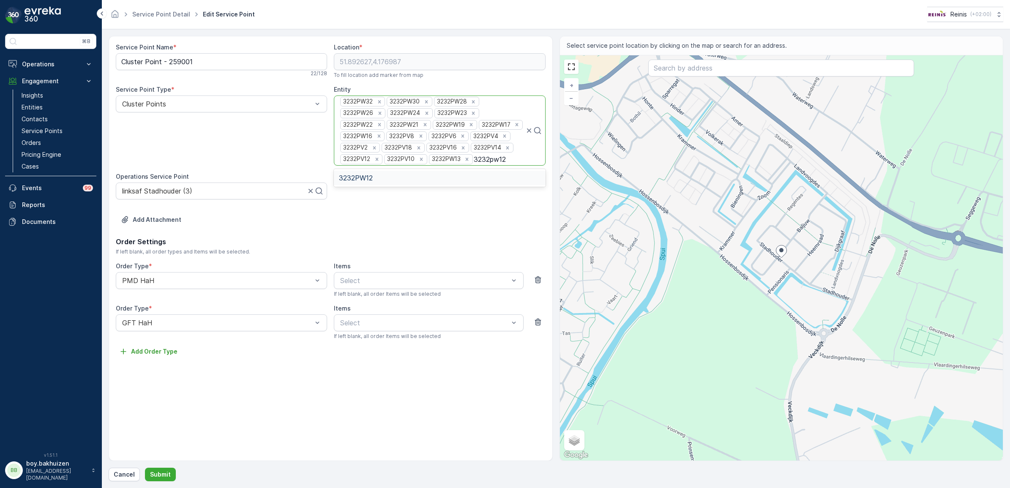
click at [384, 182] on div "3232PW12" at bounding box center [439, 178] width 201 height 8
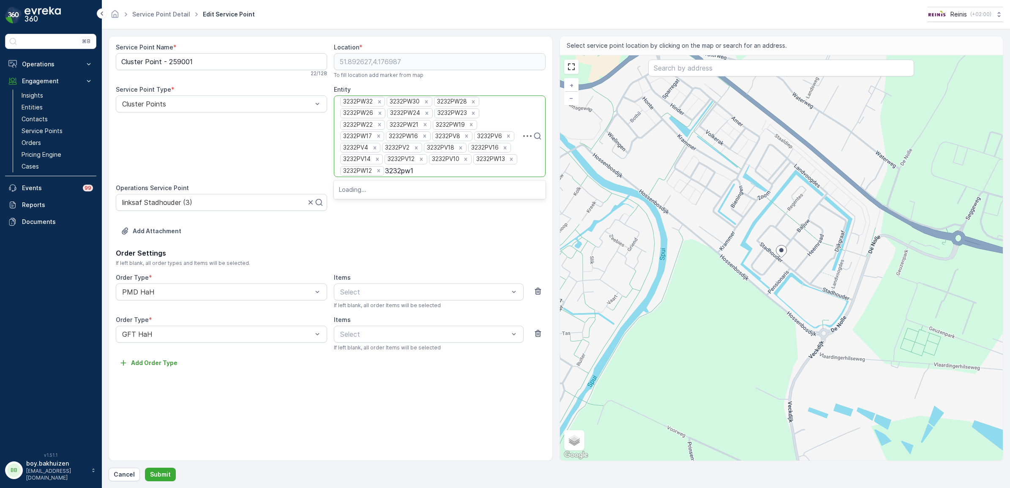
type input "3232pw11"
click at [381, 189] on div "3232PW11" at bounding box center [439, 186] width 201 height 8
type input "3232pw14"
click at [421, 190] on div "3232PW14" at bounding box center [439, 190] width 201 height 8
type input "3232pw15"
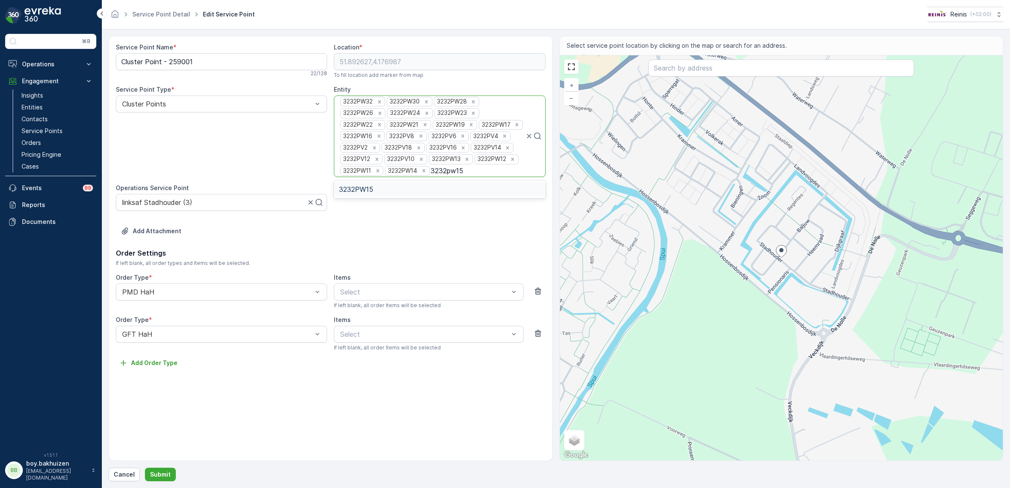
click at [408, 191] on div "3232PW15" at bounding box center [439, 190] width 201 height 8
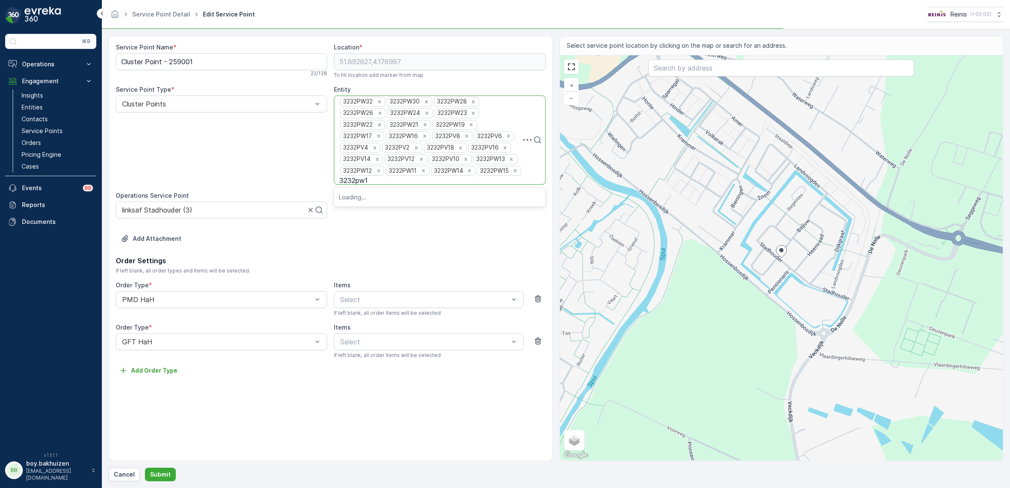
type input "3232pw18"
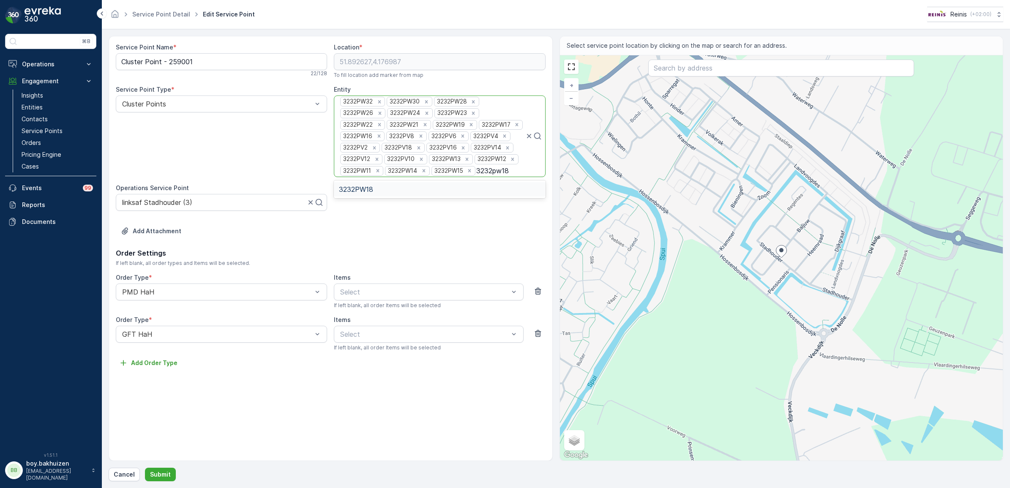
click at [419, 193] on div "3232PW18" at bounding box center [439, 190] width 201 height 8
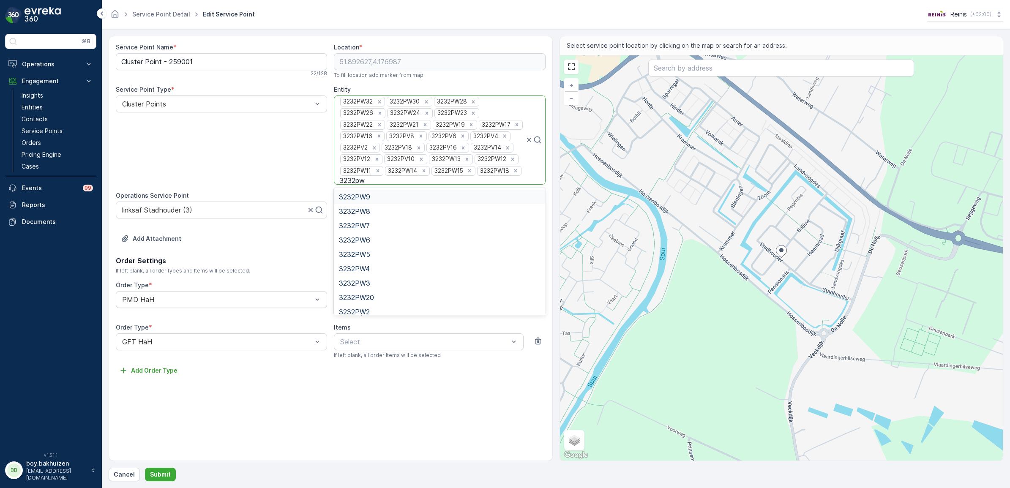
type input "3232pw2"
click at [389, 199] on div "3232PW20" at bounding box center [439, 197] width 201 height 8
click at [159, 477] on p "Submit" at bounding box center [160, 474] width 21 height 8
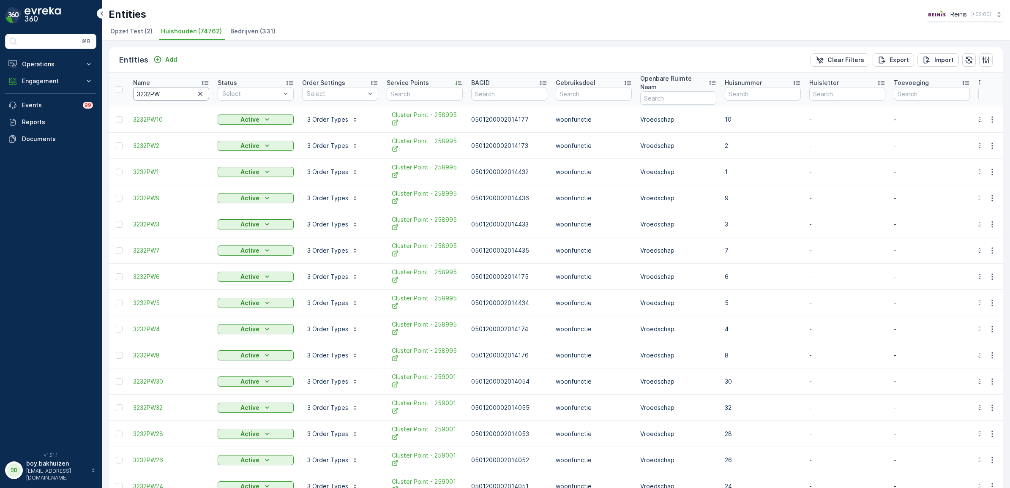
click at [167, 91] on input "3232PW" at bounding box center [171, 94] width 76 height 14
type input "3232"
click at [167, 91] on input "3232" at bounding box center [171, 94] width 76 height 14
type input "3232pw"
click at [167, 91] on input "3232pw" at bounding box center [171, 94] width 76 height 14
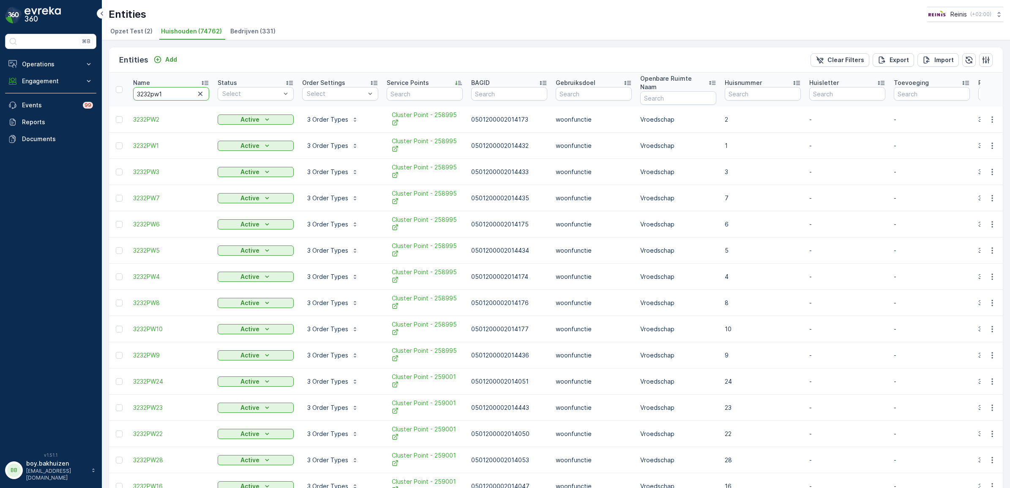
type input "3232pw16"
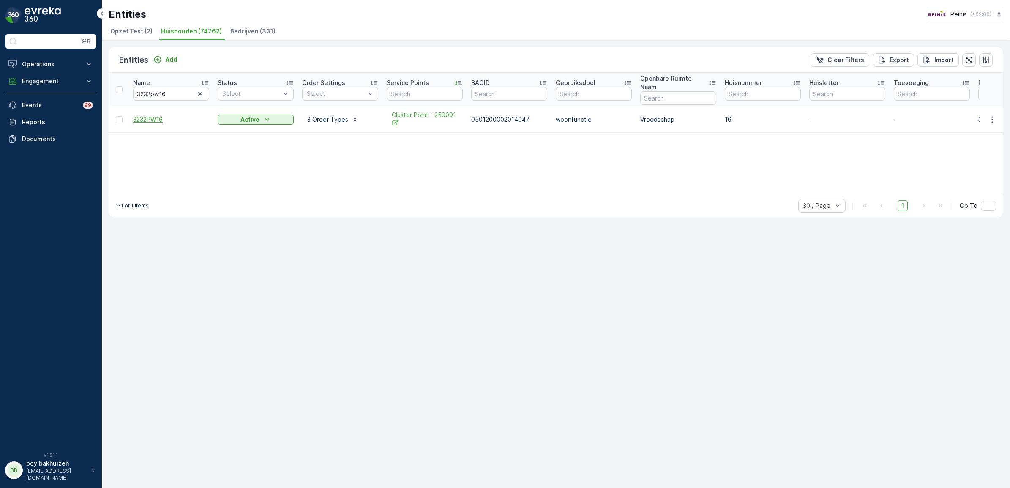
click at [150, 115] on span "3232PW16" at bounding box center [171, 119] width 76 height 8
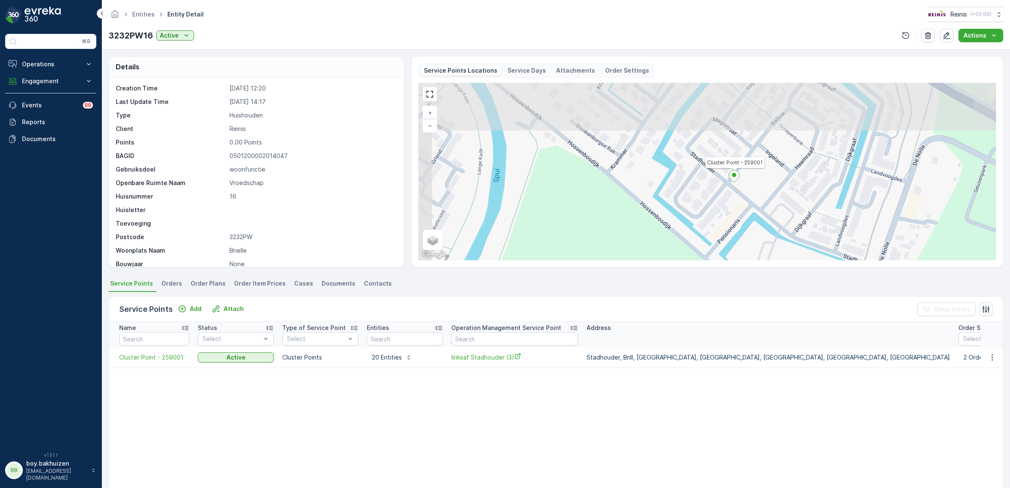
drag, startPoint x: 582, startPoint y: 172, endPoint x: 626, endPoint y: 233, distance: 76.3
click at [626, 233] on div "Cluster Point - 259001 + − Satellite Roadmap Terrain Hybrid Leaflet Keyboard sh…" at bounding box center [707, 172] width 578 height 178
